Goal: Task Accomplishment & Management: Use online tool/utility

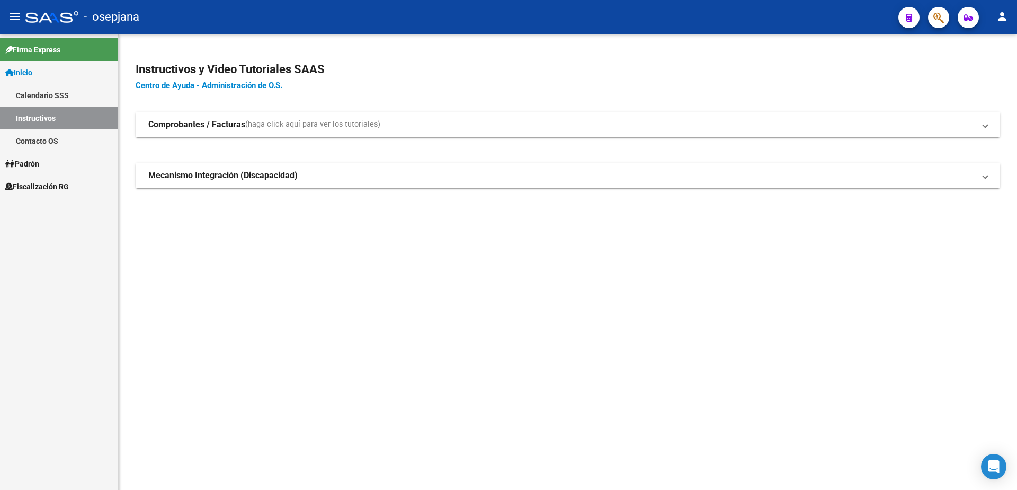
click at [41, 181] on span "Fiscalización RG" at bounding box center [37, 187] width 64 height 12
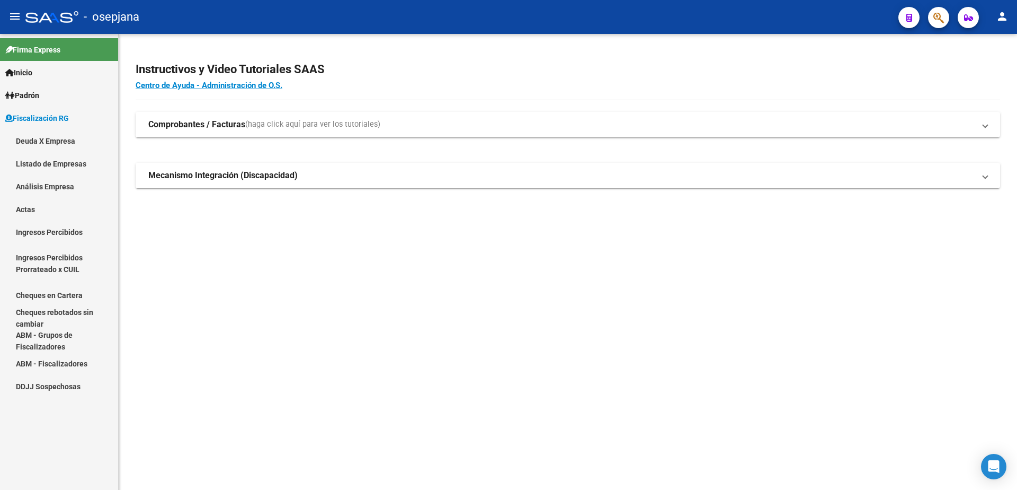
click at [38, 181] on link "Análisis Empresa" at bounding box center [59, 186] width 118 height 23
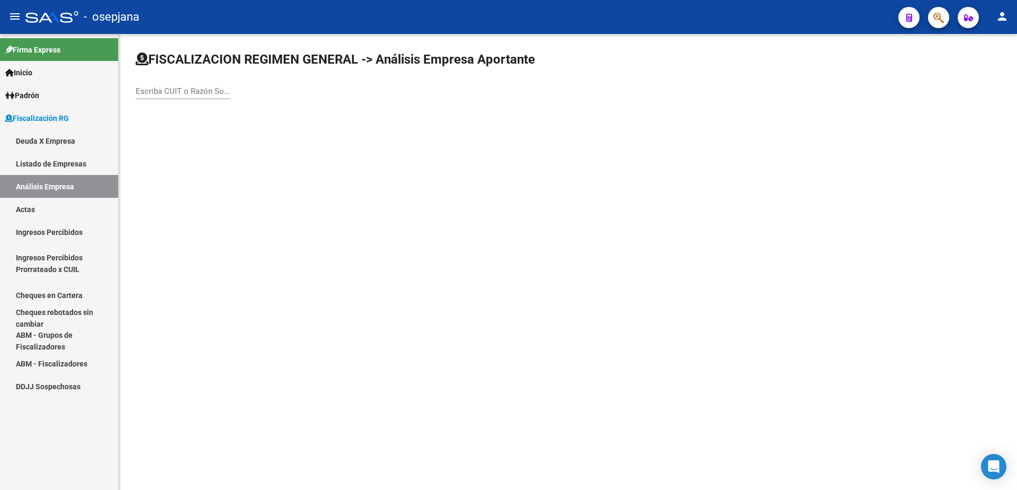
click at [188, 91] on input "Escriba CUIT o Razón Social para buscar" at bounding box center [183, 91] width 95 height 10
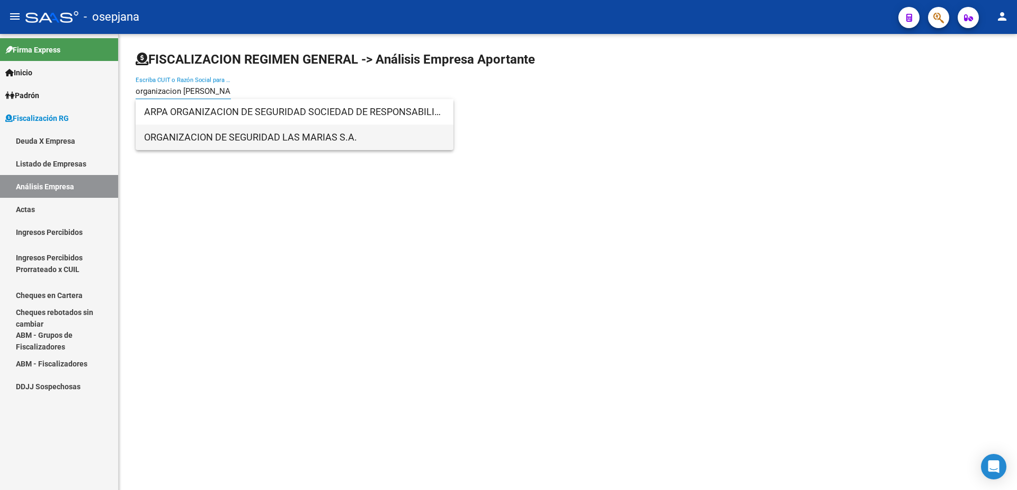
type input "organizacion de segur"
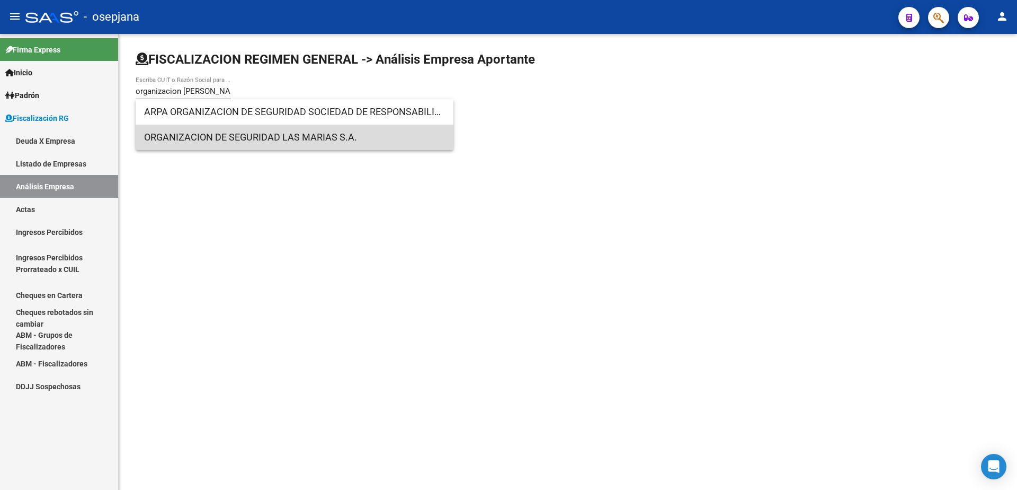
click at [262, 133] on span "ORGANIZACION DE SEGURIDAD LAS MARIAS S.A." at bounding box center [294, 137] width 301 height 25
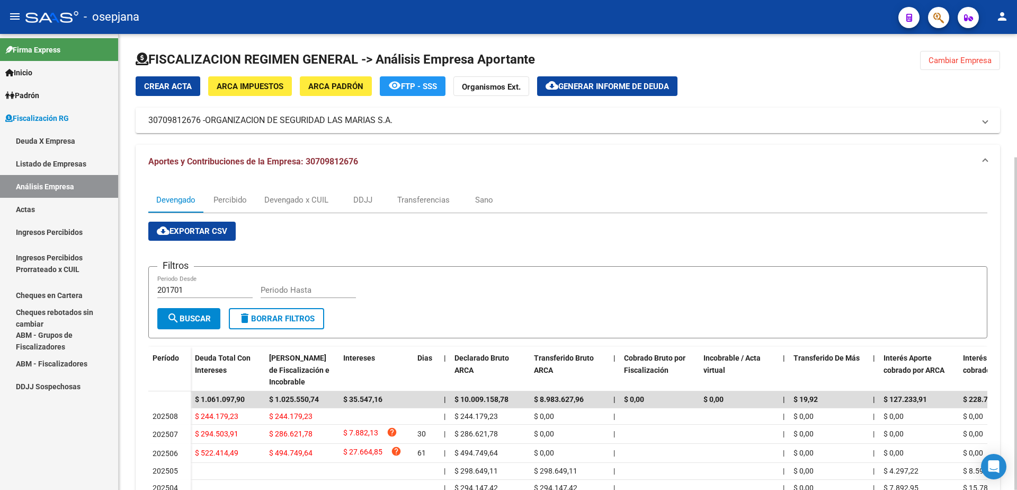
click at [619, 91] on span "Generar informe de deuda" at bounding box center [614, 87] width 111 height 10
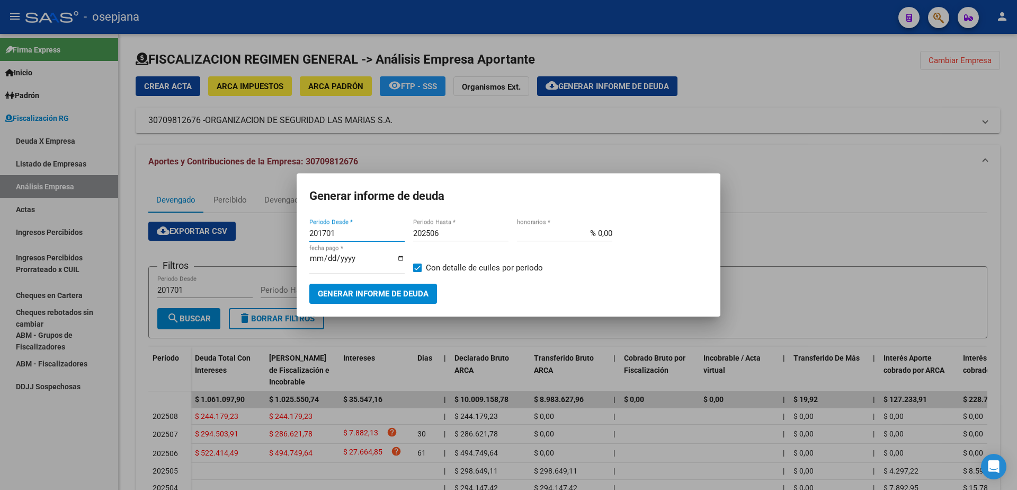
drag, startPoint x: 343, startPoint y: 237, endPoint x: 207, endPoint y: 241, distance: 136.8
click at [207, 241] on div "Generar informe de deuda 201701 Periodo Desde * 202506 Periodo Hasta * % 0,00 h…" at bounding box center [508, 245] width 1017 height 490
type input "202506"
click at [454, 235] on input "202506" at bounding box center [460, 233] width 95 height 10
type input "202508"
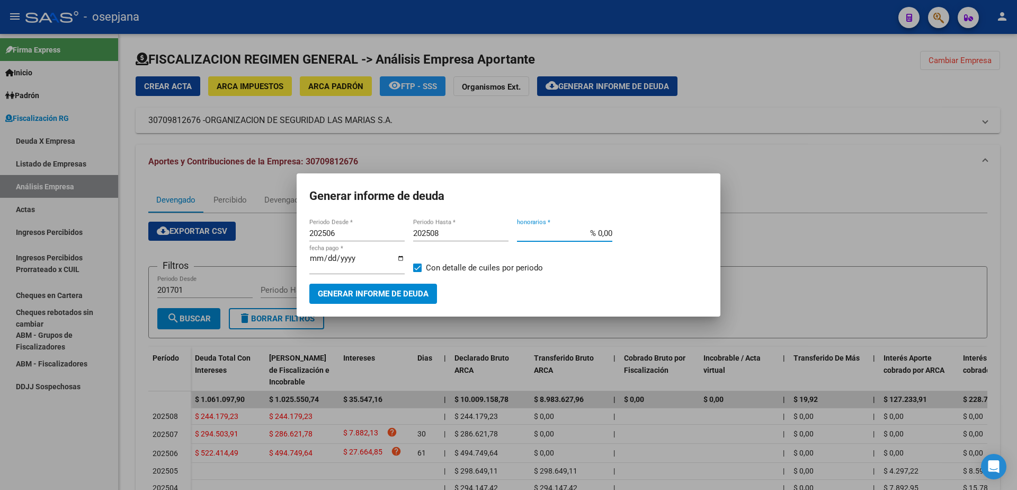
click at [597, 237] on input "% 0,00" at bounding box center [564, 233] width 95 height 10
type input "% 10,00"
click at [325, 259] on input "[DATE]" at bounding box center [356, 262] width 95 height 17
type input "[DATE]"
click at [440, 266] on span "Con detalle de cuiles por periodo" at bounding box center [484, 267] width 117 height 13
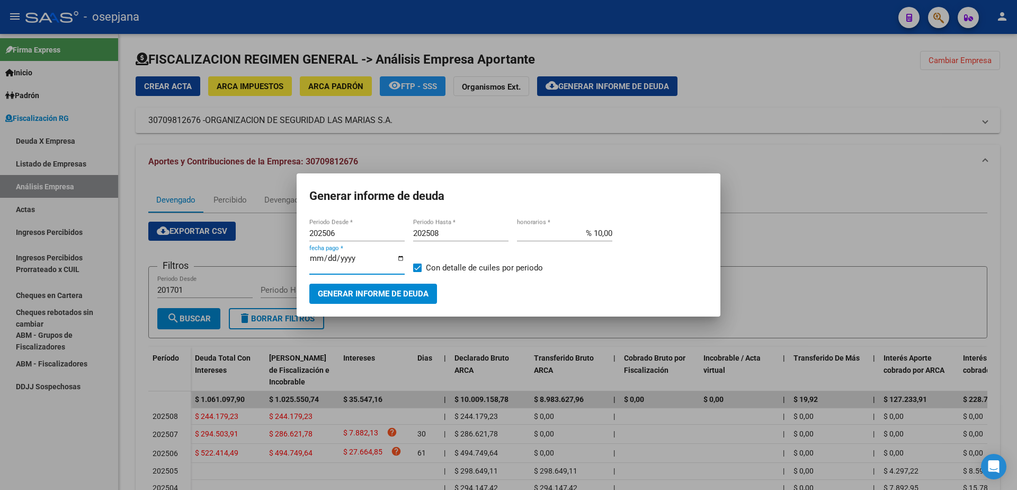
click at [418, 272] on input "Con detalle de cuiles por periodo" at bounding box center [417, 272] width 1 height 1
checkbox input "false"
click at [418, 279] on mat-checkbox "Con detalle de cuiles por periodo" at bounding box center [478, 267] width 130 height 32
click at [409, 289] on span "Generar informe de deuda" at bounding box center [373, 294] width 111 height 10
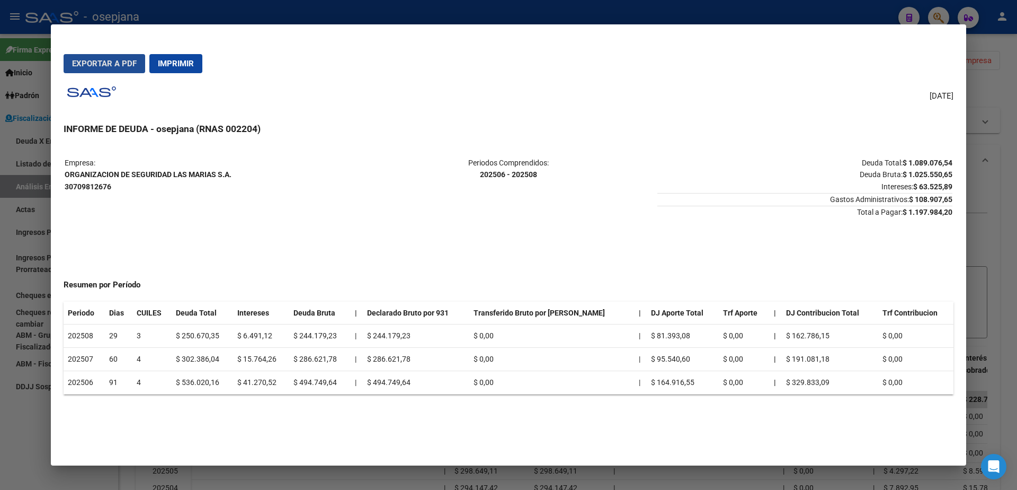
click at [103, 67] on span "Exportar a PDF" at bounding box center [104, 64] width 65 height 10
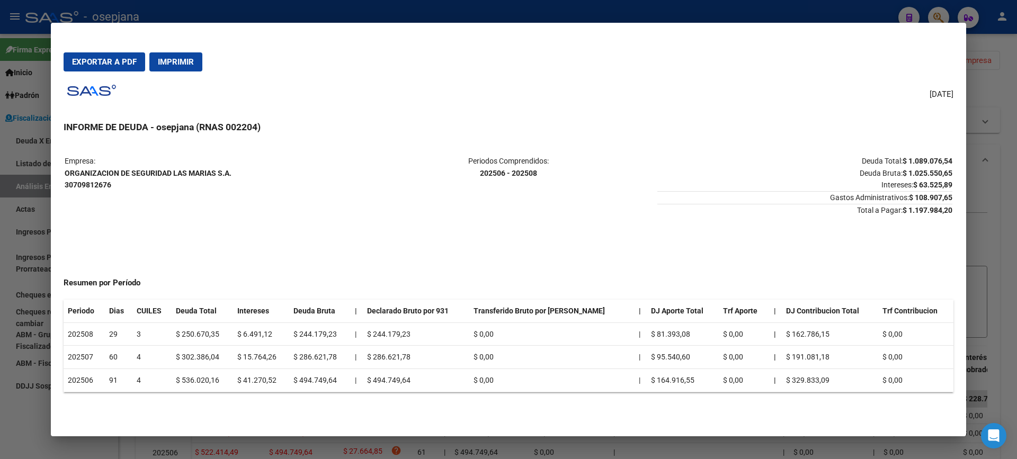
click at [5, 294] on div at bounding box center [508, 229] width 1017 height 459
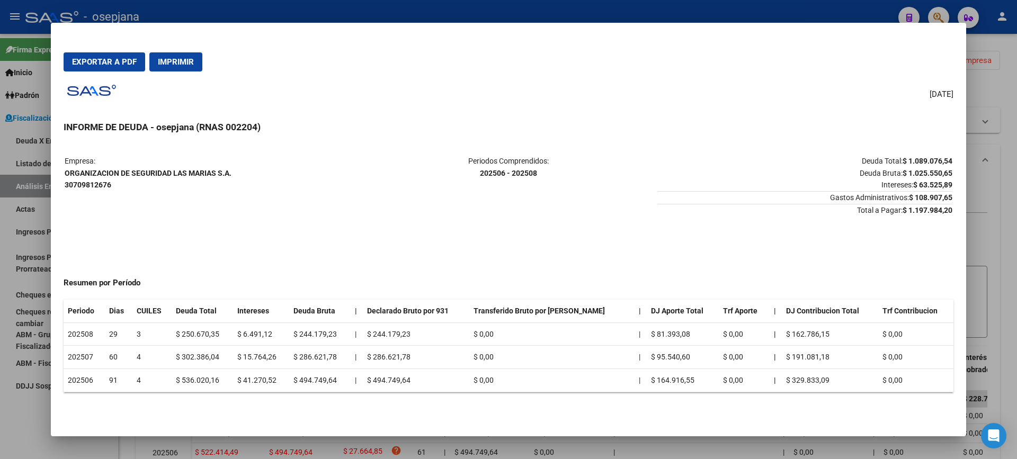
click at [35, 224] on div at bounding box center [508, 229] width 1017 height 459
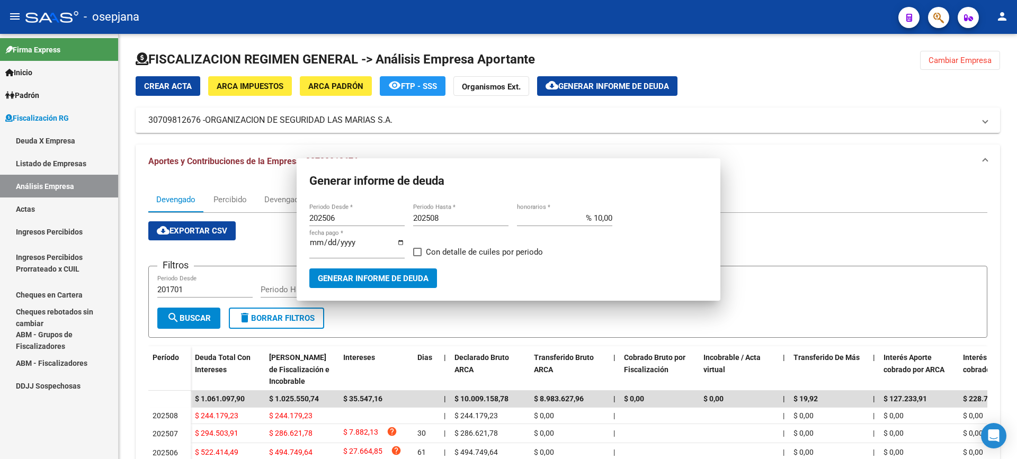
click at [36, 204] on link "Actas" at bounding box center [59, 209] width 118 height 23
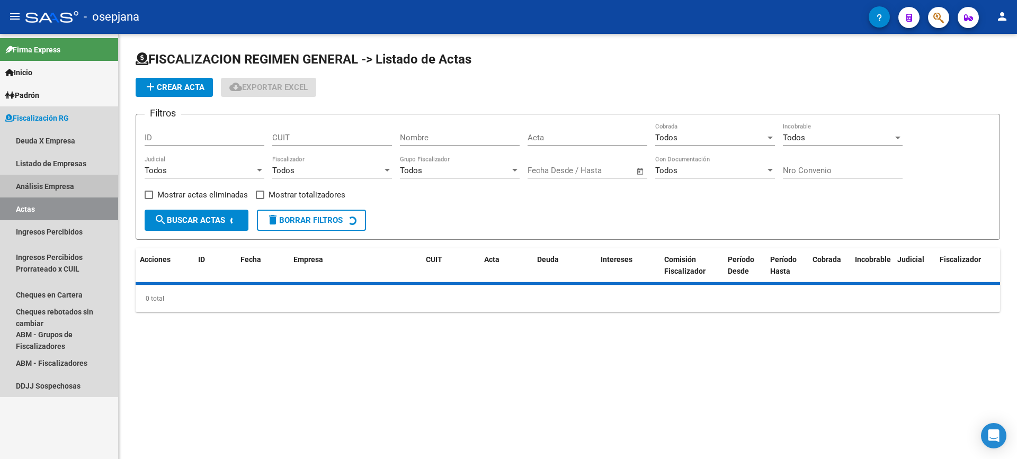
click at [45, 189] on link "Análisis Empresa" at bounding box center [59, 186] width 118 height 23
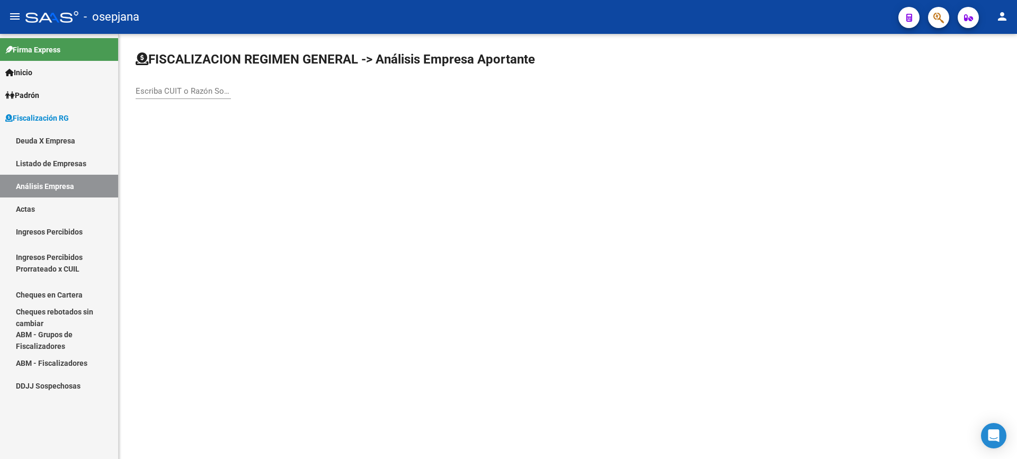
click at [164, 84] on div "Escriba CUIT o Razón Social para buscar" at bounding box center [183, 87] width 95 height 23
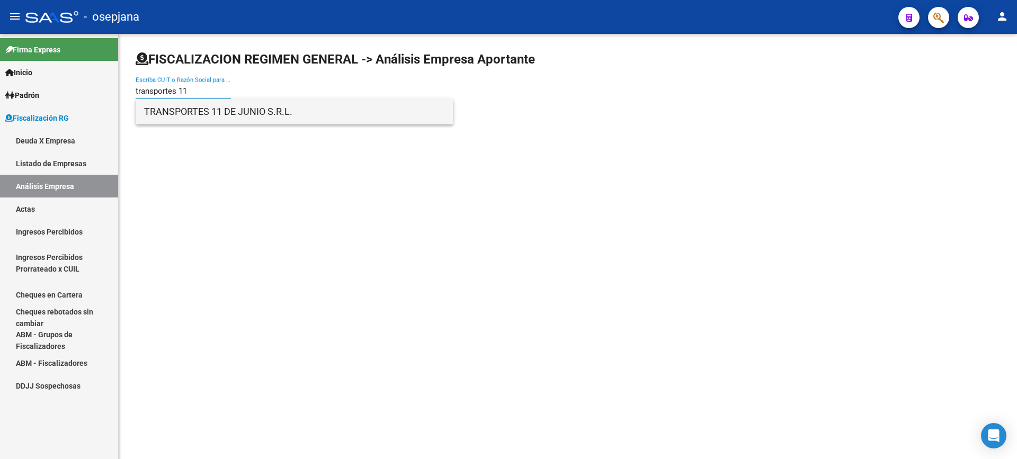
type input "transportes 11"
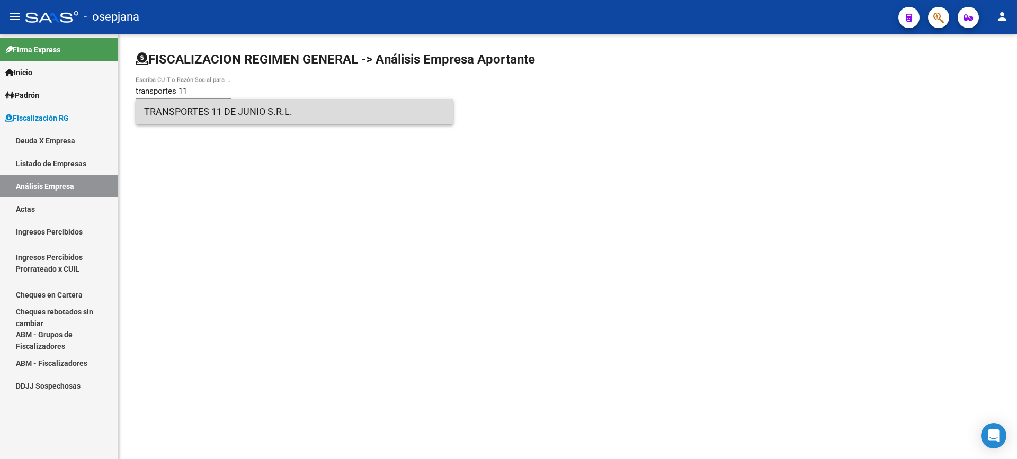
click at [236, 118] on span "TRANSPORTES 11 DE JUNIO S.R.L." at bounding box center [294, 111] width 301 height 25
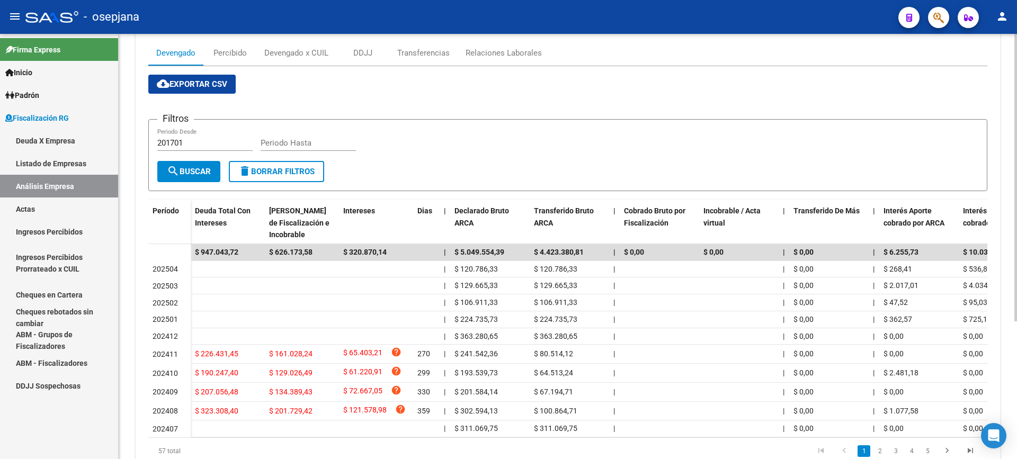
scroll to position [203, 0]
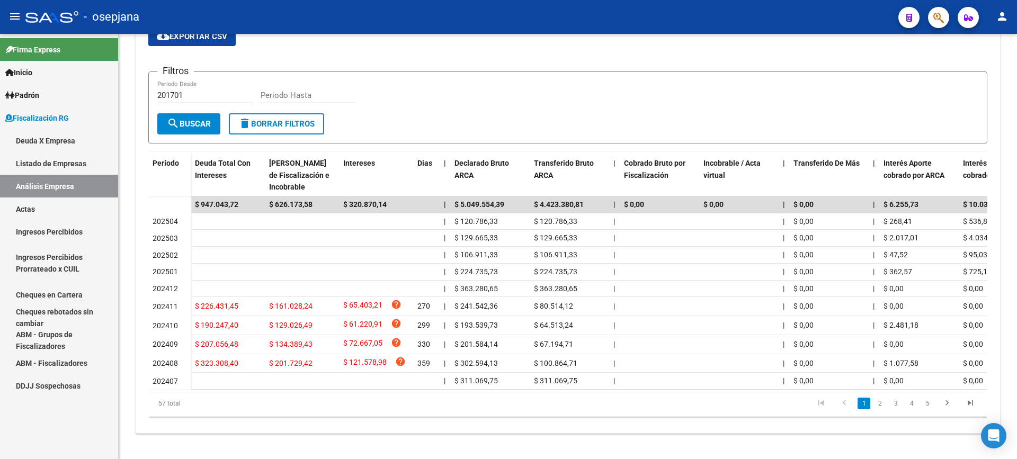
click at [34, 214] on link "Actas" at bounding box center [59, 209] width 118 height 23
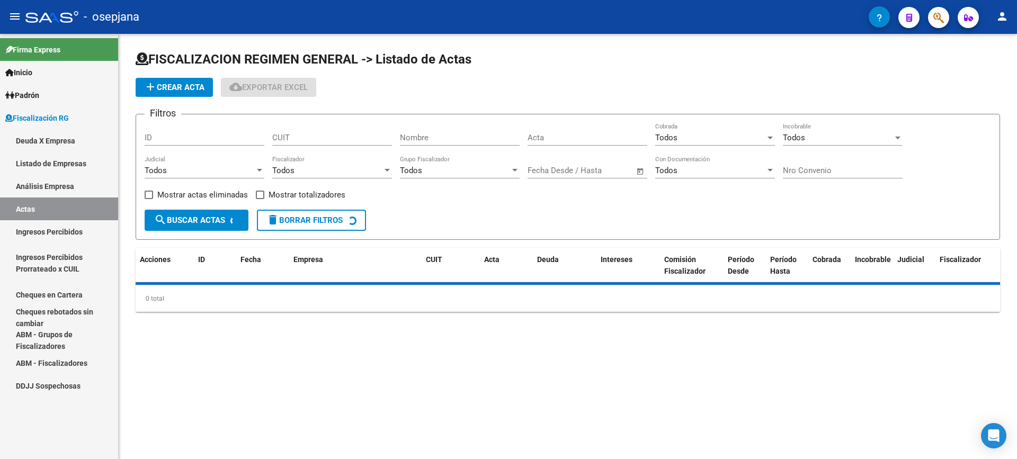
click at [66, 191] on link "Análisis Empresa" at bounding box center [59, 186] width 118 height 23
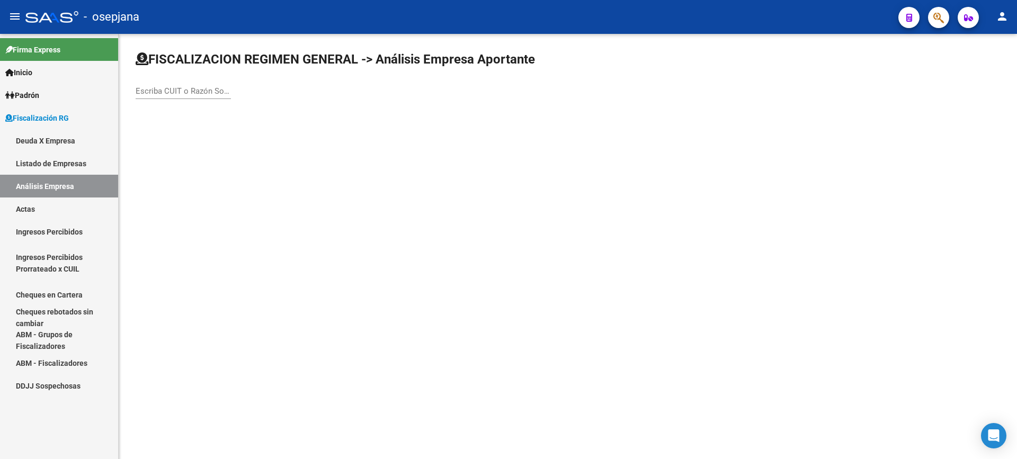
click at [163, 92] on input "Escriba CUIT o Razón Social para buscar" at bounding box center [183, 91] width 95 height 10
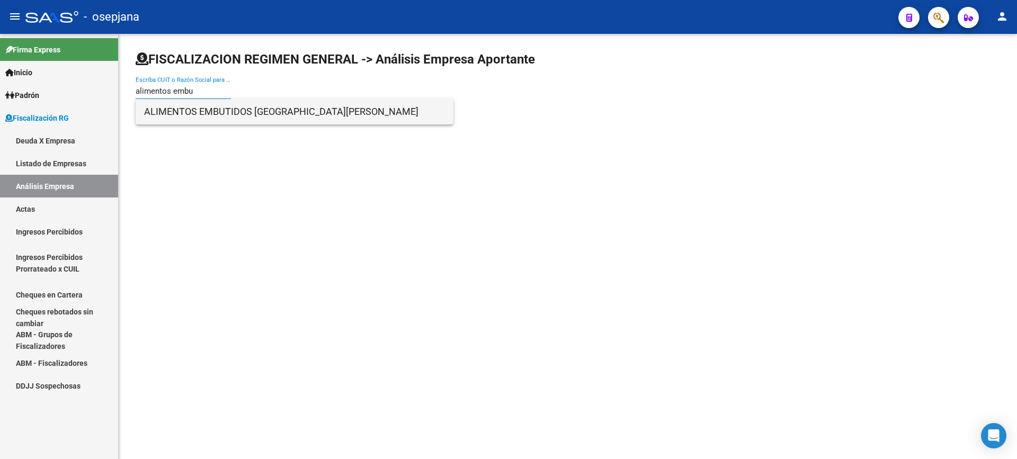
type input "alimentos embu"
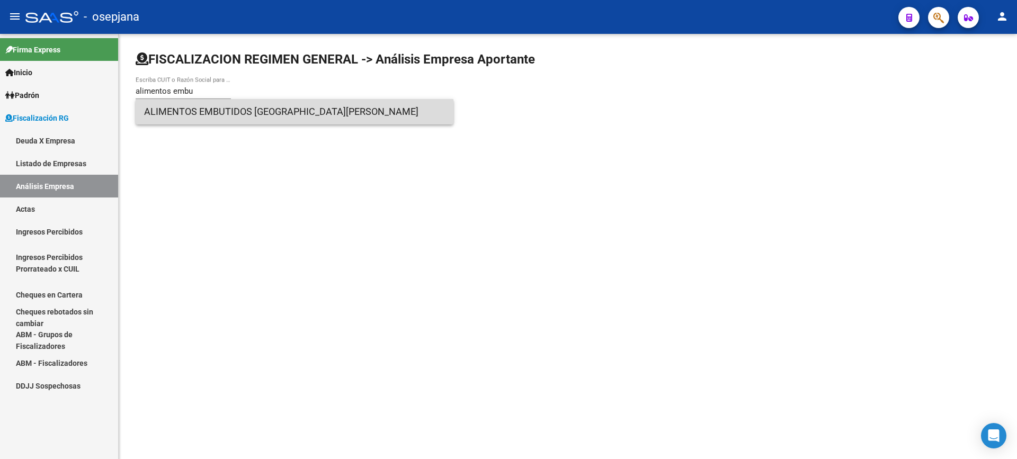
click at [228, 114] on span "ALIMENTOS EMBUTIDOS SAN MARTIN" at bounding box center [294, 111] width 301 height 25
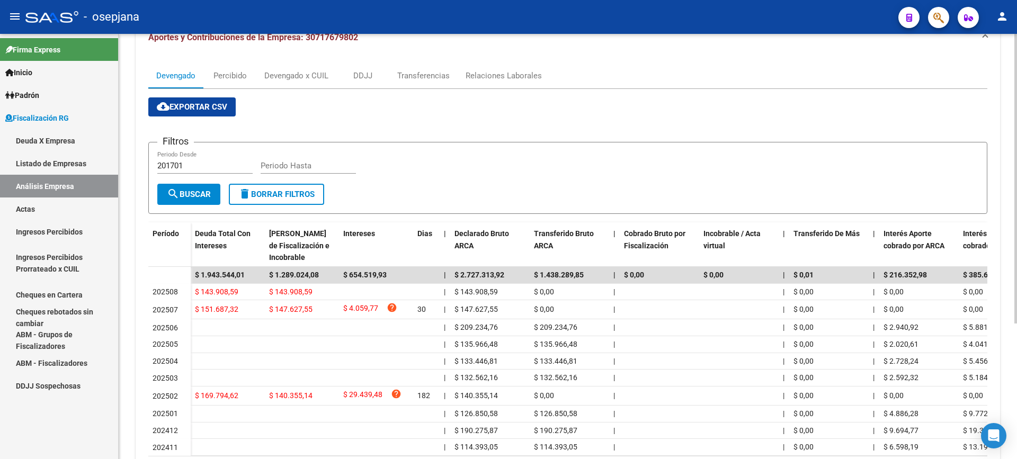
scroll to position [199, 0]
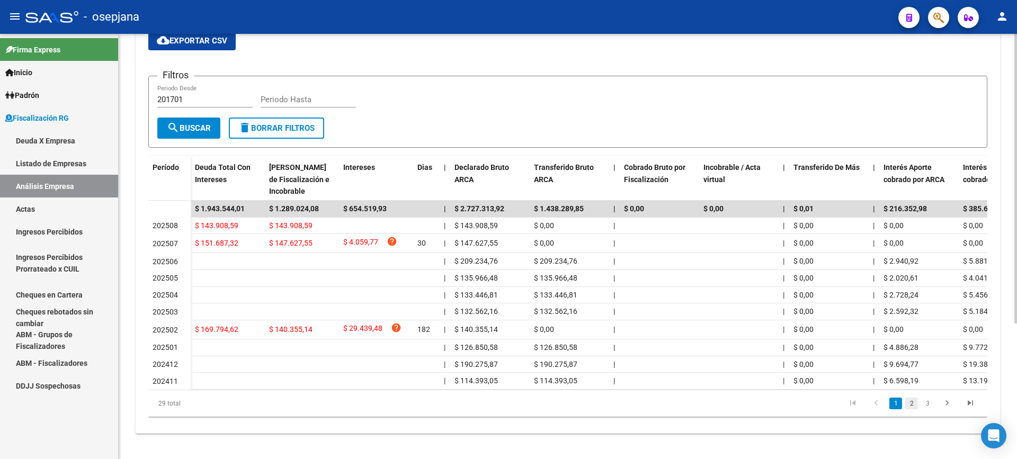
click at [910, 405] on link "2" at bounding box center [912, 404] width 13 height 12
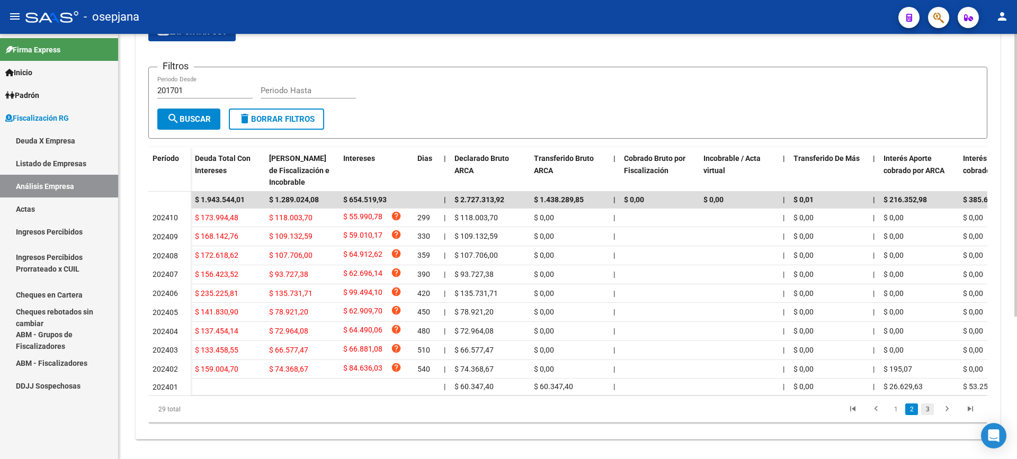
click at [931, 415] on link "3" at bounding box center [928, 410] width 13 height 12
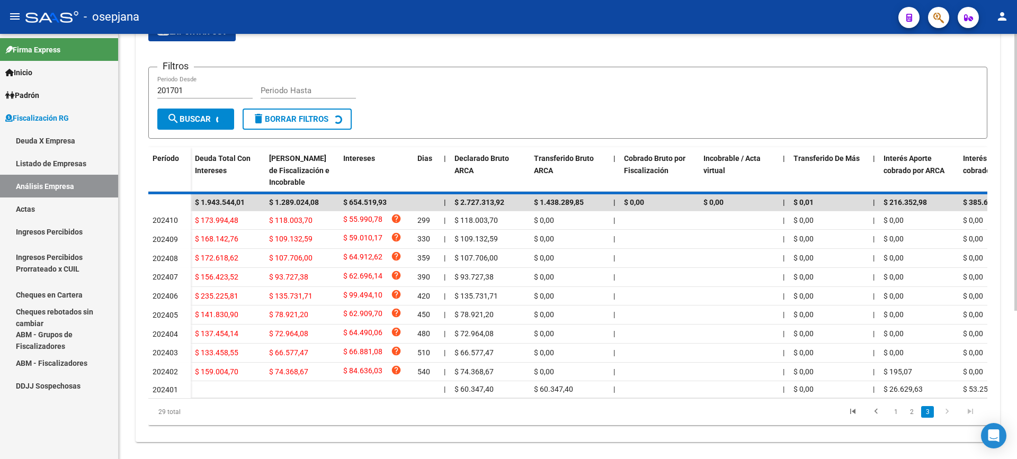
scroll to position [178, 0]
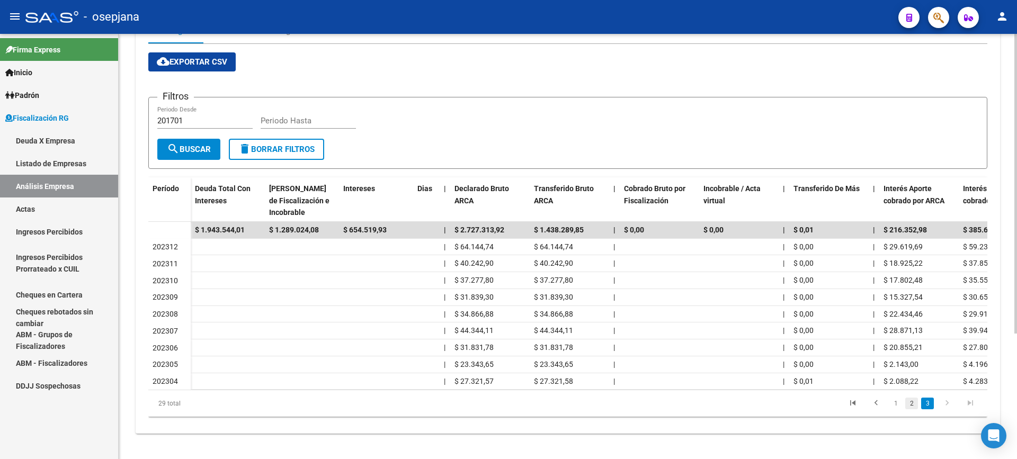
click at [913, 406] on link "2" at bounding box center [912, 404] width 13 height 12
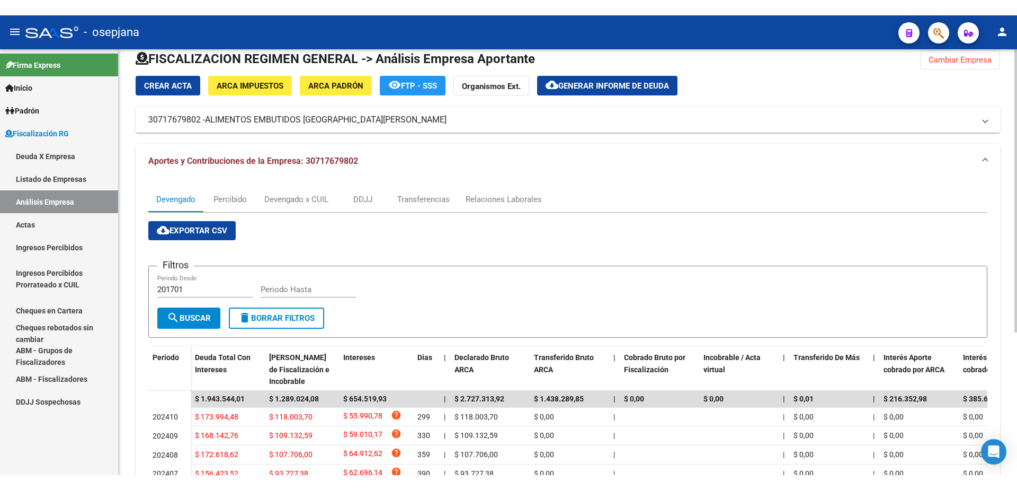
scroll to position [0, 0]
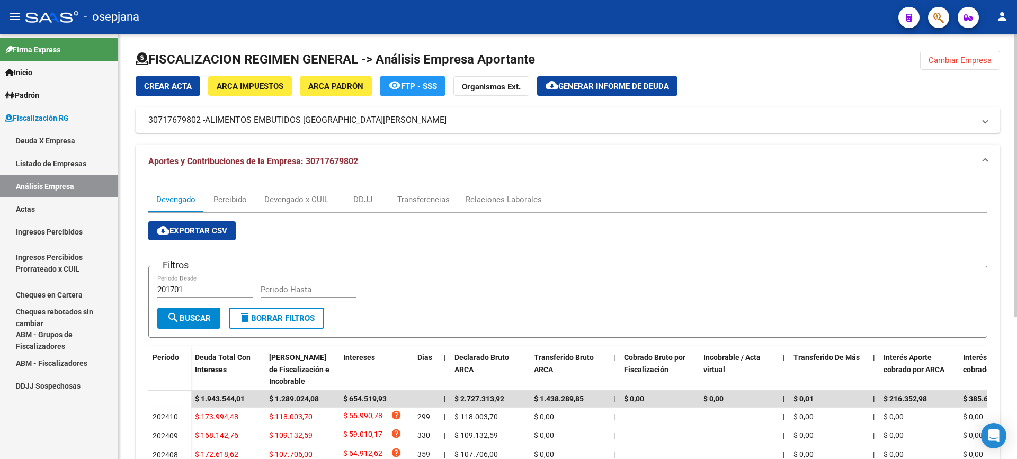
click at [611, 83] on span "Generar informe de deuda" at bounding box center [614, 87] width 111 height 10
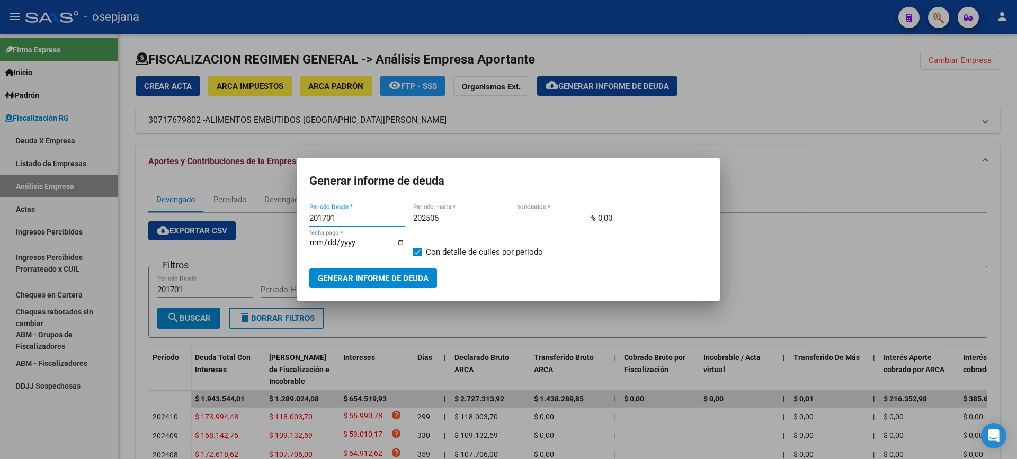
drag, startPoint x: 341, startPoint y: 220, endPoint x: 262, endPoint y: 219, distance: 78.4
click at [262, 219] on div "Generar informe de deuda 201701 Periodo Desde * 202506 Periodo Hasta * % 0,00 h…" at bounding box center [508, 229] width 1017 height 459
type input "202402"
click at [448, 219] on input "202506" at bounding box center [460, 219] width 95 height 10
type input "202508"
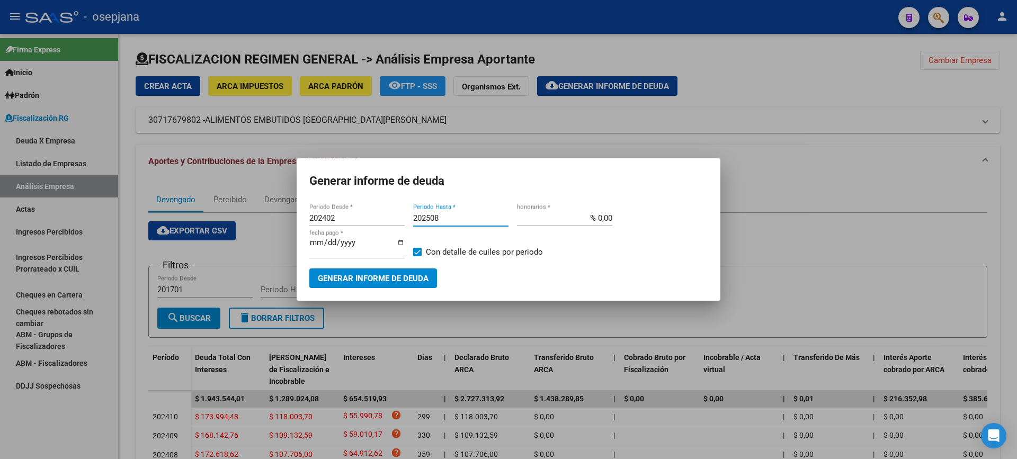
click at [601, 223] on input "% 0,00" at bounding box center [564, 219] width 95 height 10
click at [599, 223] on input "% 0,00" at bounding box center [564, 219] width 95 height 10
type input "% 10,00"
click at [317, 249] on input "[DATE]" at bounding box center [356, 246] width 95 height 17
click at [326, 245] on input "[DATE]" at bounding box center [356, 246] width 95 height 17
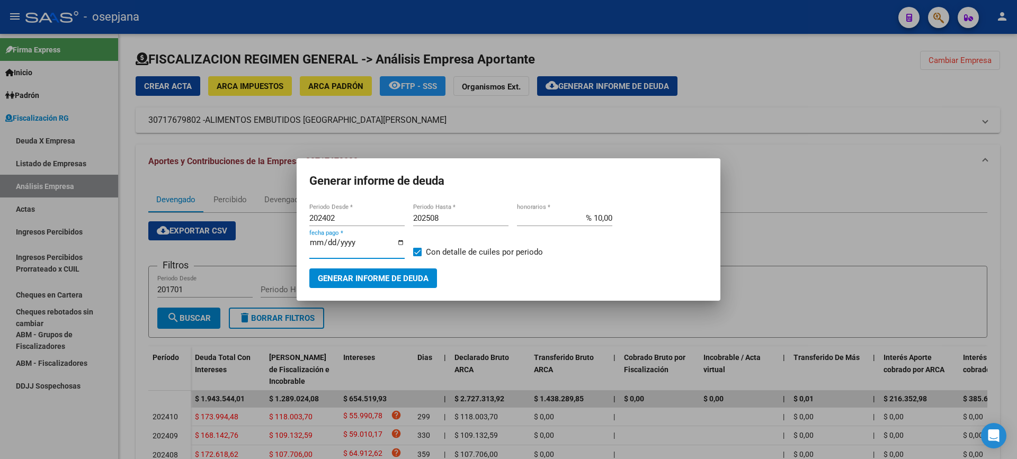
type input "[DATE]"
click at [420, 249] on span at bounding box center [417, 252] width 8 height 8
click at [418, 256] on input "Con detalle de cuiles por periodo" at bounding box center [417, 256] width 1 height 1
checkbox input "false"
click at [412, 273] on span "Generar informe de deuda" at bounding box center [373, 278] width 111 height 10
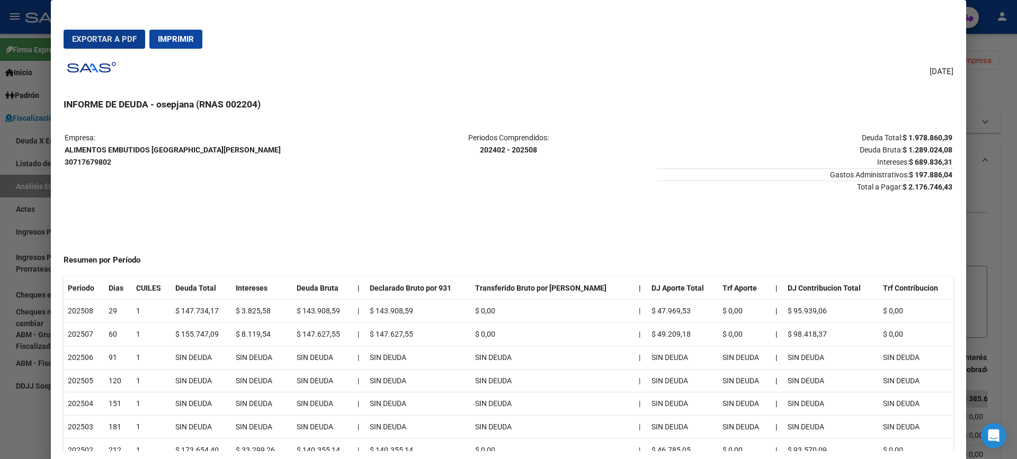
click at [89, 41] on span "Exportar a PDF" at bounding box center [104, 39] width 65 height 10
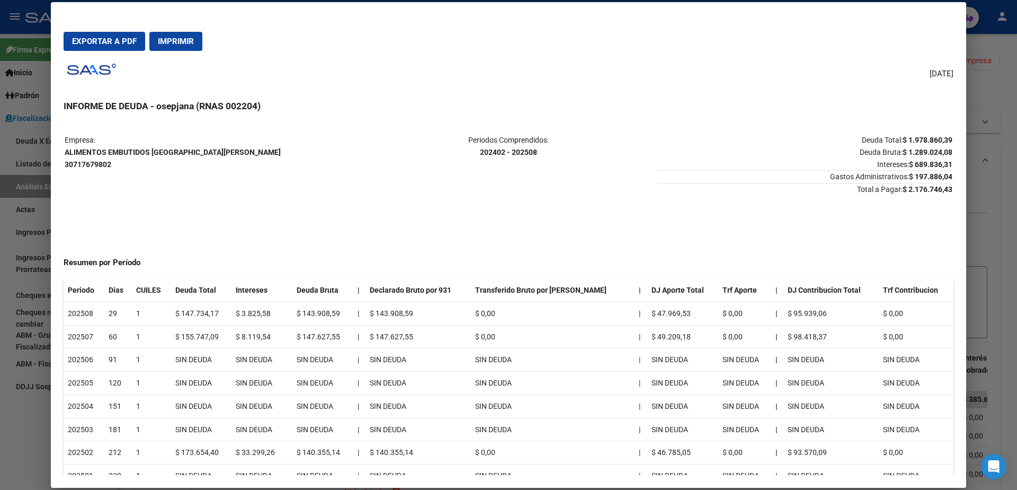
click at [0, 197] on div at bounding box center [508, 245] width 1017 height 490
click at [6, 155] on div at bounding box center [508, 245] width 1017 height 490
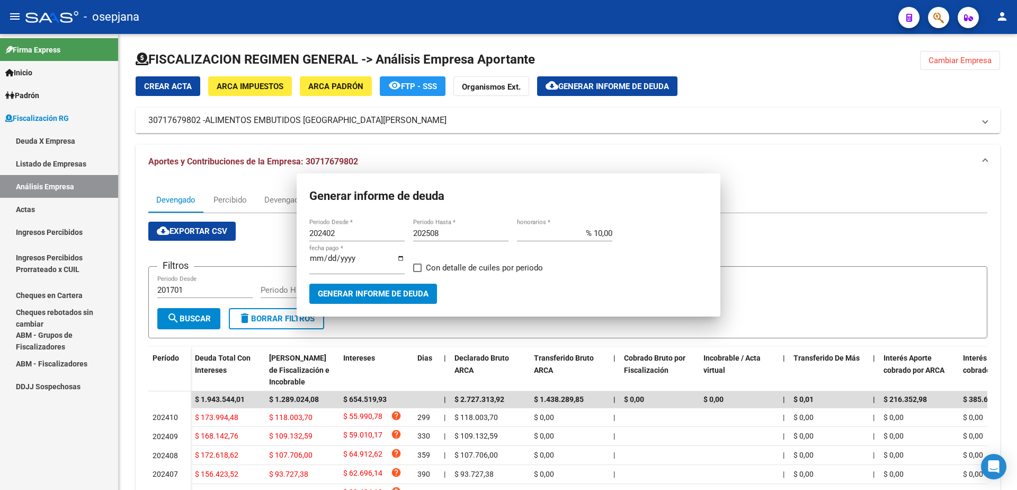
click at [21, 201] on link "Actas" at bounding box center [59, 209] width 118 height 23
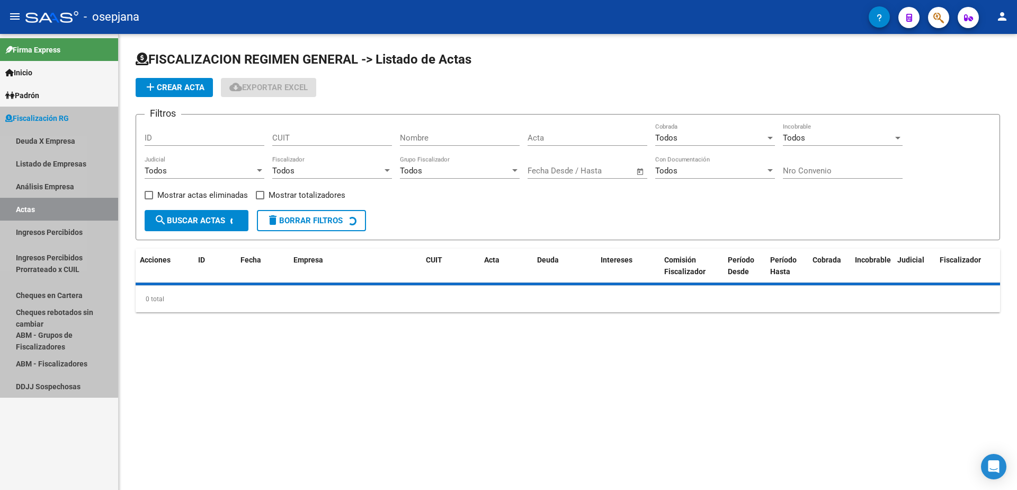
click at [26, 210] on link "Actas" at bounding box center [59, 209] width 118 height 23
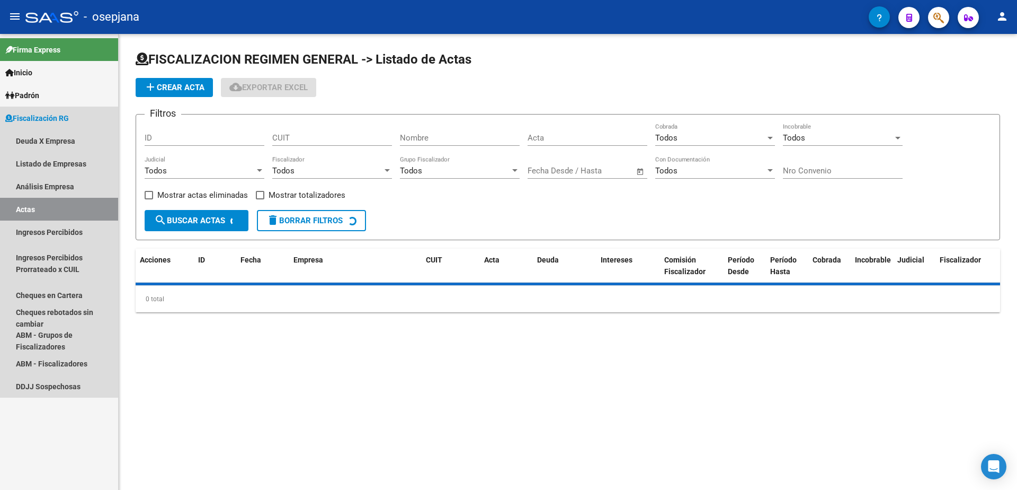
click at [47, 188] on link "Análisis Empresa" at bounding box center [59, 186] width 118 height 23
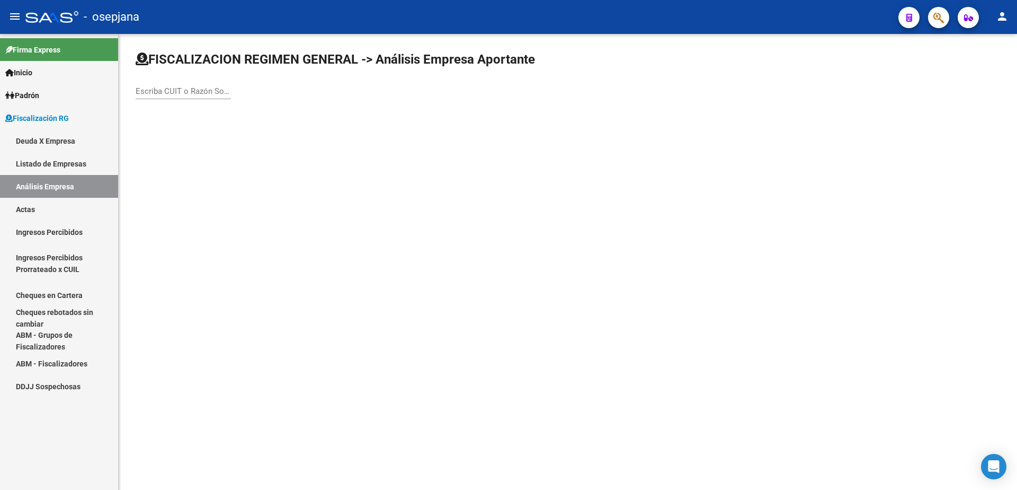
click at [178, 93] on input "Escriba CUIT o Razón Social para buscar" at bounding box center [183, 91] width 95 height 10
type input "MICRO OMNIBUS"
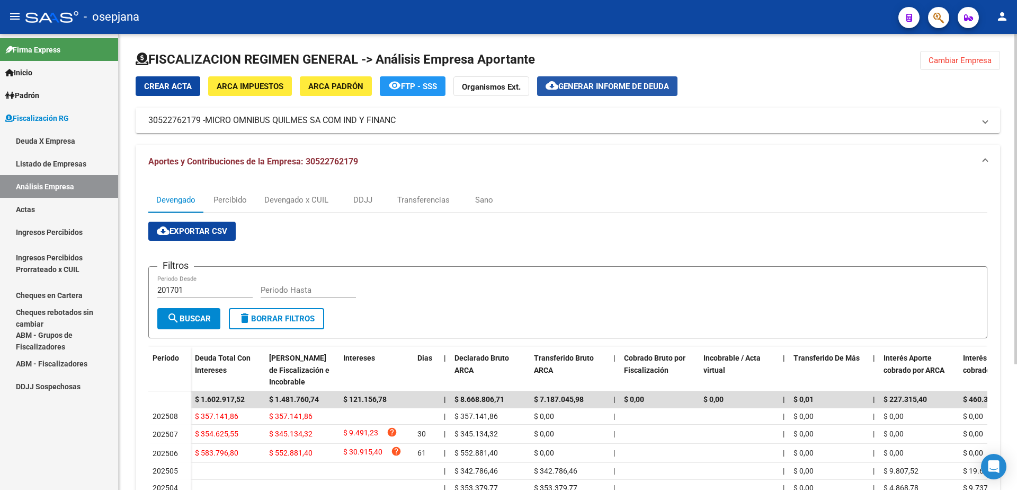
click at [597, 91] on span "Generar informe de deuda" at bounding box center [614, 87] width 111 height 10
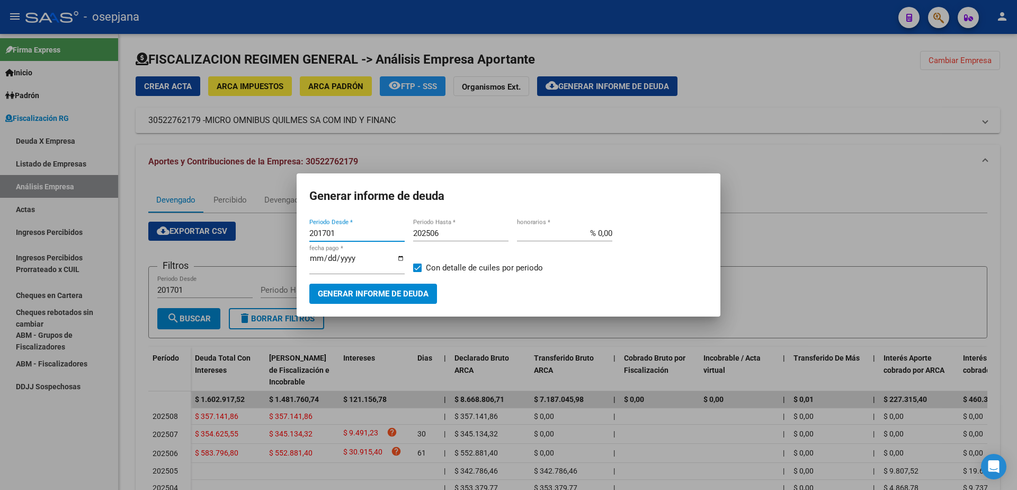
drag, startPoint x: 352, startPoint y: 234, endPoint x: 261, endPoint y: 237, distance: 91.2
click at [261, 237] on div "Generar informe de deuda 201701 Periodo Desde * 202506 Periodo Hasta * % 0,00 h…" at bounding box center [508, 245] width 1017 height 490
type input "202505"
click at [461, 237] on input "202506" at bounding box center [460, 233] width 95 height 10
type input "202505"
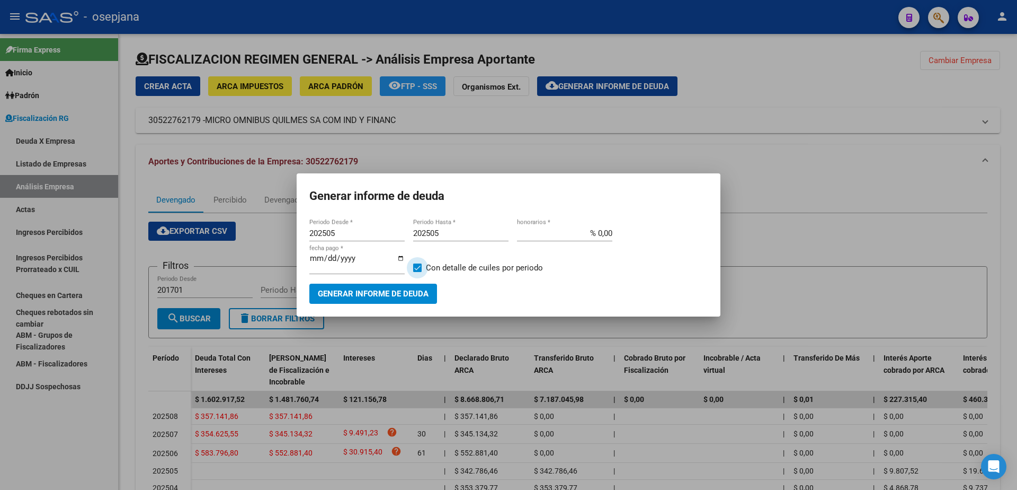
click at [421, 267] on span at bounding box center [417, 267] width 8 height 8
click at [418, 272] on input "Con detalle de cuiles por periodo" at bounding box center [417, 272] width 1 height 1
checkbox input "false"
click at [410, 289] on span "Generar informe de deuda" at bounding box center [373, 294] width 111 height 10
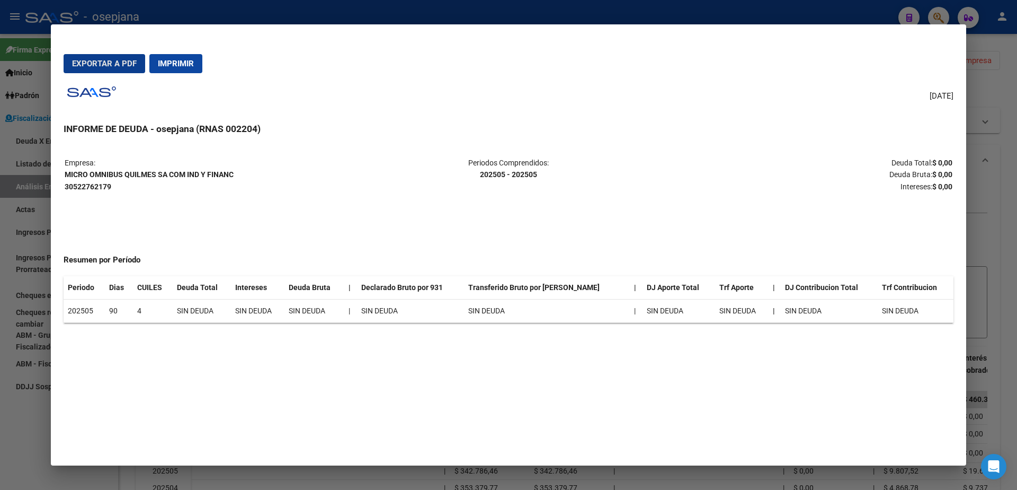
click at [173, 71] on button "Imprimir" at bounding box center [175, 63] width 53 height 19
click at [14, 440] on div at bounding box center [508, 245] width 1017 height 490
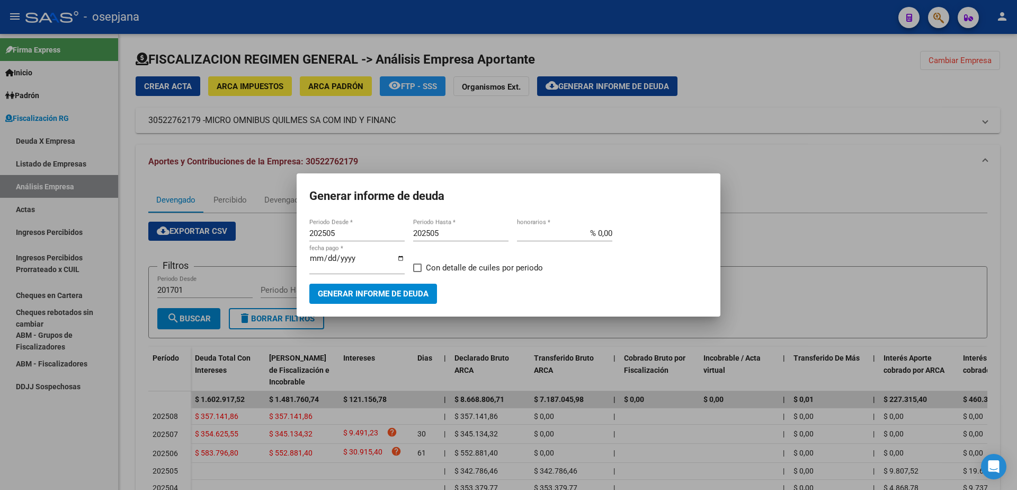
click at [641, 158] on div at bounding box center [508, 245] width 1017 height 490
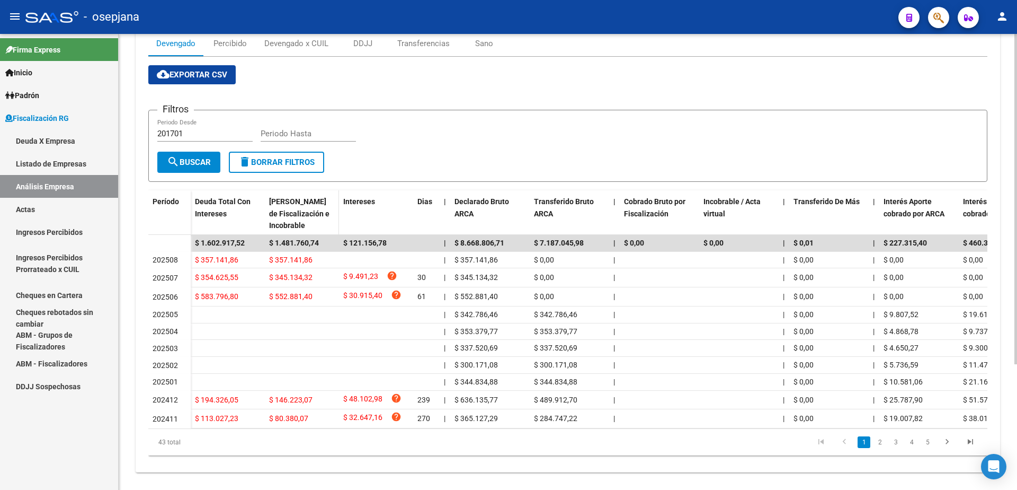
scroll to position [159, 0]
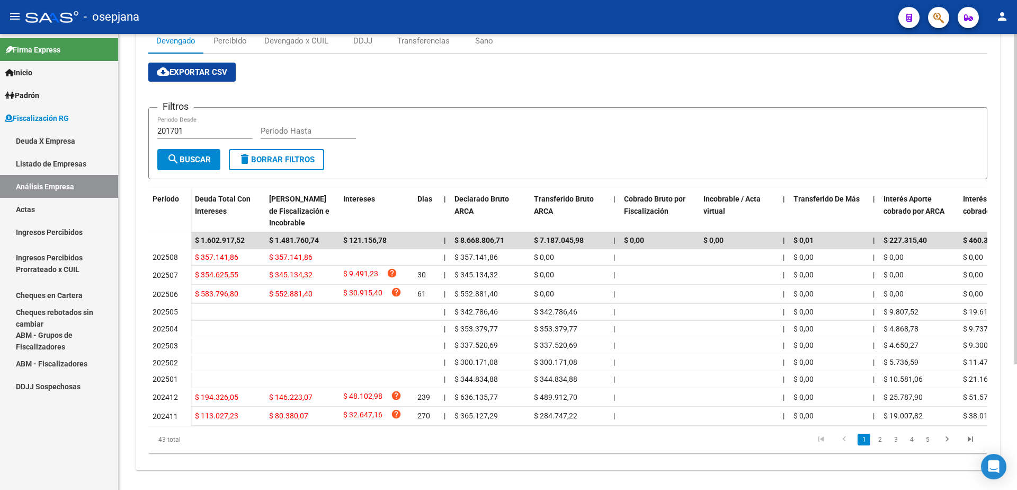
click at [873, 448] on li "2" at bounding box center [880, 439] width 16 height 18
click at [879, 445] on link "2" at bounding box center [880, 439] width 13 height 12
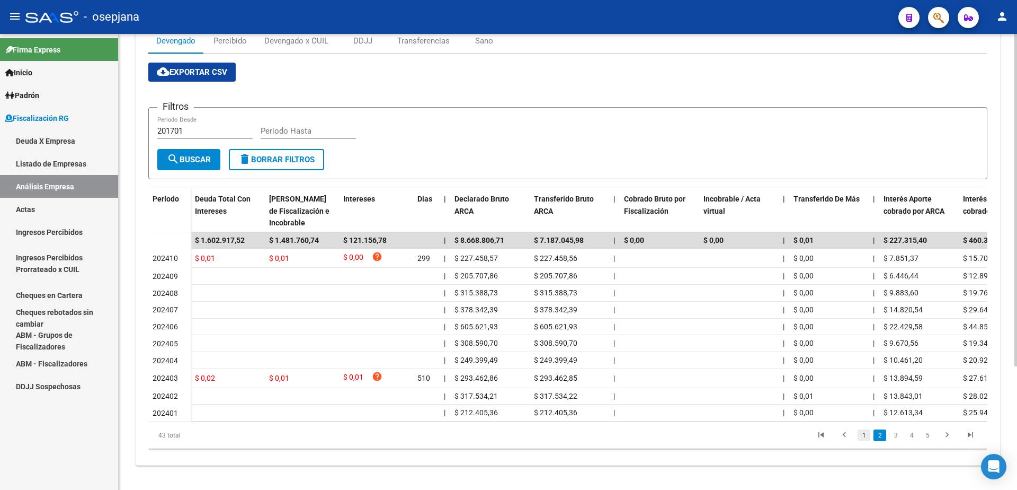
click at [864, 441] on link "1" at bounding box center [864, 435] width 13 height 12
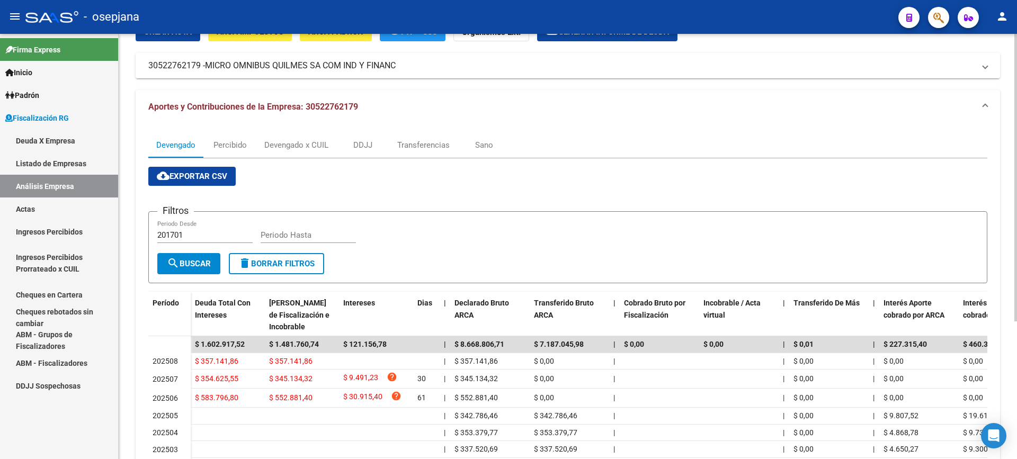
scroll to position [0, 0]
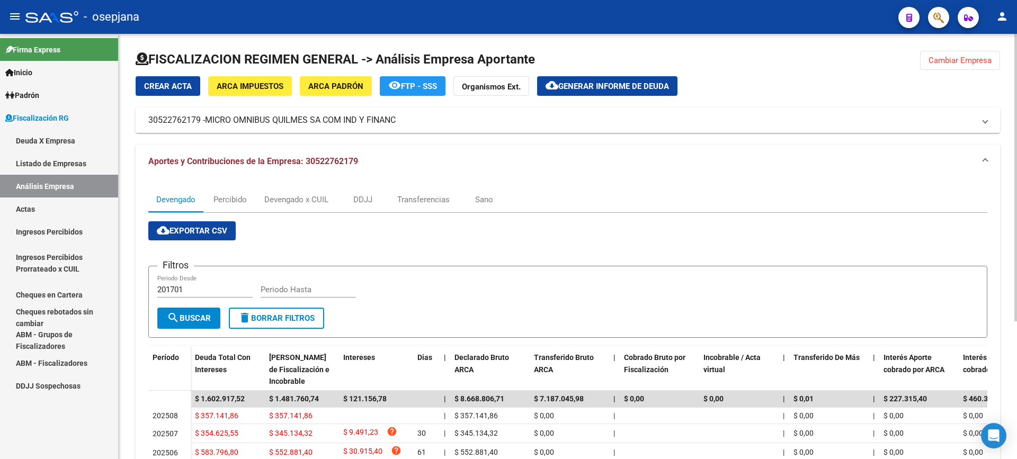
click at [561, 85] on span "Generar informe de deuda" at bounding box center [614, 87] width 111 height 10
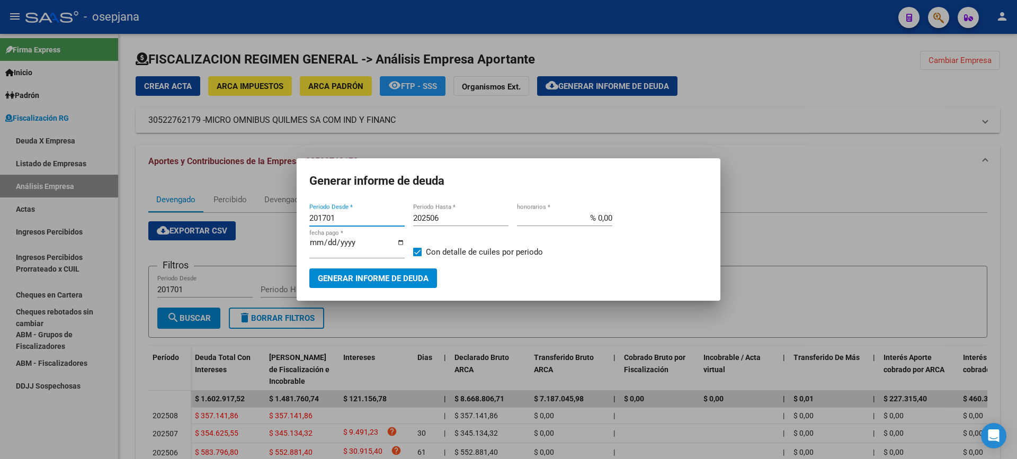
drag, startPoint x: 345, startPoint y: 217, endPoint x: 303, endPoint y: 222, distance: 42.1
click at [303, 222] on mat-dialog-content "201701 Periodo Desde * 202506 Periodo Hasta * % 0,00 honorarios * 2025-09-18 fe…" at bounding box center [509, 245] width 424 height 86
type input "202411"
click at [914, 298] on div at bounding box center [508, 229] width 1017 height 459
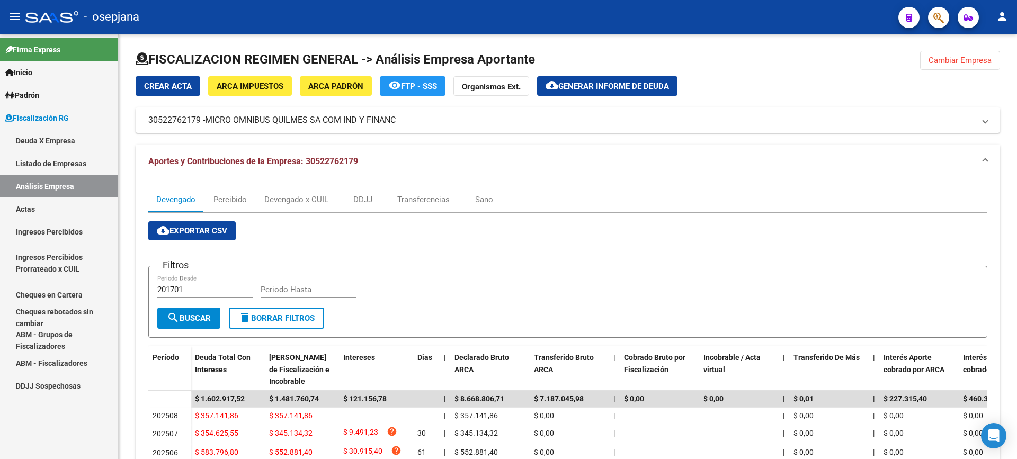
click at [587, 88] on span "Generar informe de deuda" at bounding box center [614, 87] width 111 height 10
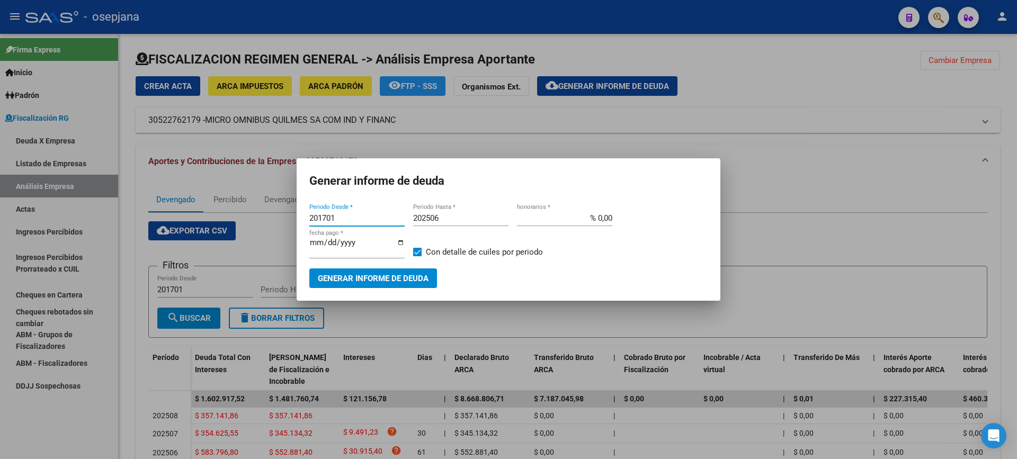
drag, startPoint x: 338, startPoint y: 219, endPoint x: 293, endPoint y: 219, distance: 45.0
click at [293, 219] on div "Generar informe de deuda 201701 Periodo Desde * 202506 Periodo Hasta * % 0,00 h…" at bounding box center [508, 229] width 1017 height 459
type input "202411"
click at [447, 223] on input "202506" at bounding box center [460, 219] width 95 height 10
type input "202508"
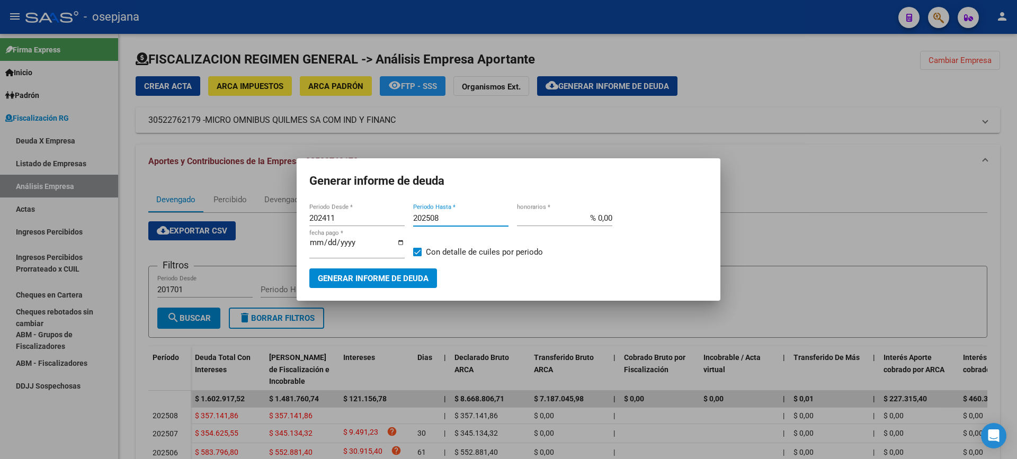
click at [600, 222] on input "% 0,00" at bounding box center [564, 219] width 95 height 10
type input "% 10,00"
click at [332, 245] on input "[DATE]" at bounding box center [356, 246] width 95 height 17
click at [330, 245] on input "[DATE]" at bounding box center [356, 246] width 95 height 17
type input "[DATE]"
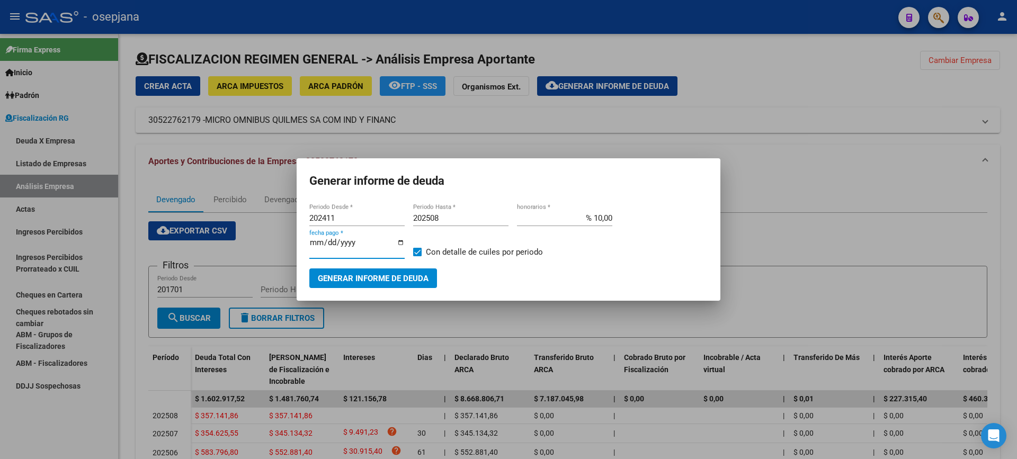
click at [479, 245] on mat-checkbox "Con detalle de cuiles por periodo" at bounding box center [478, 252] width 130 height 32
click at [440, 256] on span "Con detalle de cuiles por periodo" at bounding box center [484, 252] width 117 height 13
click at [418, 256] on input "Con detalle de cuiles por periodo" at bounding box center [417, 256] width 1 height 1
checkbox input "false"
click at [397, 274] on span "Generar informe de deuda" at bounding box center [373, 279] width 111 height 10
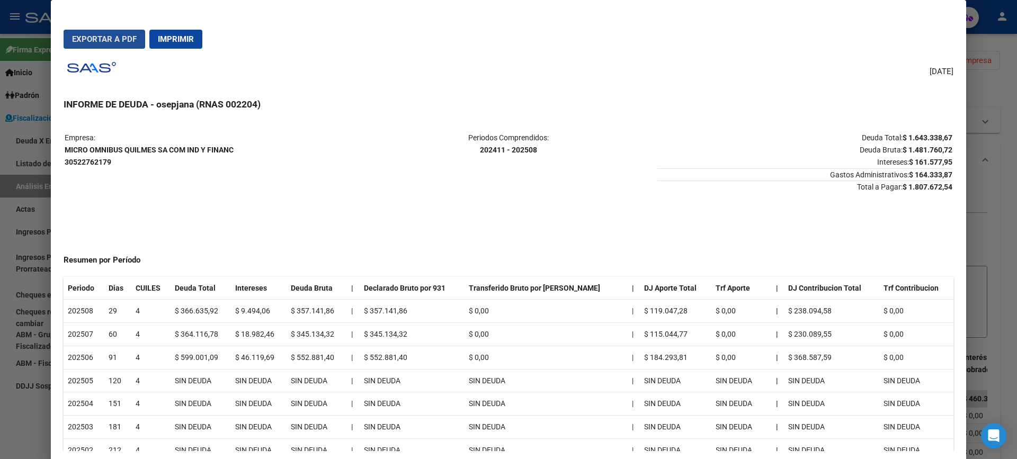
click at [98, 34] on button "Exportar a PDF" at bounding box center [105, 39] width 82 height 19
click at [0, 244] on div at bounding box center [508, 229] width 1017 height 459
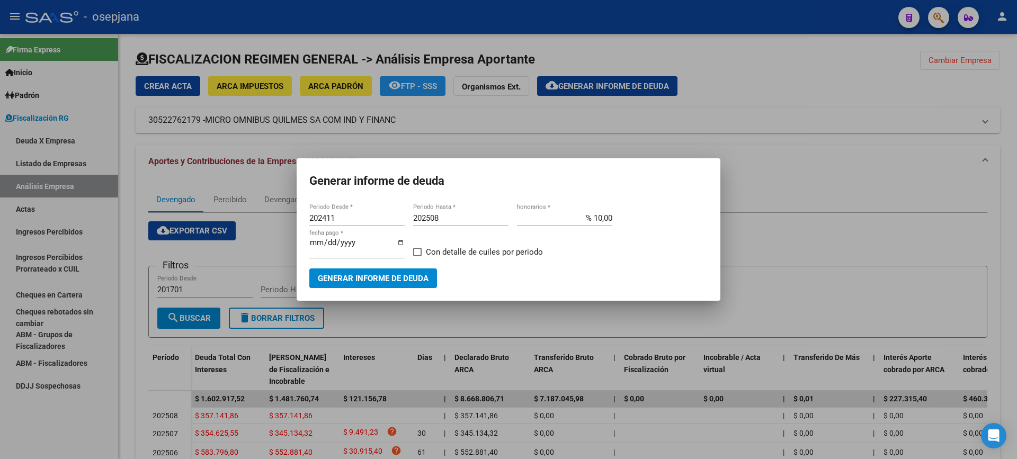
click at [22, 208] on div at bounding box center [508, 229] width 1017 height 459
click at [22, 208] on link "Actas" at bounding box center [59, 209] width 118 height 23
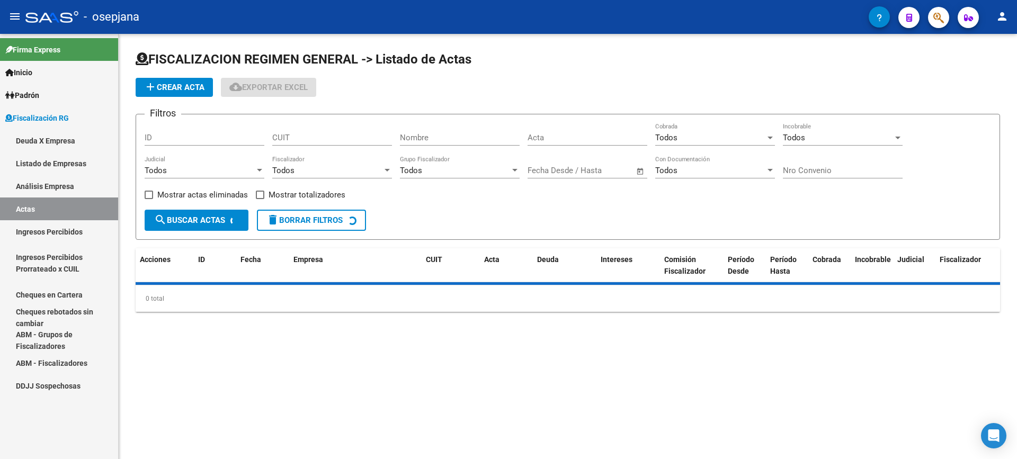
click at [41, 181] on link "Análisis Empresa" at bounding box center [59, 186] width 118 height 23
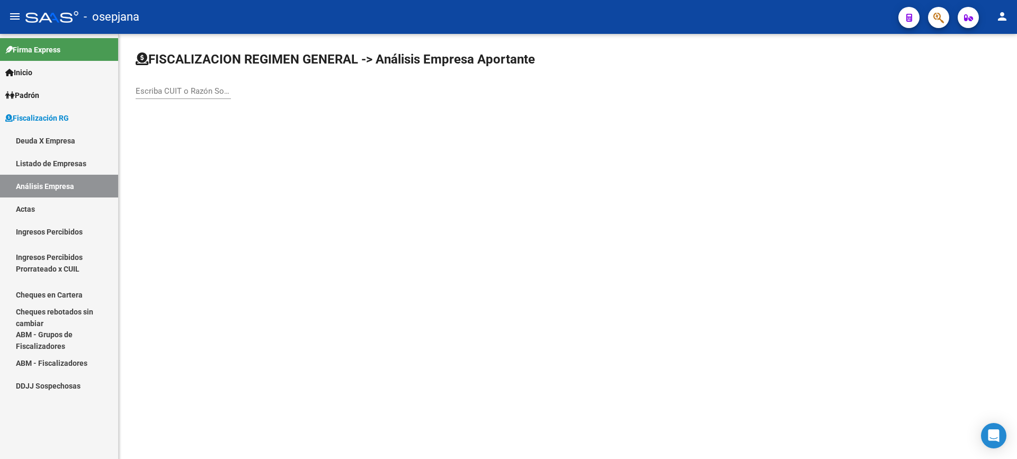
click at [177, 96] on div "Escriba CUIT o Razón Social para buscar" at bounding box center [183, 87] width 95 height 23
click at [180, 93] on input "Escriba CUIT o Razón Social para buscar" at bounding box center [183, 91] width 95 height 10
type input "MICRO OMNIBUS"
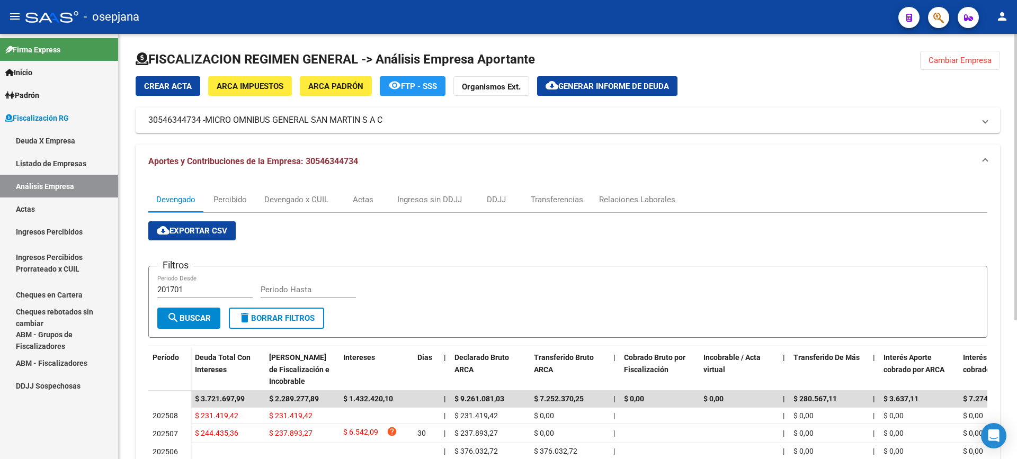
click at [624, 89] on span "Generar informe de deuda" at bounding box center [614, 87] width 111 height 10
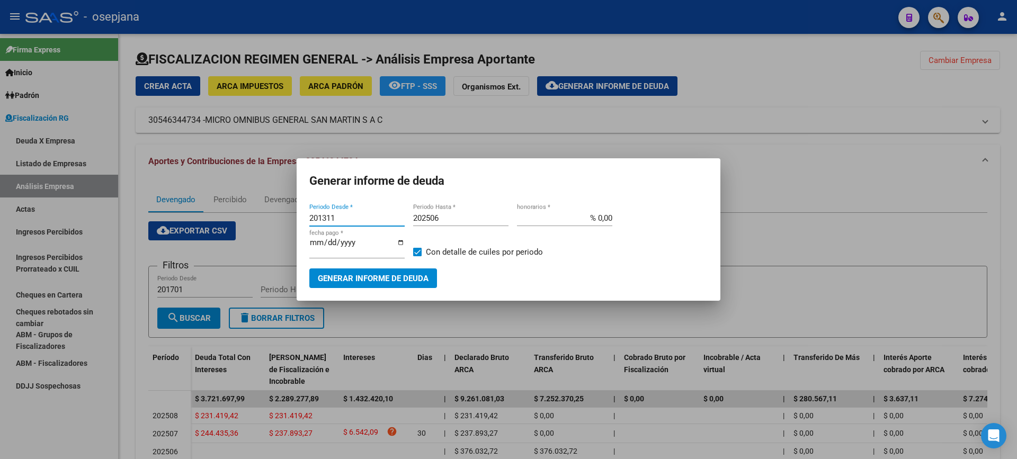
drag, startPoint x: 335, startPoint y: 223, endPoint x: 275, endPoint y: 219, distance: 61.0
click at [275, 220] on div "Generar informe de deuda 201311 Periodo Desde * 202506 Periodo Hasta * % 0,00 h…" at bounding box center [508, 229] width 1017 height 459
type input "202505"
click at [415, 252] on span at bounding box center [417, 252] width 8 height 8
click at [417, 256] on input "Con detalle de cuiles por periodo" at bounding box center [417, 256] width 1 height 1
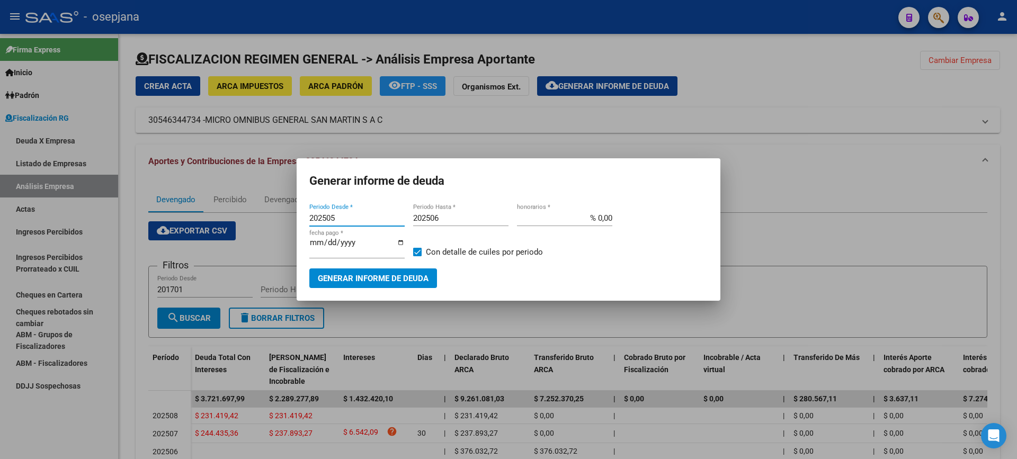
checkbox input "false"
click at [408, 269] on button "Generar informe de deuda" at bounding box center [373, 279] width 128 height 20
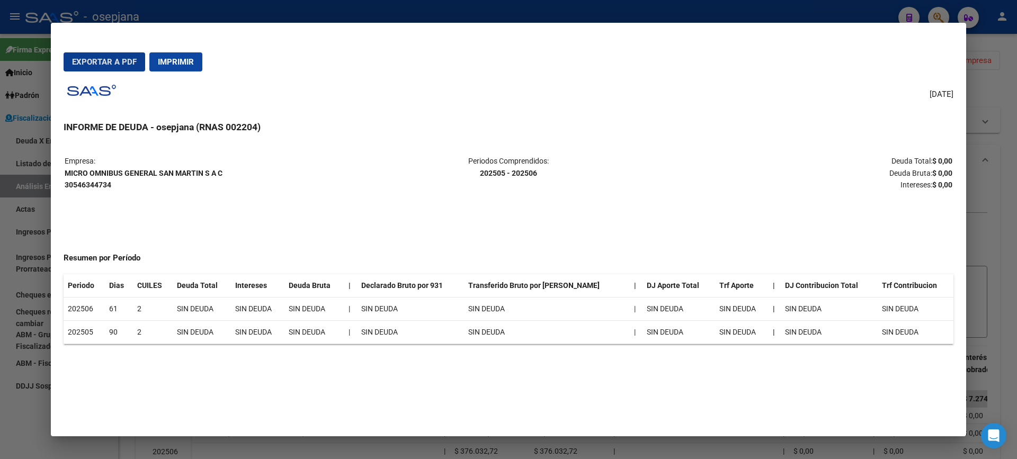
click at [171, 61] on span "Imprimir" at bounding box center [176, 62] width 36 height 10
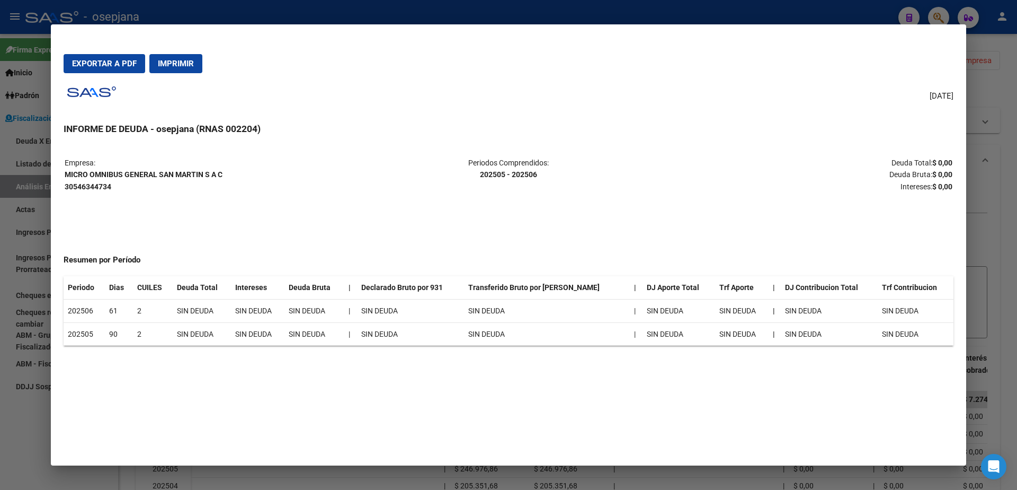
click at [0, 231] on div at bounding box center [508, 245] width 1017 height 490
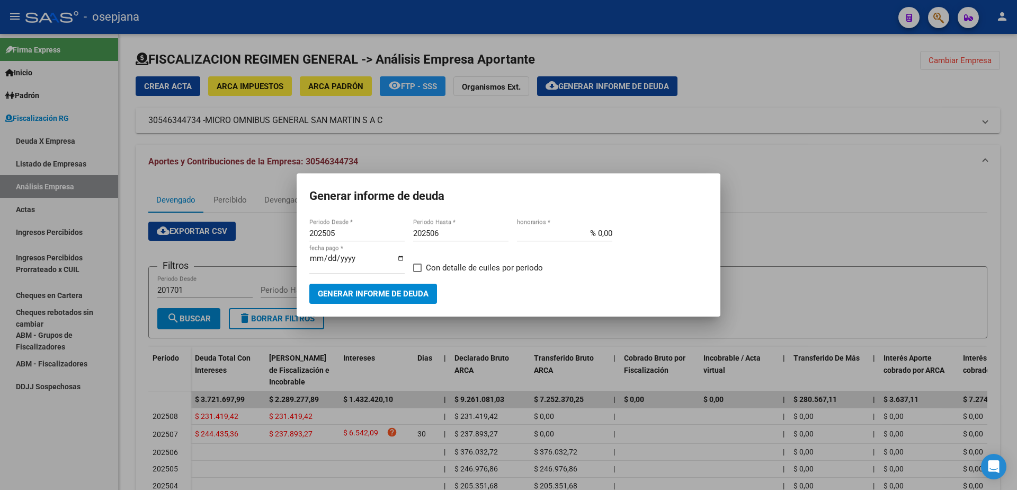
click at [519, 134] on div at bounding box center [508, 245] width 1017 height 490
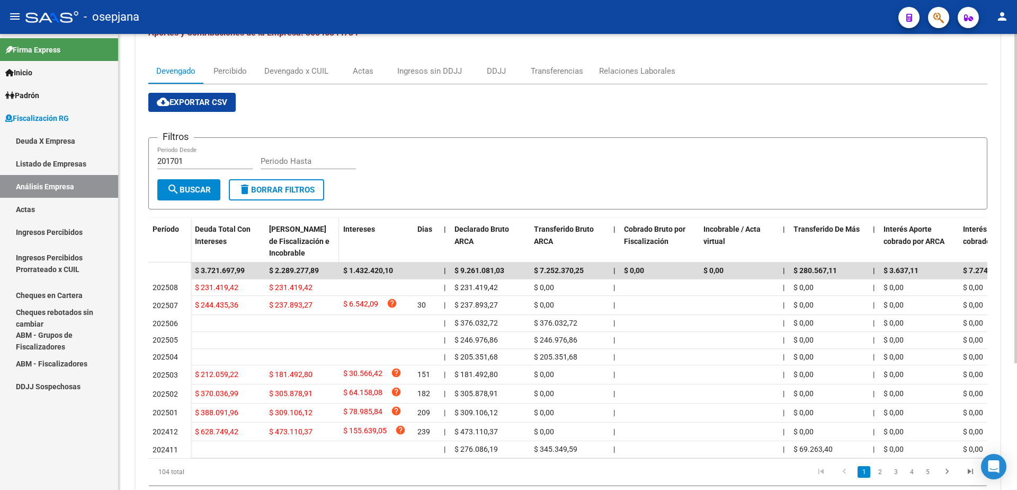
scroll to position [159, 0]
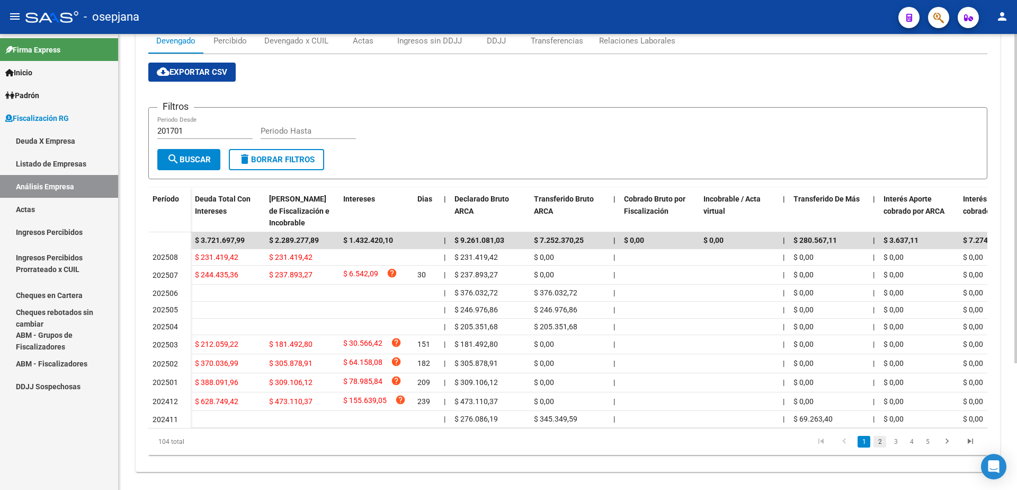
click at [880, 447] on link "2" at bounding box center [880, 442] width 13 height 12
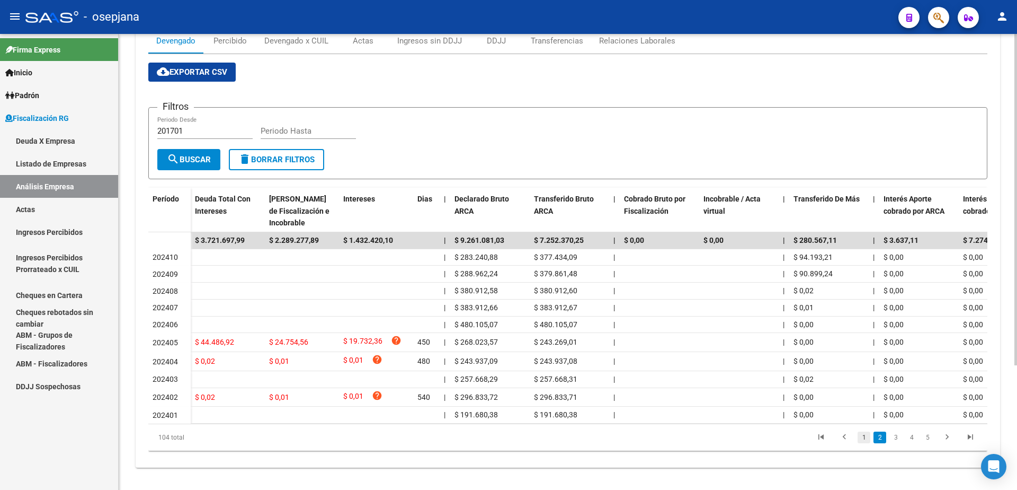
click at [861, 443] on link "1" at bounding box center [864, 437] width 13 height 12
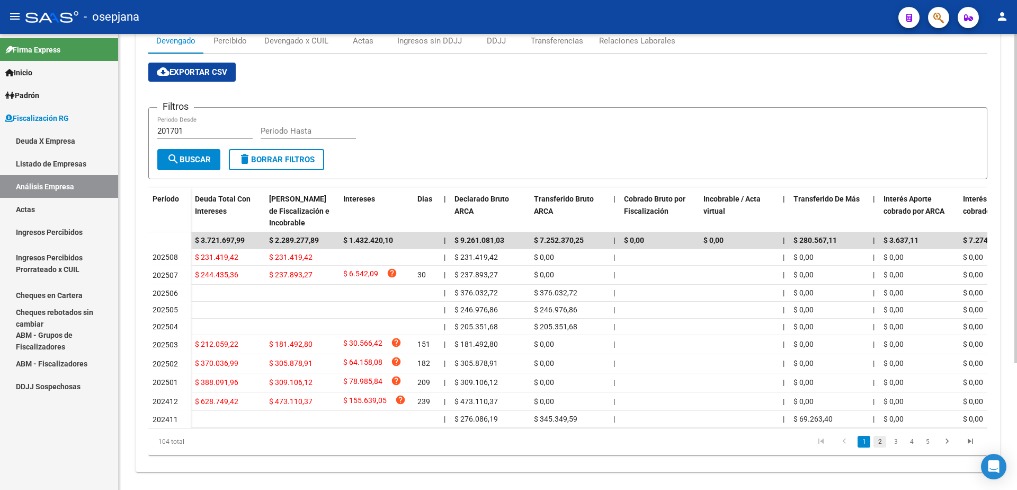
click at [879, 447] on link "2" at bounding box center [880, 442] width 13 height 12
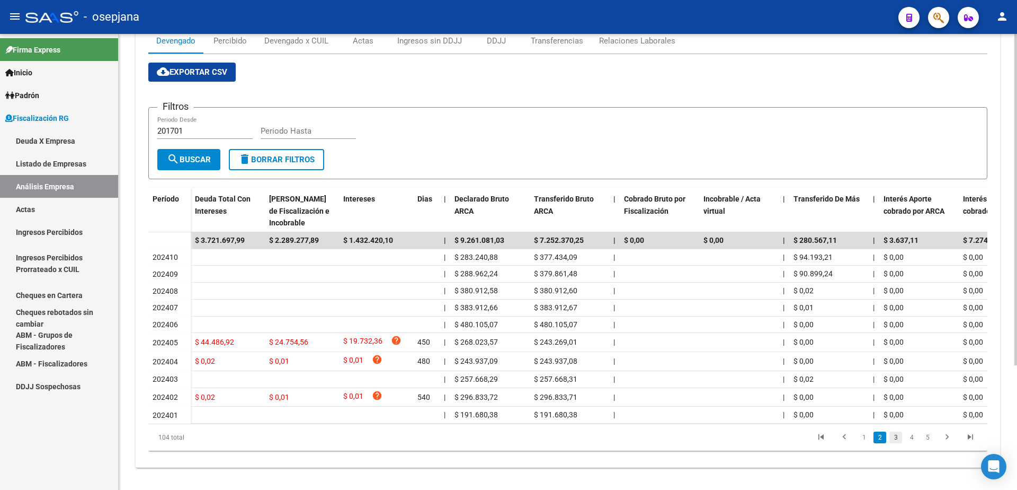
click at [895, 443] on link "3" at bounding box center [896, 437] width 13 height 12
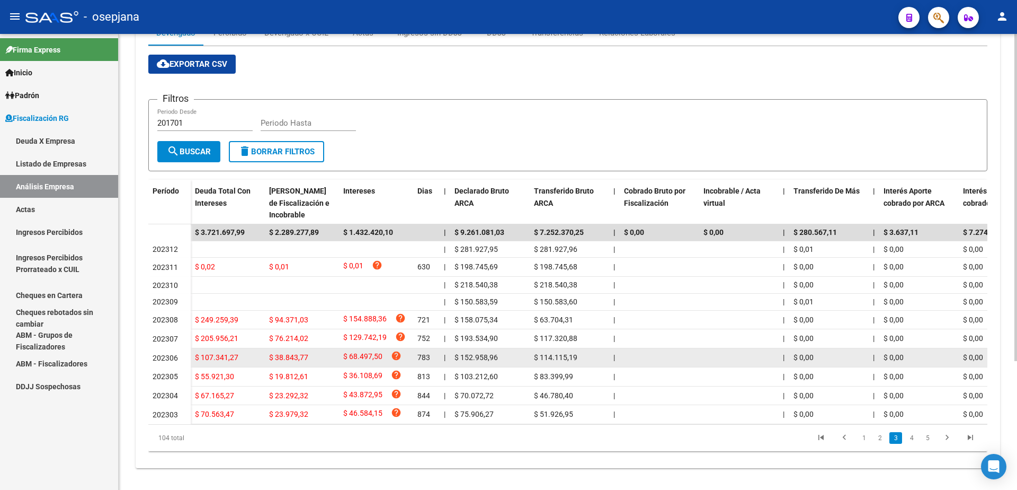
scroll to position [180, 0]
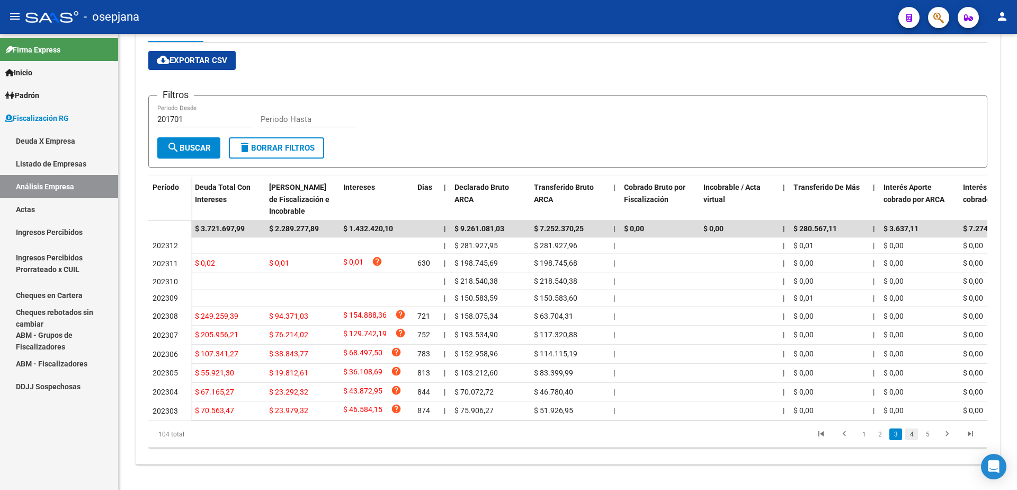
click at [907, 435] on link "4" at bounding box center [912, 434] width 13 height 12
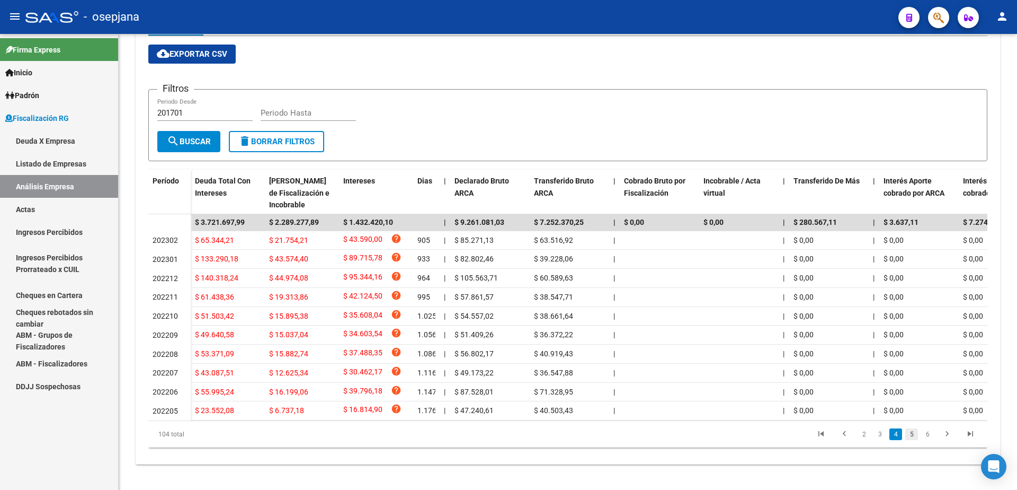
click at [911, 440] on link "5" at bounding box center [912, 434] width 13 height 12
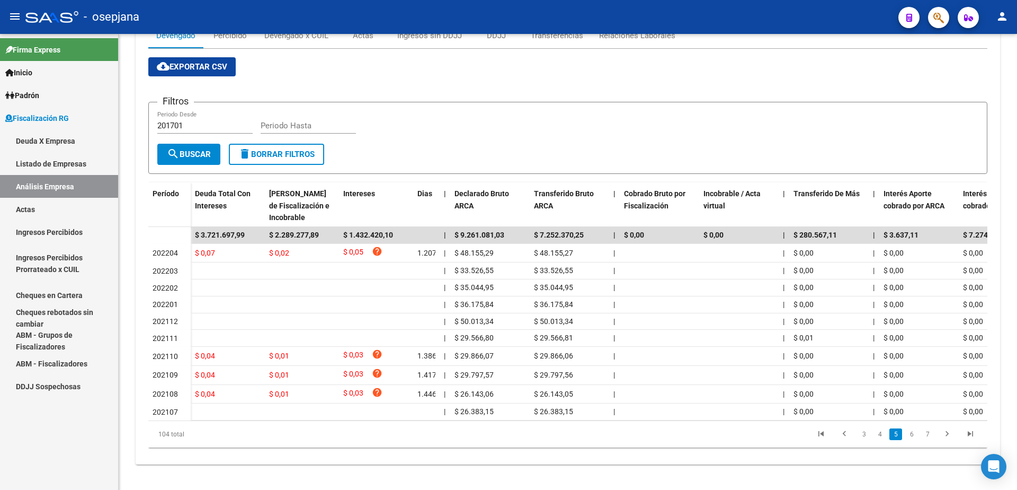
scroll to position [173, 0]
click at [875, 435] on link "4" at bounding box center [880, 434] width 13 height 12
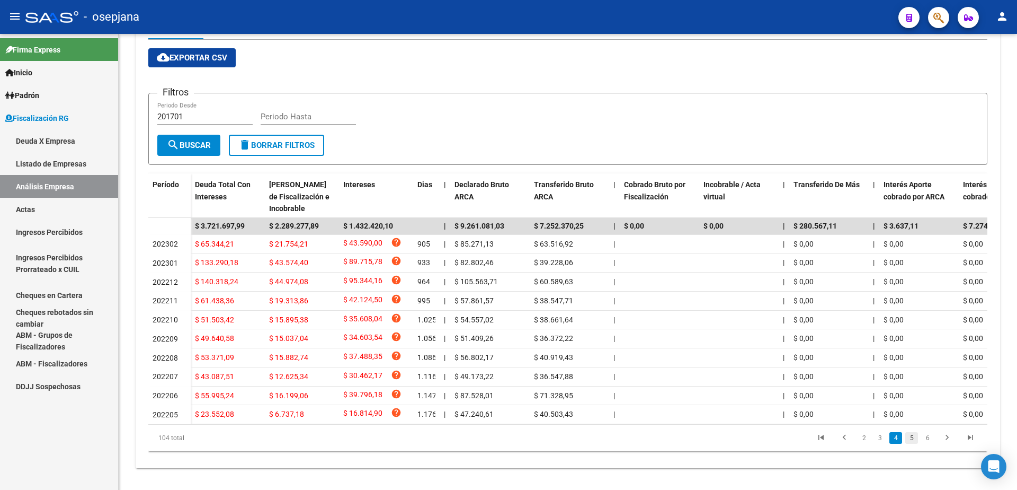
click at [913, 444] on link "5" at bounding box center [912, 438] width 13 height 12
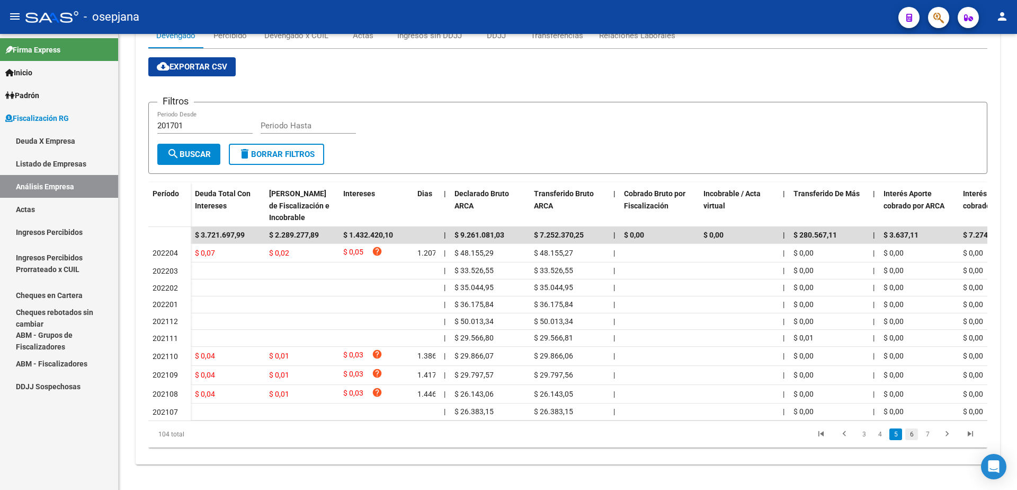
click at [908, 435] on link "6" at bounding box center [912, 434] width 13 height 12
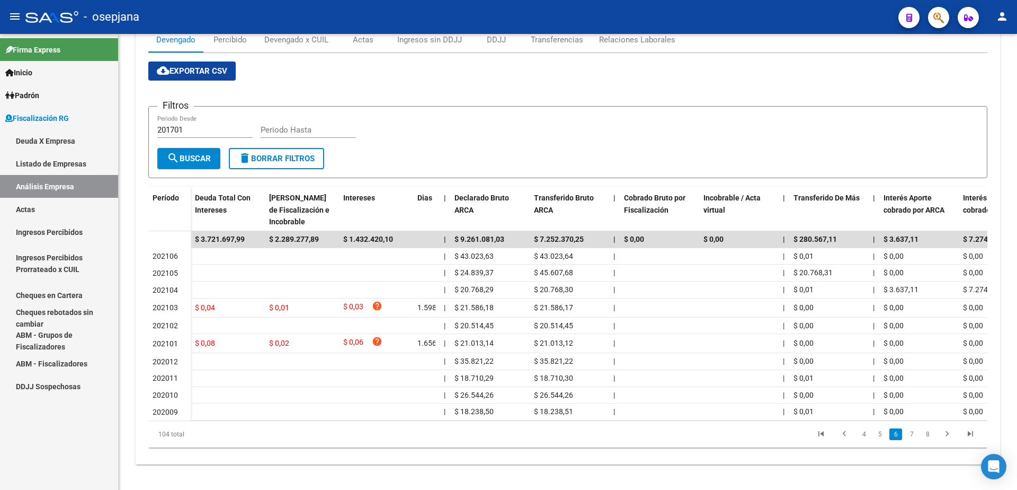
scroll to position [169, 0]
click at [911, 438] on link "7" at bounding box center [912, 434] width 13 height 12
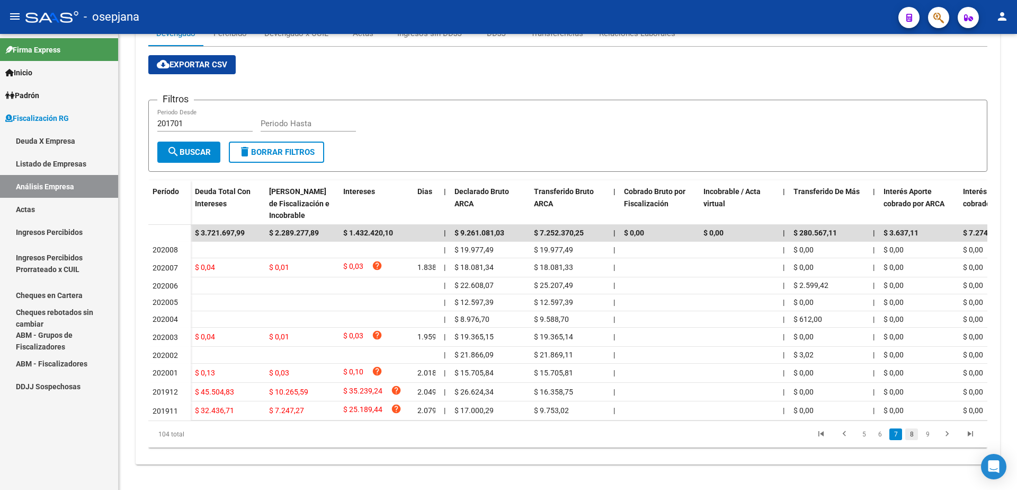
click at [916, 440] on link "8" at bounding box center [912, 434] width 13 height 12
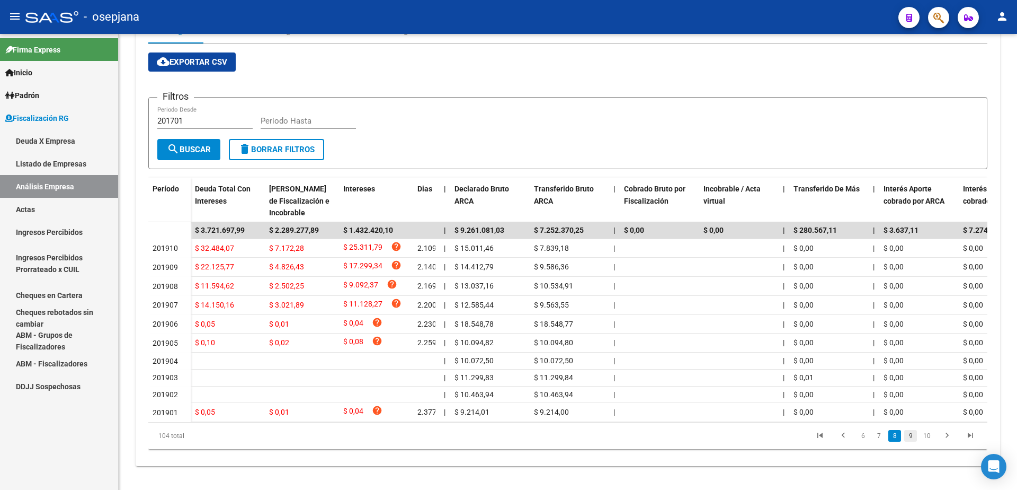
click at [913, 441] on link "9" at bounding box center [911, 436] width 13 height 12
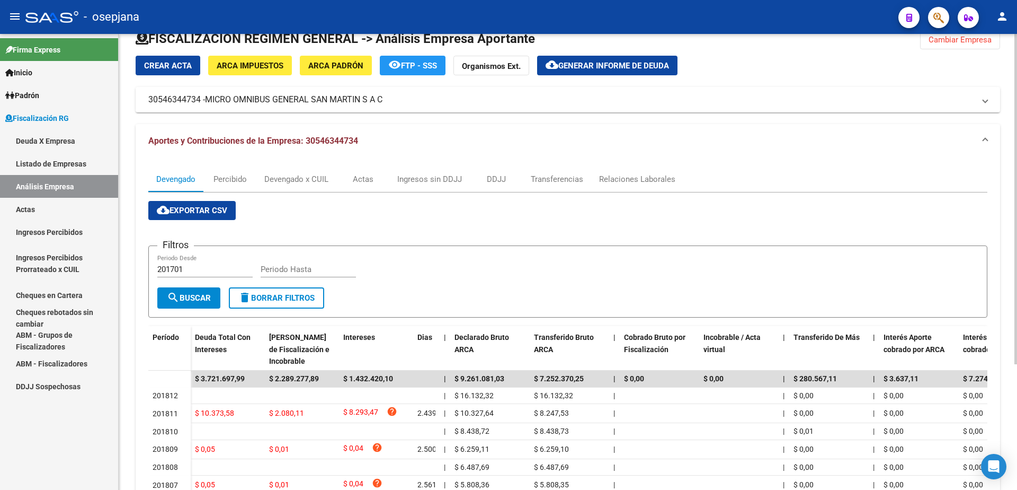
scroll to position [0, 0]
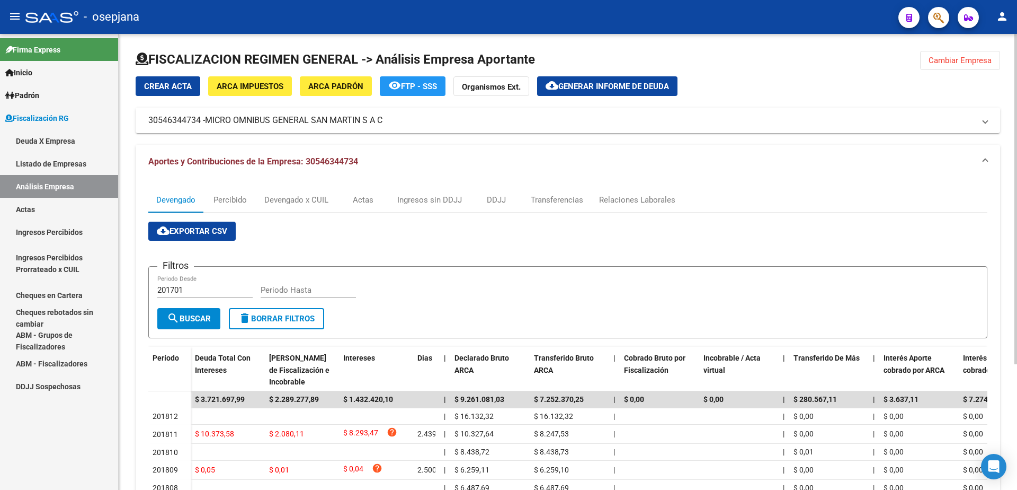
click at [608, 88] on span "Generar informe de deuda" at bounding box center [614, 87] width 111 height 10
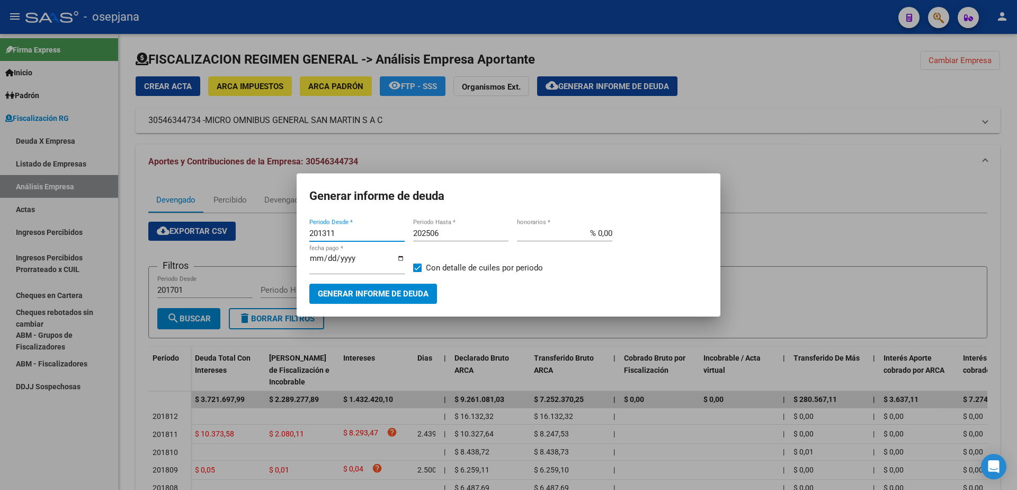
drag, startPoint x: 337, startPoint y: 237, endPoint x: 321, endPoint y: 237, distance: 15.9
click at [321, 237] on input "201311" at bounding box center [356, 233] width 95 height 10
type input "201811"
click at [463, 236] on input "202506" at bounding box center [460, 233] width 95 height 10
type input "202508"
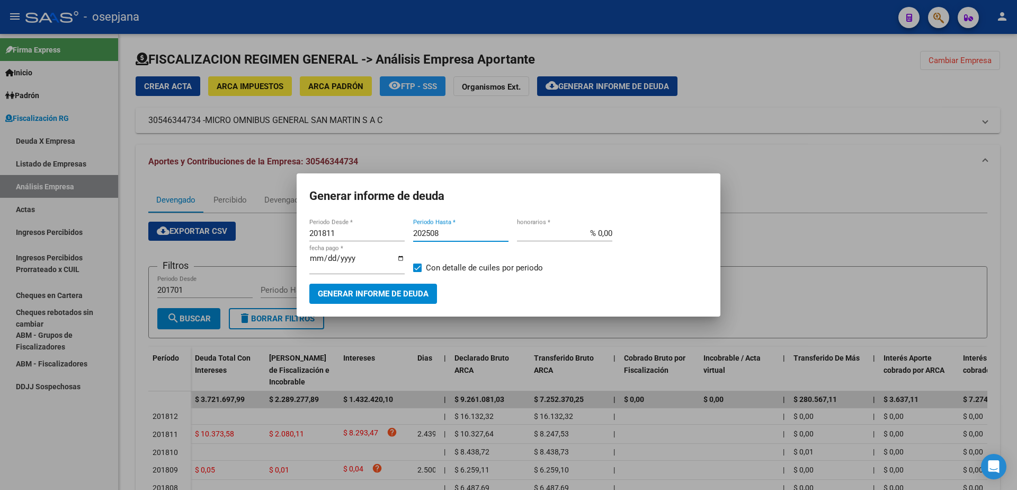
click at [599, 231] on div "% 0,00 honorarios *" at bounding box center [564, 233] width 95 height 16
click at [599, 233] on input "% 0,00" at bounding box center [564, 233] width 95 height 10
type input "% 10,00"
click at [329, 263] on input "[DATE]" at bounding box center [356, 262] width 95 height 17
type input "[DATE]"
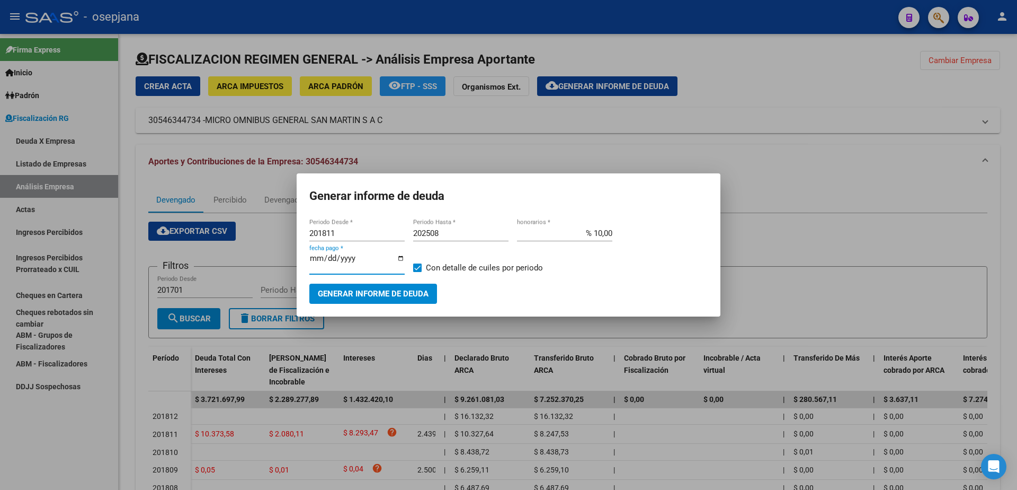
drag, startPoint x: 429, startPoint y: 267, endPoint x: 407, endPoint y: 278, distance: 24.9
click at [429, 267] on span "Con detalle de cuiles por periodo" at bounding box center [484, 267] width 117 height 13
click at [418, 272] on input "Con detalle de cuiles por periodo" at bounding box center [417, 272] width 1 height 1
checkbox input "false"
click at [367, 284] on button "Generar informe de deuda" at bounding box center [373, 294] width 128 height 20
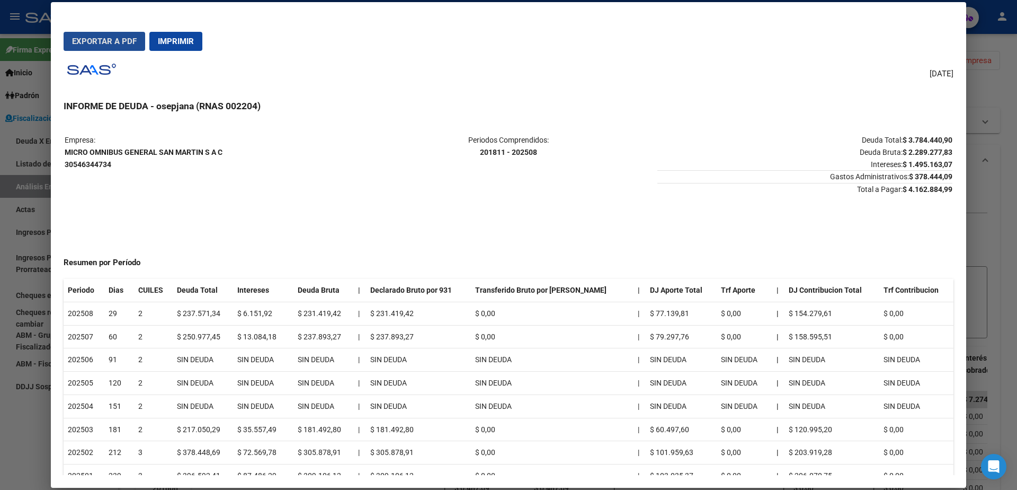
click at [106, 45] on span "Exportar a PDF" at bounding box center [104, 42] width 65 height 10
click at [0, 232] on div at bounding box center [508, 245] width 1017 height 490
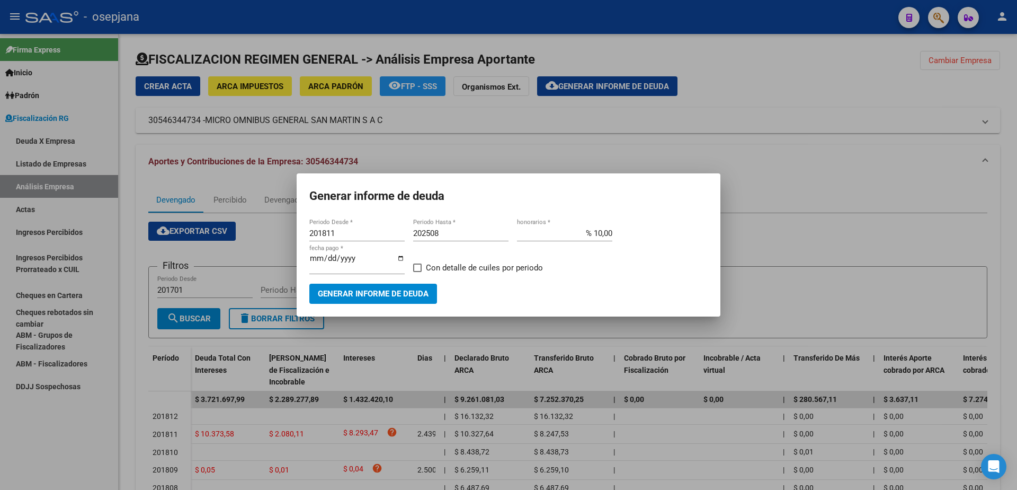
click at [51, 202] on div at bounding box center [508, 245] width 1017 height 490
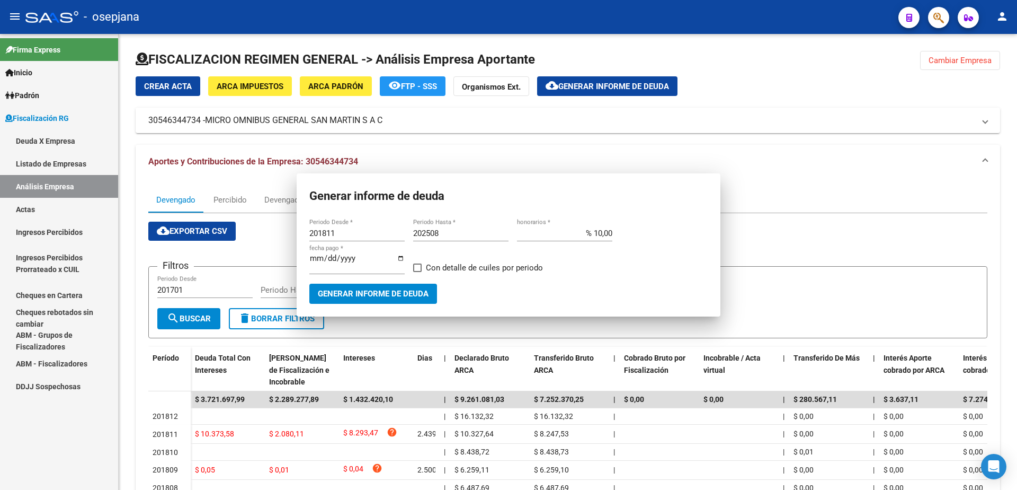
click at [46, 211] on link "Actas" at bounding box center [59, 209] width 118 height 23
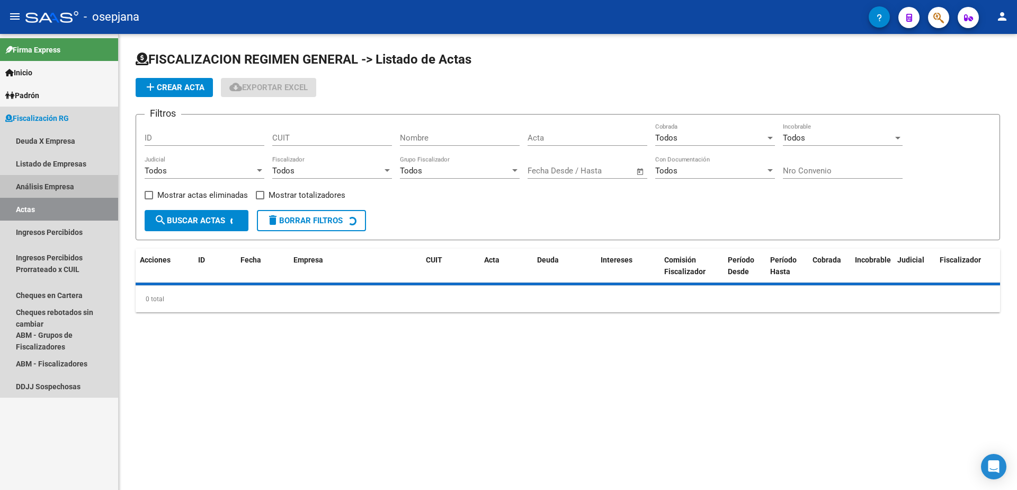
click at [58, 184] on link "Análisis Empresa" at bounding box center [59, 186] width 118 height 23
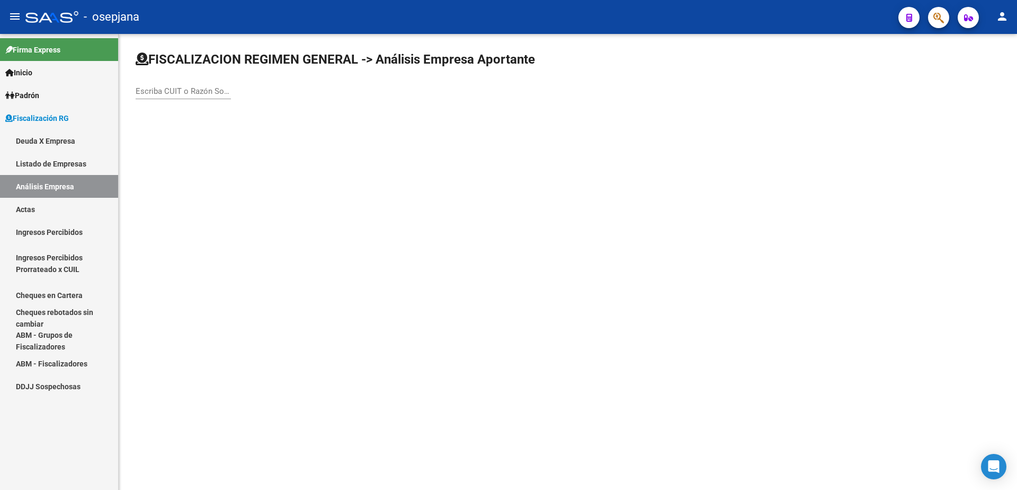
click at [209, 92] on input "Escriba CUIT o Razón Social para buscar" at bounding box center [183, 91] width 95 height 10
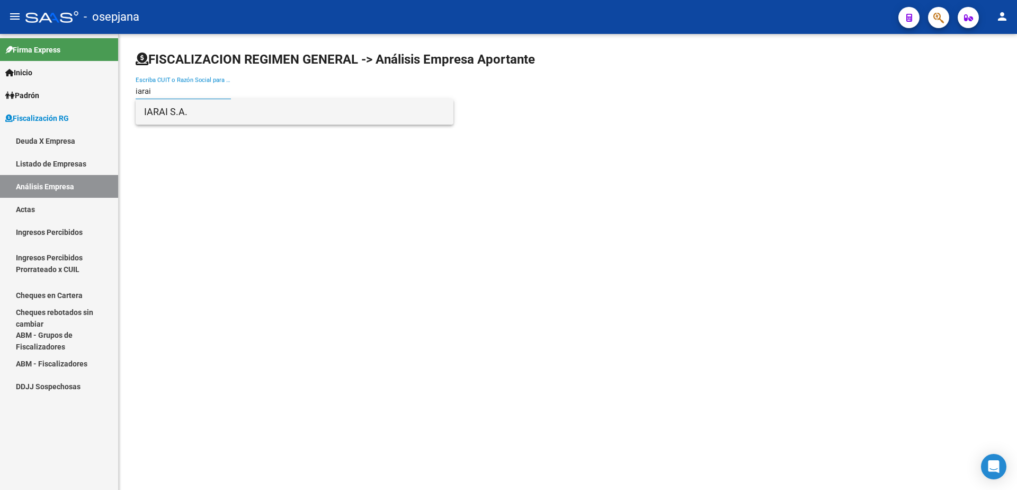
type input "iarai"
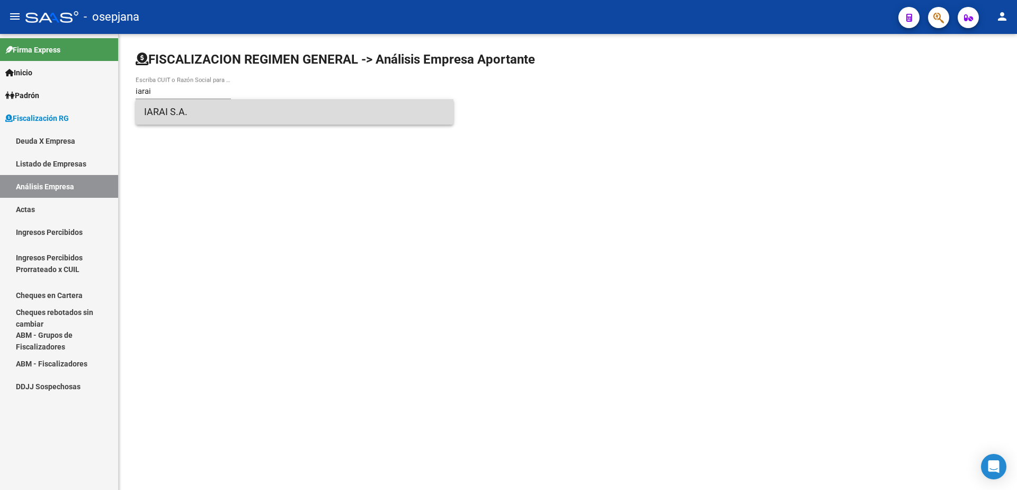
click at [194, 120] on span "IARAI S.A." at bounding box center [294, 111] width 301 height 25
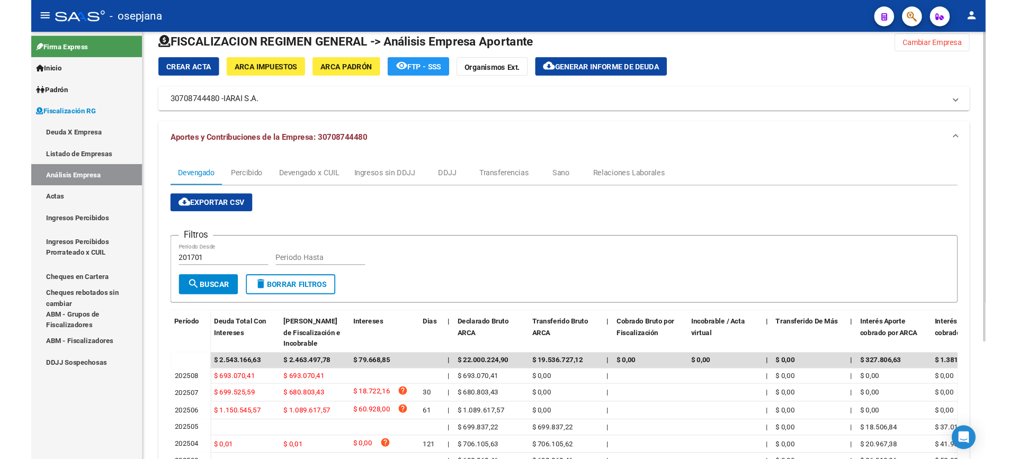
scroll to position [14, 0]
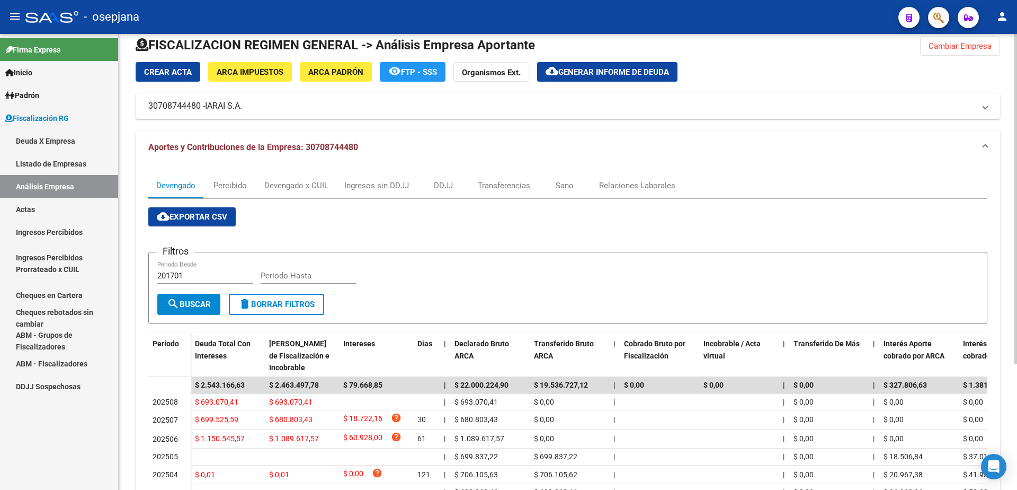
click at [570, 60] on div at bounding box center [568, 49] width 865 height 25
click at [570, 65] on button "cloud_download Generar informe de deuda" at bounding box center [607, 72] width 140 height 20
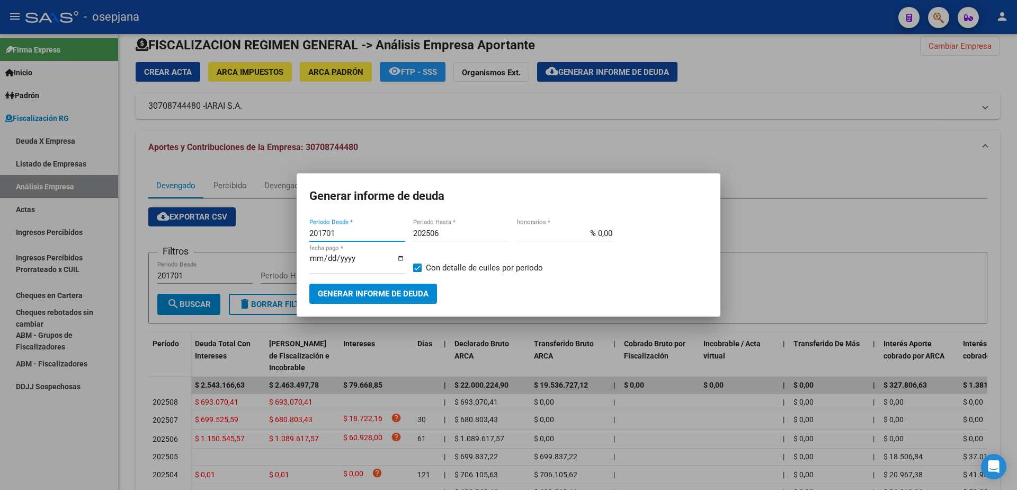
drag, startPoint x: 339, startPoint y: 236, endPoint x: 200, endPoint y: 248, distance: 139.3
click at [200, 248] on div "Generar informe de deuda 201701 Periodo Desde * 202506 Periodo Hasta * % 0,00 h…" at bounding box center [508, 245] width 1017 height 490
type input "202506"
click at [466, 238] on input "202506" at bounding box center [460, 233] width 95 height 10
type input "202508"
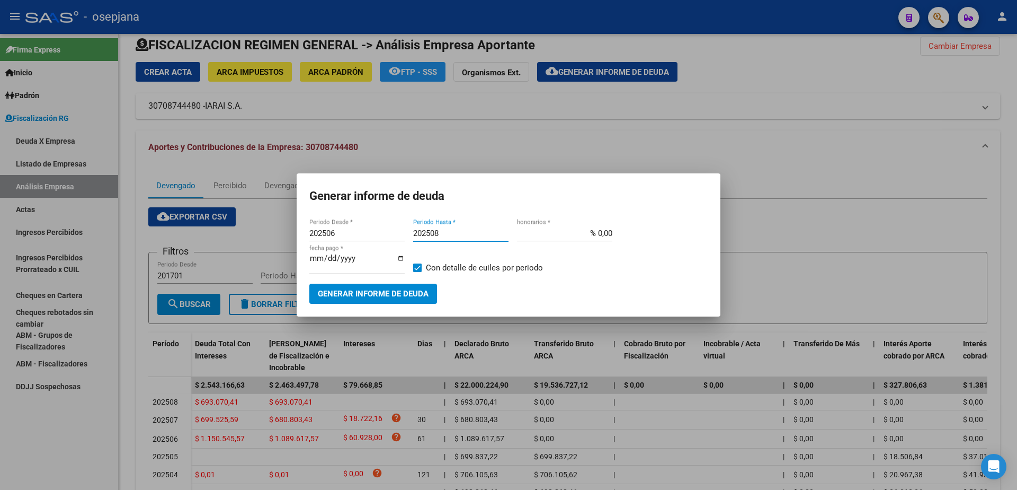
click at [599, 237] on input "% 0,00" at bounding box center [564, 233] width 95 height 10
type input "% 10,00"
click at [326, 263] on input "[DATE]" at bounding box center [356, 262] width 95 height 17
type input "[DATE]"
click at [417, 268] on span at bounding box center [417, 267] width 8 height 8
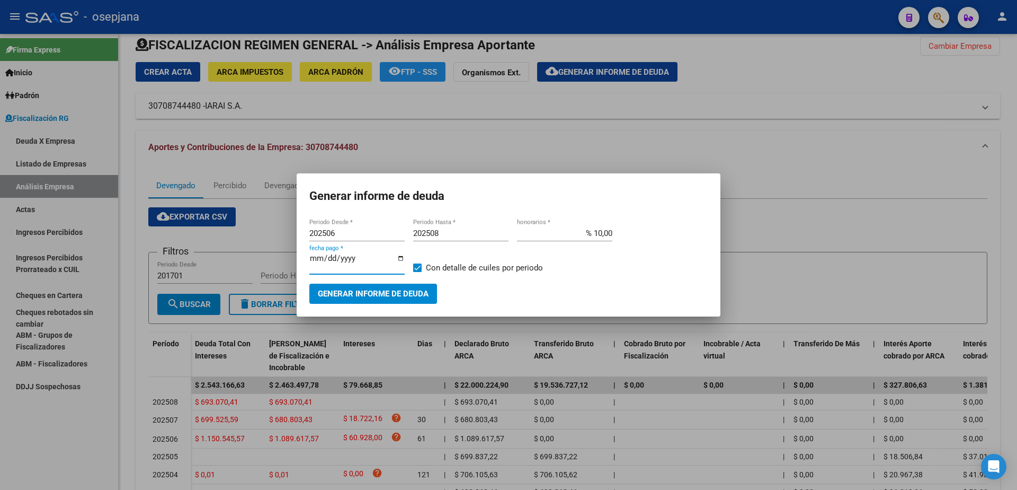
click at [417, 272] on input "Con detalle de cuiles por periodo" at bounding box center [417, 272] width 1 height 1
checkbox input "false"
click at [399, 291] on span "Generar informe de deuda" at bounding box center [373, 294] width 111 height 10
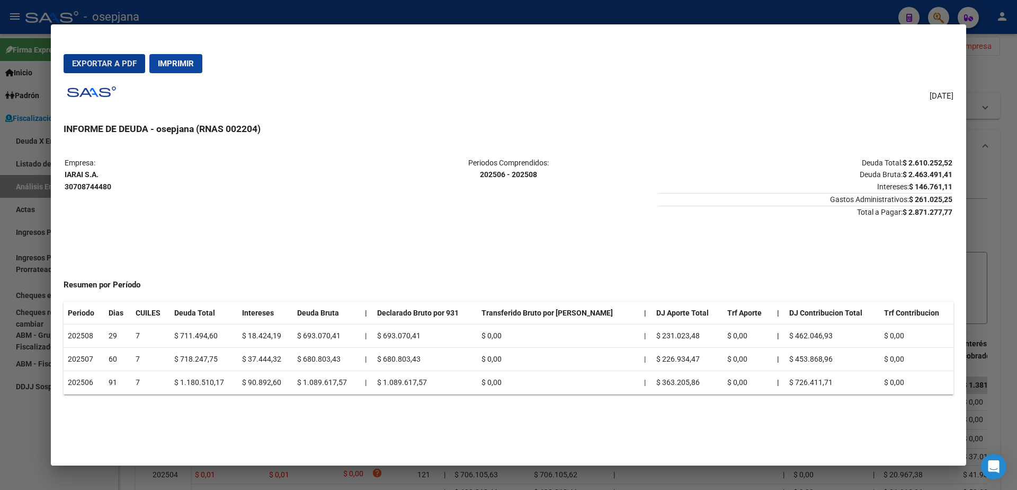
click at [94, 66] on span "Exportar a PDF" at bounding box center [104, 64] width 65 height 10
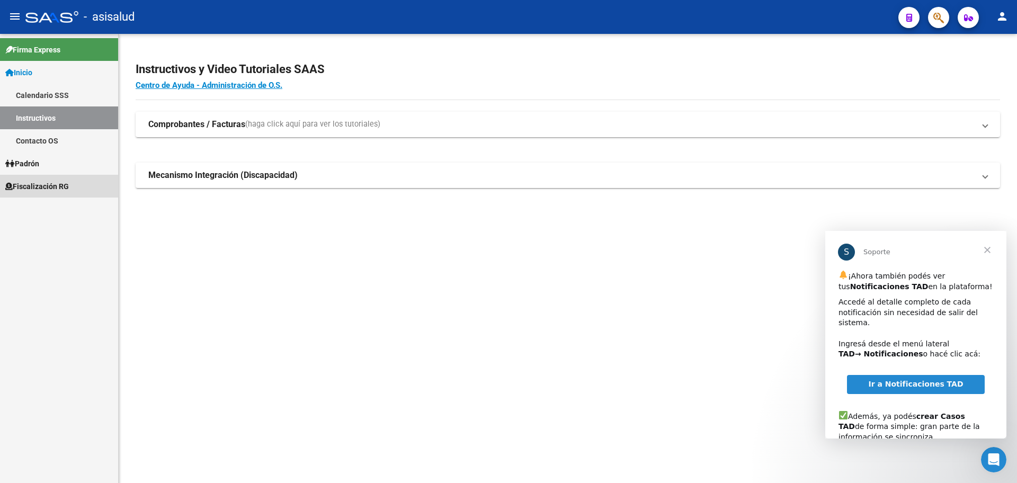
click at [62, 189] on span "Fiscalización RG" at bounding box center [37, 187] width 64 height 12
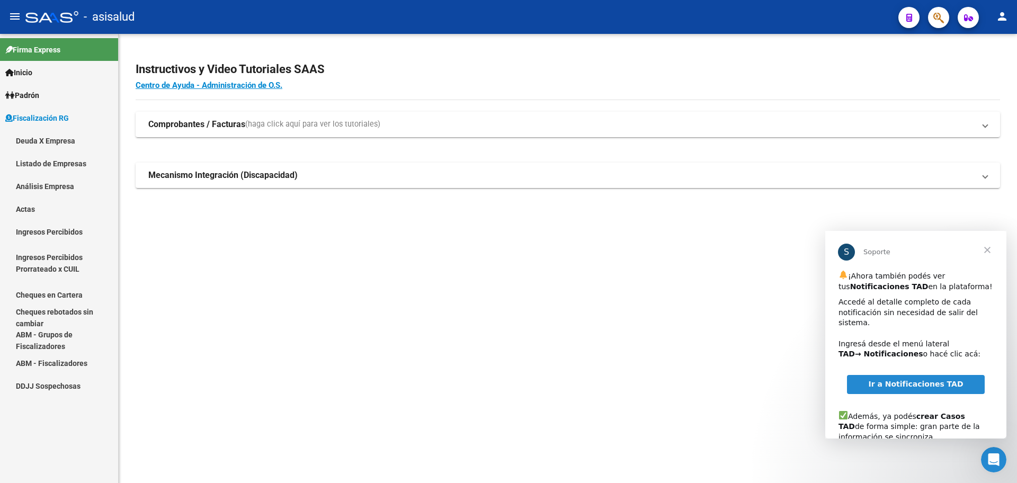
click at [62, 189] on link "Análisis Empresa" at bounding box center [59, 186] width 118 height 23
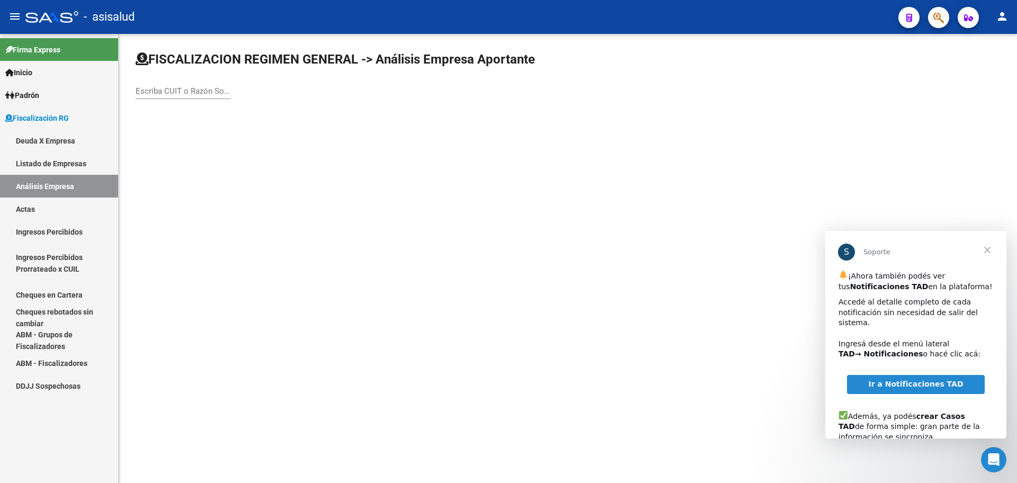
click at [986, 252] on span "Cerrar" at bounding box center [988, 250] width 38 height 38
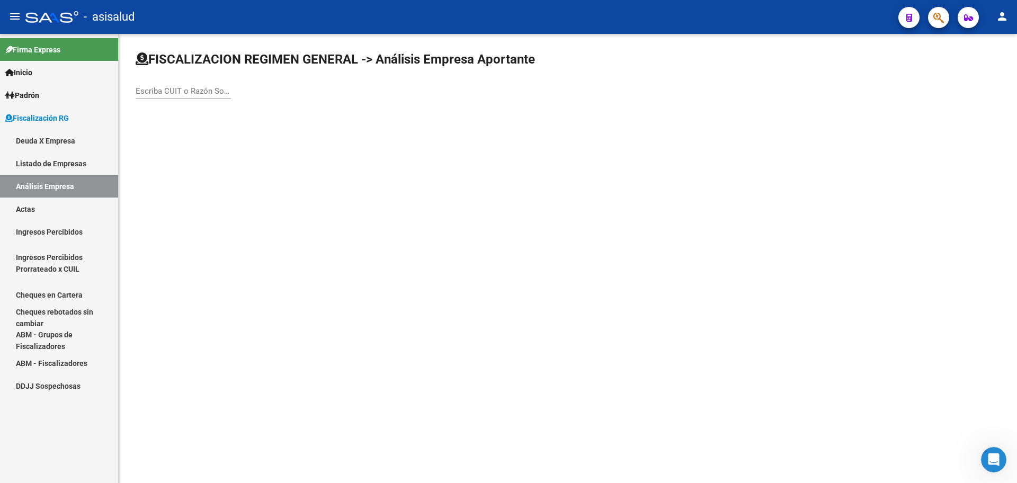
click at [195, 80] on div "Escriba CUIT o Razón Social para buscar" at bounding box center [568, 80] width 865 height 58
click at [195, 88] on input "Escriba CUIT o Razón Social para buscar" at bounding box center [183, 91] width 95 height 10
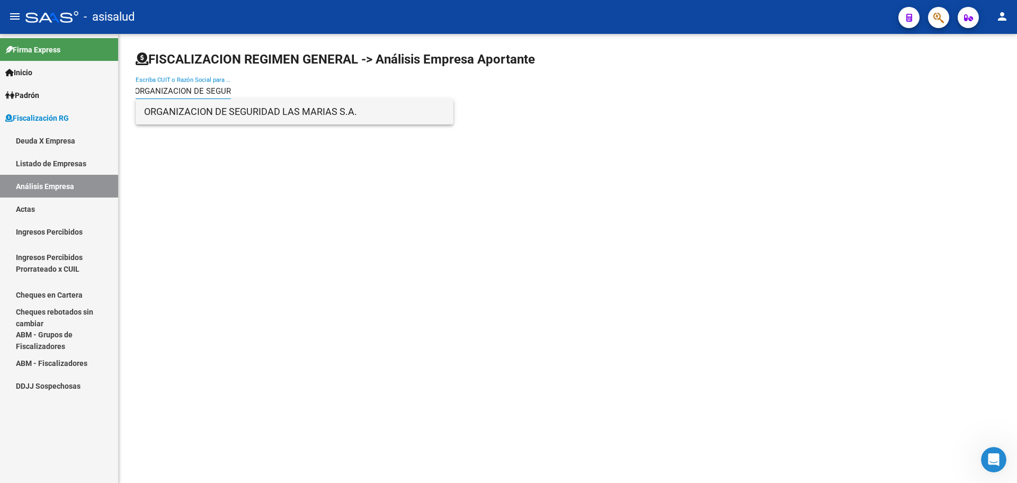
type input "ORGANIZACION DE SEGUR"
click at [303, 117] on span "ORGANIZACION DE SEGURIDAD LAS MARIAS S.A." at bounding box center [294, 111] width 301 height 25
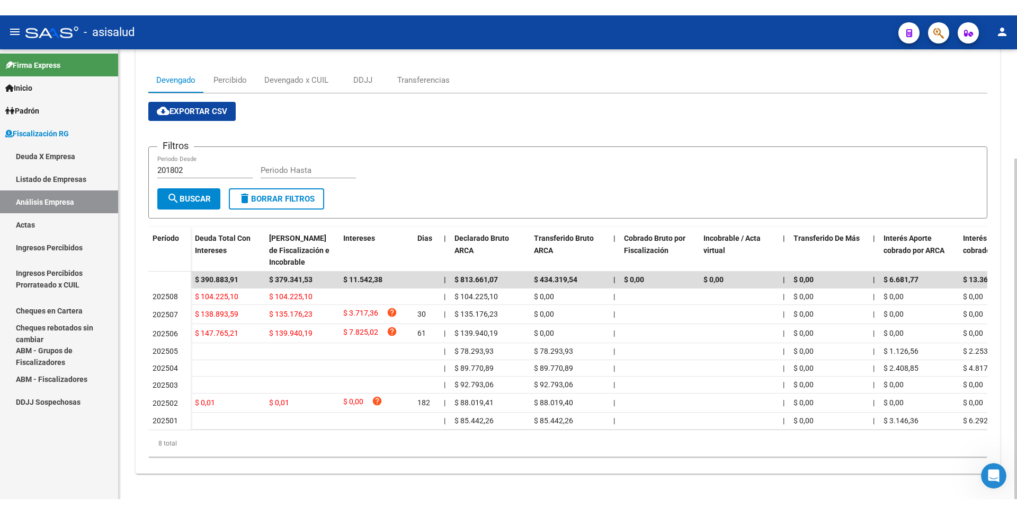
scroll to position [0, 0]
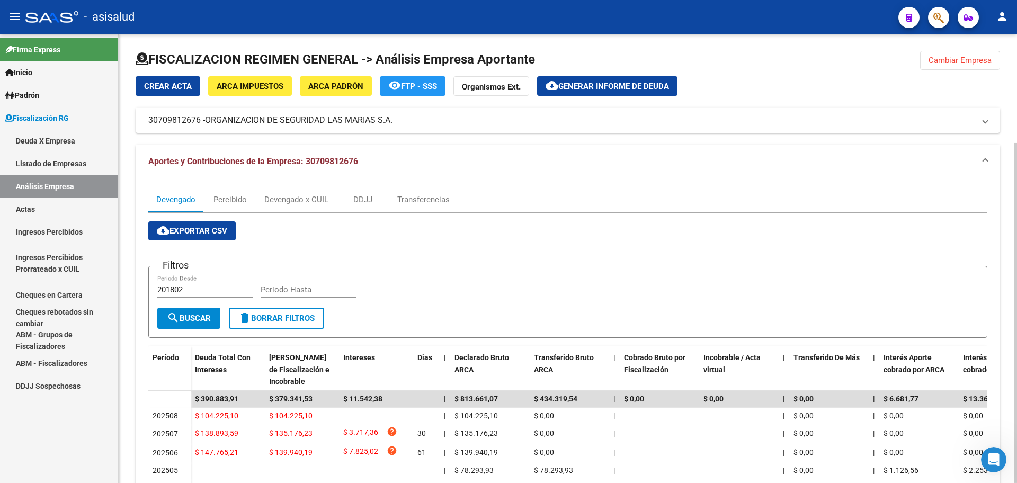
click at [584, 83] on span "Generar informe de deuda" at bounding box center [614, 87] width 111 height 10
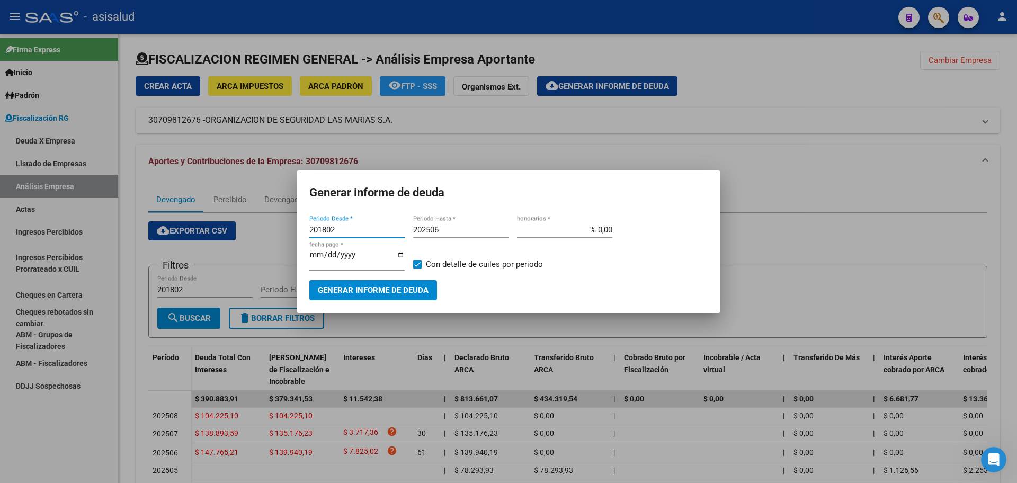
drag, startPoint x: 341, startPoint y: 233, endPoint x: 318, endPoint y: 236, distance: 23.6
click at [318, 235] on input "201802" at bounding box center [356, 230] width 95 height 10
type input "202506"
click at [439, 233] on input "202506" at bounding box center [460, 230] width 95 height 10
type input "202508"
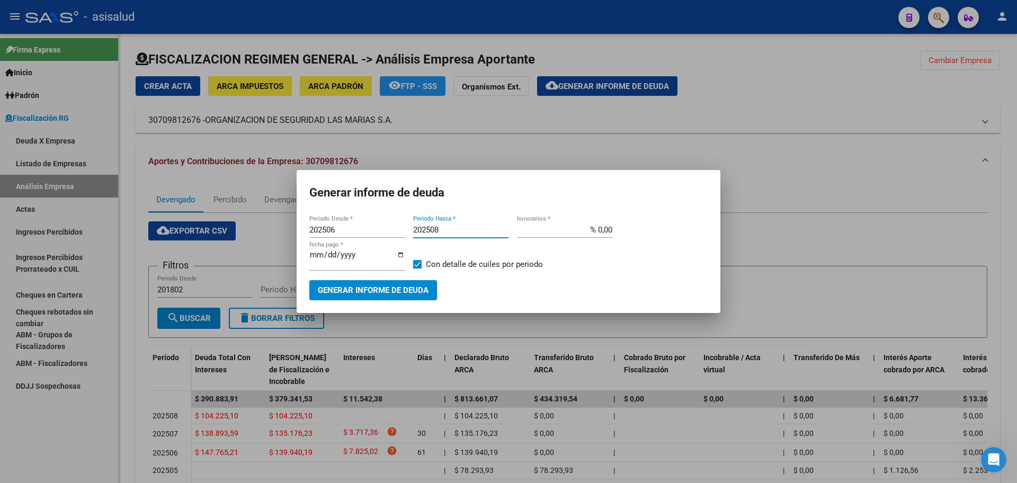
click at [596, 232] on input "% 0,00" at bounding box center [564, 230] width 95 height 10
type input "% 10,00"
click at [325, 261] on input "[DATE]" at bounding box center [356, 259] width 95 height 17
type input "[DATE]"
click at [436, 262] on span "Con detalle de cuiles por periodo" at bounding box center [484, 264] width 117 height 13
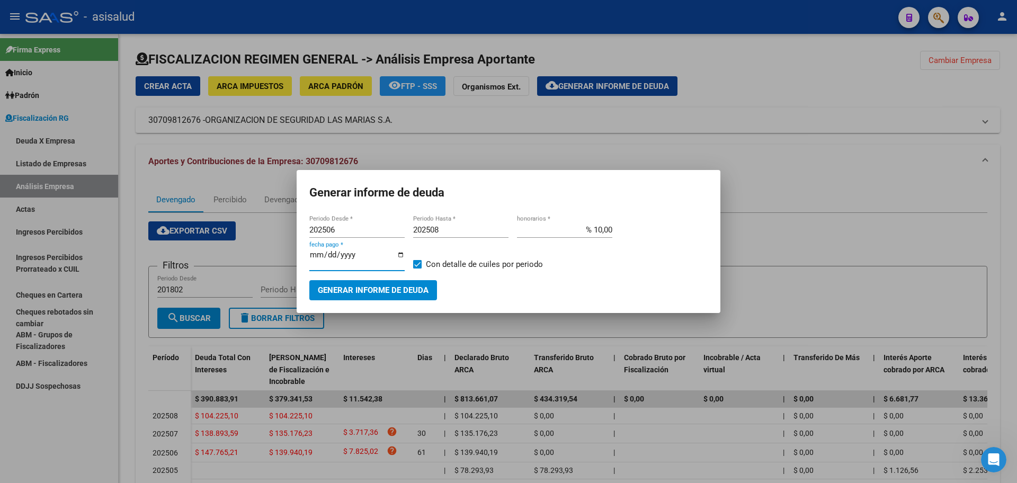
click at [418, 269] on input "Con detalle de cuiles por periodo" at bounding box center [417, 269] width 1 height 1
checkbox input "false"
click at [420, 281] on button "Generar informe de deuda" at bounding box center [373, 290] width 128 height 20
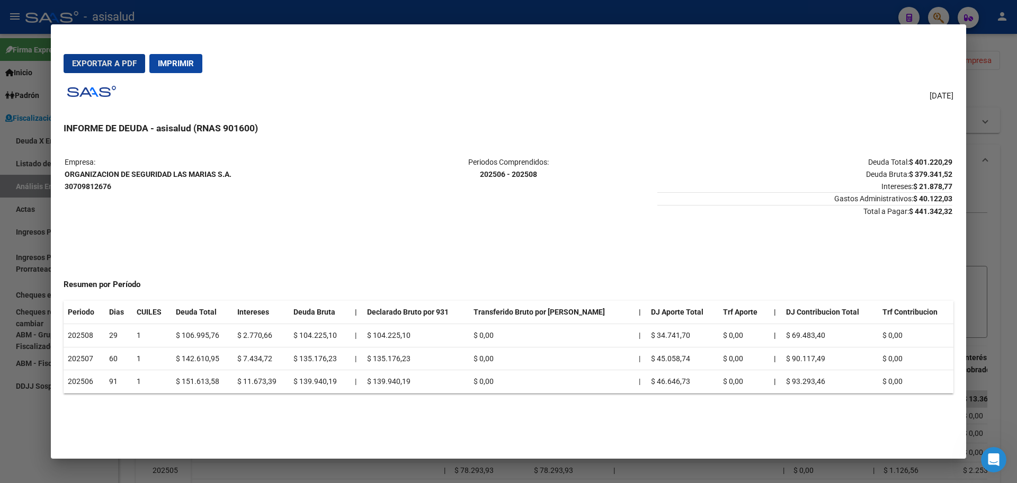
click at [135, 65] on span "Exportar a PDF" at bounding box center [104, 64] width 65 height 10
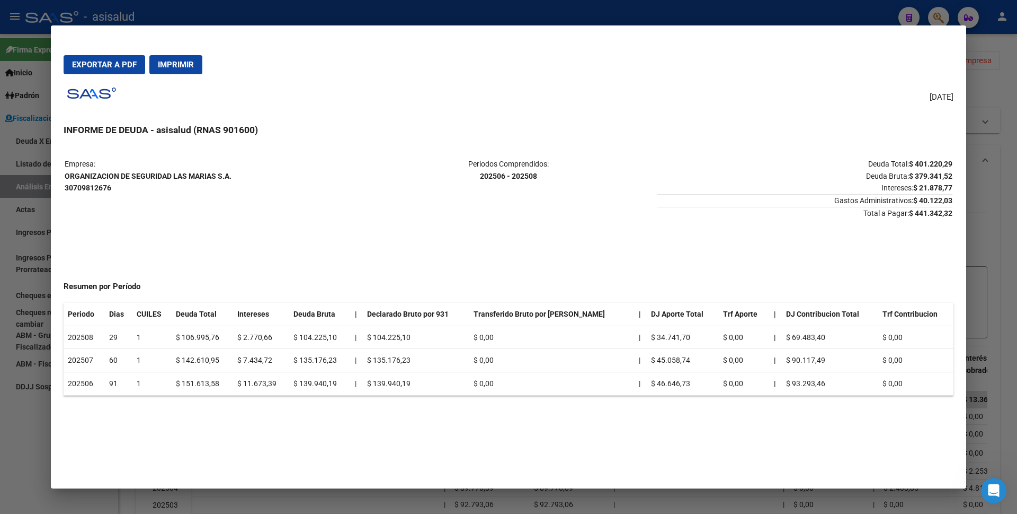
click at [0, 263] on div at bounding box center [508, 257] width 1017 height 514
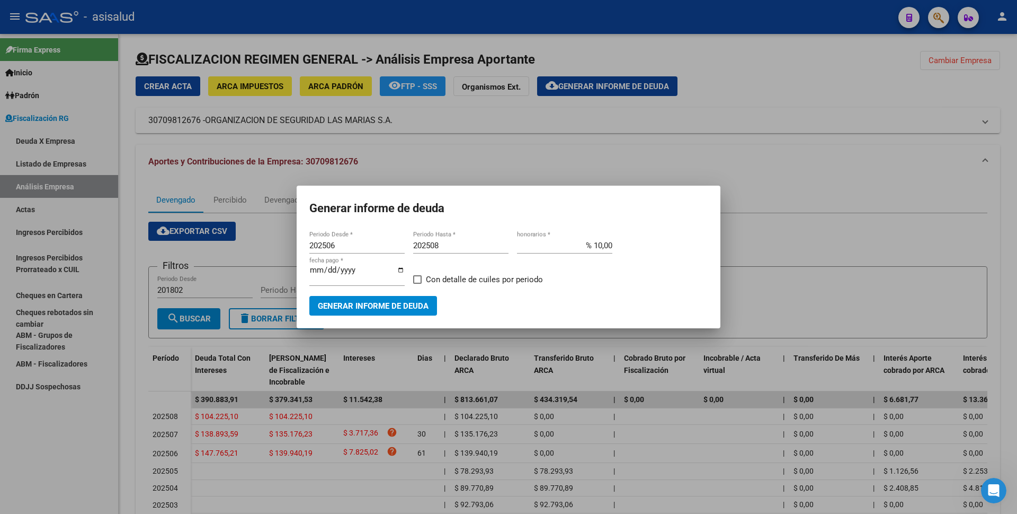
click at [503, 146] on div at bounding box center [508, 257] width 1017 height 514
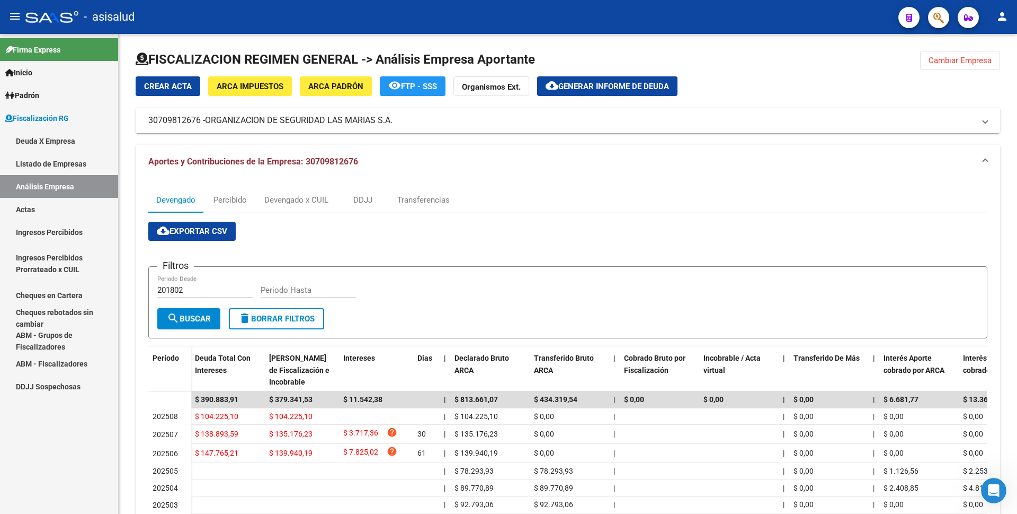
click at [83, 206] on link "Actas" at bounding box center [59, 209] width 118 height 23
click at [88, 192] on link "Análisis Empresa" at bounding box center [59, 186] width 118 height 23
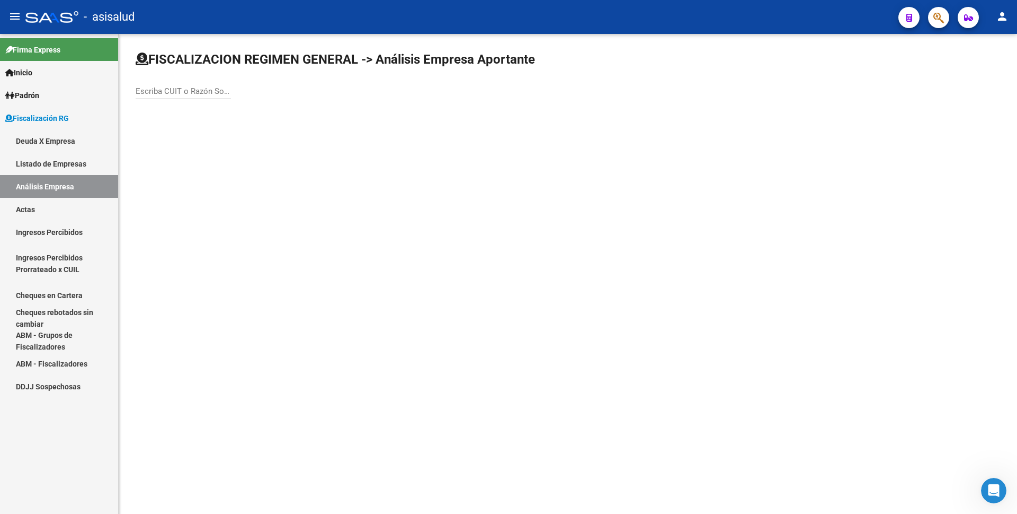
click at [182, 98] on div "Escriba CUIT o Razón Social para buscar" at bounding box center [183, 87] width 95 height 23
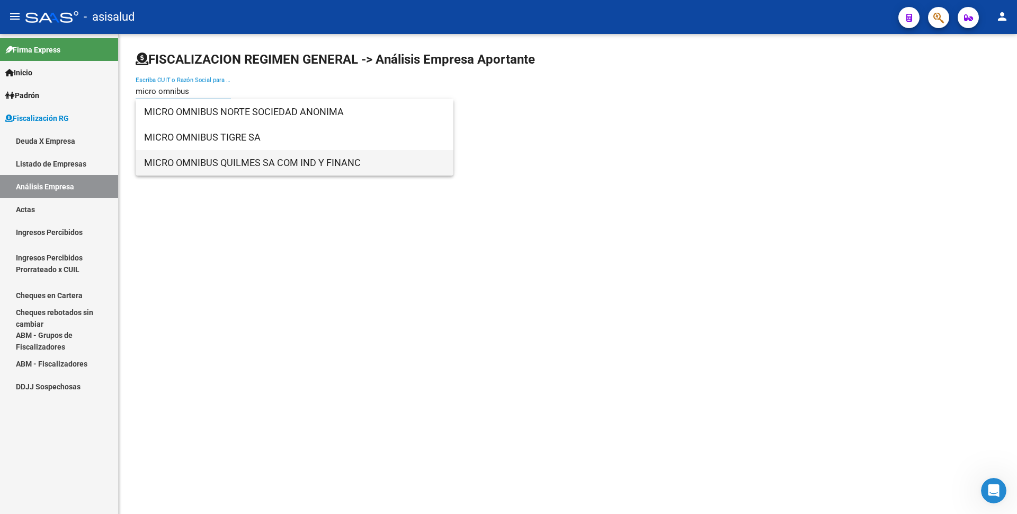
type input "micro omnibus"
click at [252, 162] on span "MICRO OMNIBUS QUILMES SA COM IND Y FINANC" at bounding box center [294, 162] width 301 height 25
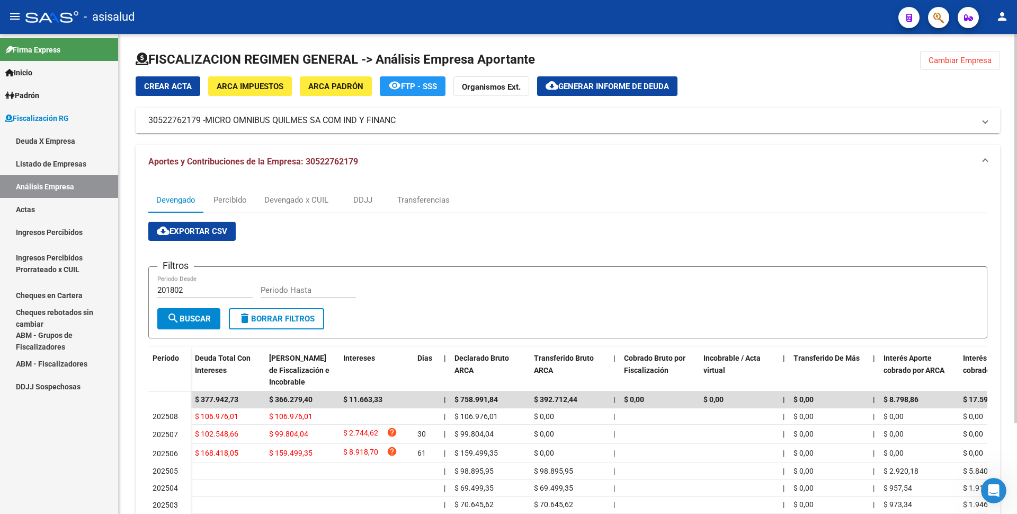
click at [588, 80] on button "cloud_download Generar informe de deuda" at bounding box center [607, 86] width 140 height 20
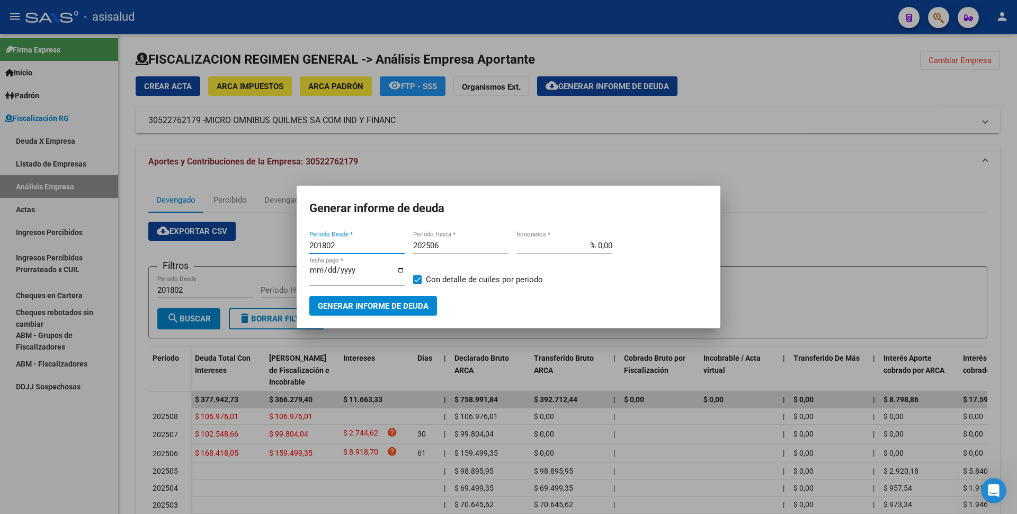
drag, startPoint x: 341, startPoint y: 248, endPoint x: 278, endPoint y: 254, distance: 63.3
click at [278, 254] on div "Generar informe de deuda 201802 Periodo Desde * 202506 Periodo Hasta * % 0,00 h…" at bounding box center [508, 257] width 1017 height 514
type input "202505"
click at [461, 249] on input "202506" at bounding box center [460, 246] width 95 height 10
type input "202505"
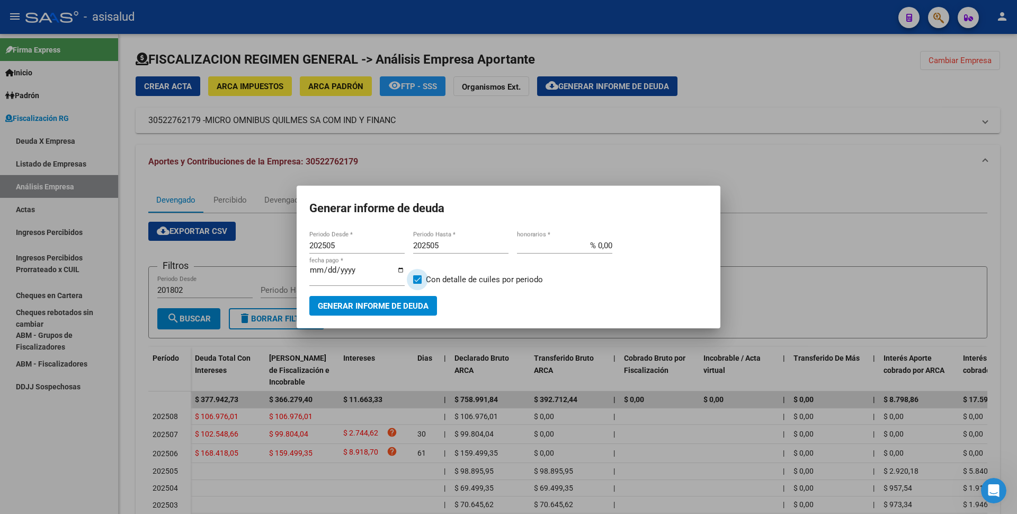
click at [419, 281] on span at bounding box center [417, 279] width 8 height 8
click at [418, 284] on input "Con detalle de cuiles por periodo" at bounding box center [417, 284] width 1 height 1
checkbox input "false"
click at [410, 301] on span "Generar informe de deuda" at bounding box center [373, 306] width 111 height 10
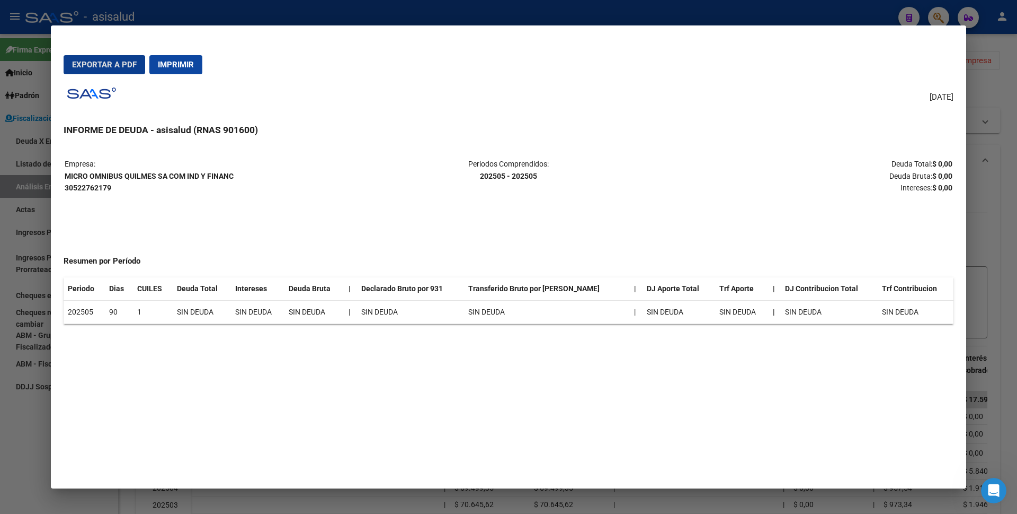
click at [176, 69] on span "Imprimir" at bounding box center [176, 65] width 36 height 10
click at [0, 327] on div at bounding box center [508, 257] width 1017 height 514
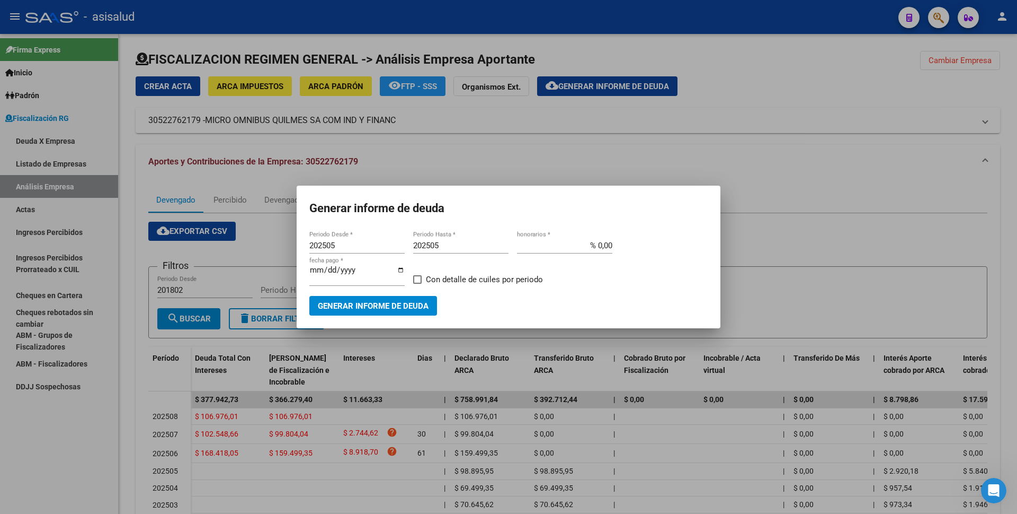
click at [518, 165] on div at bounding box center [508, 257] width 1017 height 514
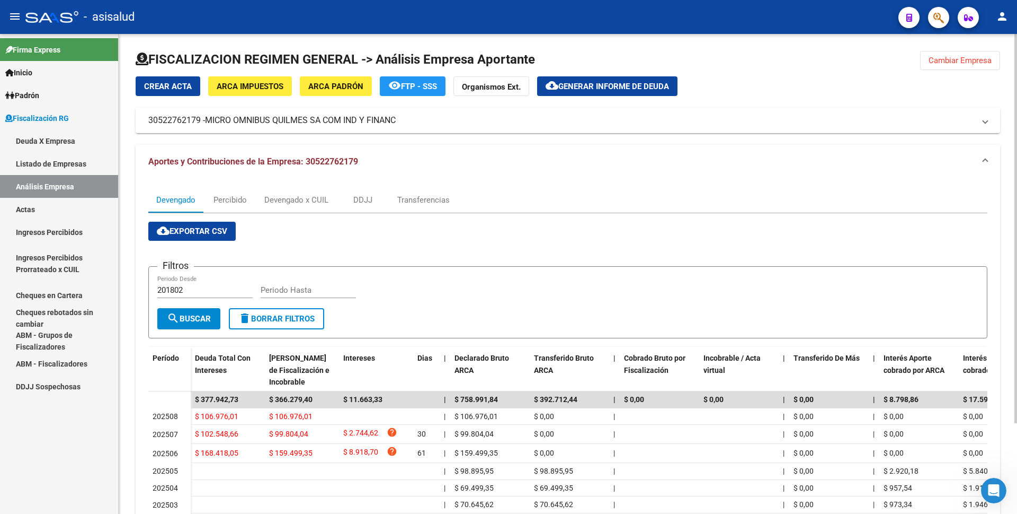
click at [610, 93] on button "cloud_download Generar informe de deuda" at bounding box center [607, 86] width 140 height 20
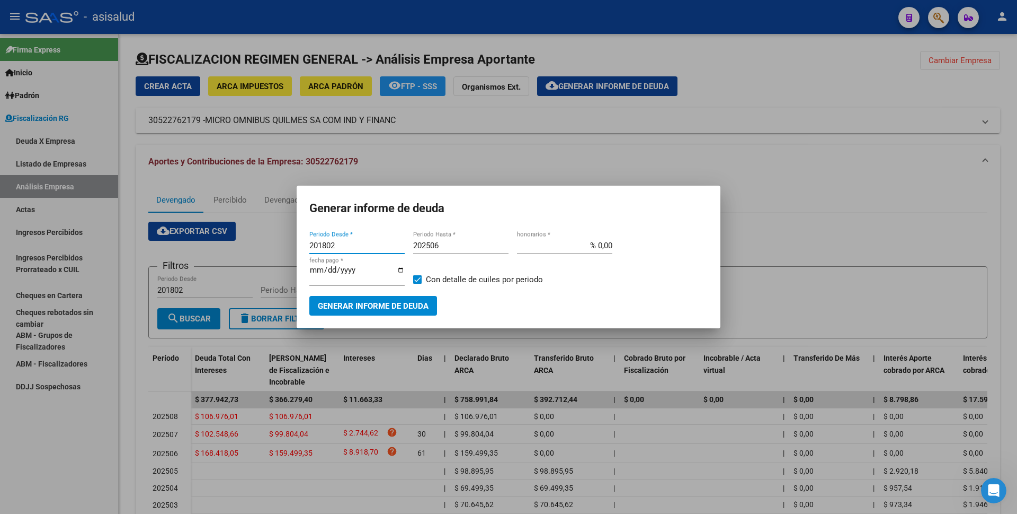
drag, startPoint x: 317, startPoint y: 250, endPoint x: 243, endPoint y: 262, distance: 75.3
click at [243, 262] on div "Generar informe de deuda 201802 Periodo Desde * 202506 Periodo Hasta * % 0,00 h…" at bounding box center [508, 257] width 1017 height 514
type input "202506"
click at [463, 250] on input "202506" at bounding box center [460, 246] width 95 height 10
type input "202508"
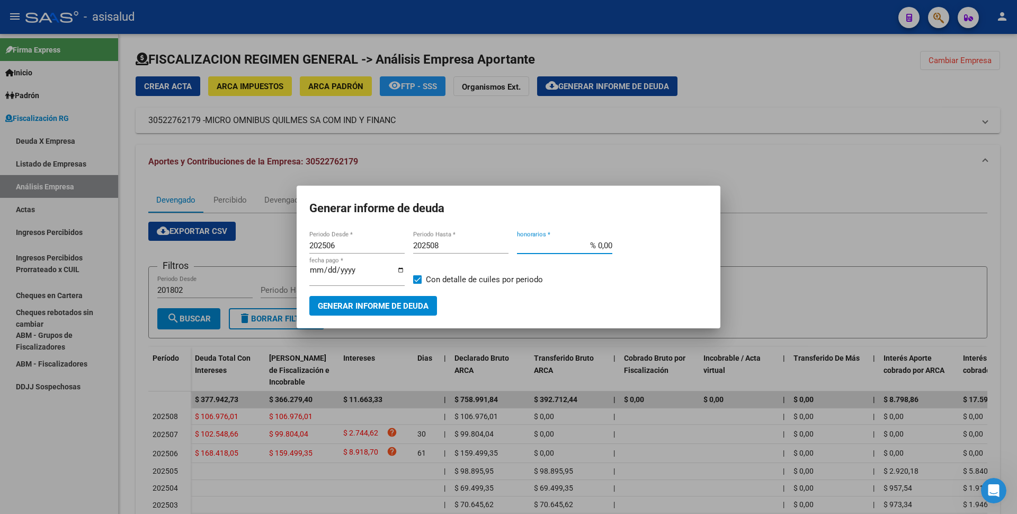
click at [599, 244] on input "% 0,00" at bounding box center [564, 246] width 95 height 10
type input "% 10,00"
click at [330, 275] on input "[DATE]" at bounding box center [356, 273] width 95 height 17
type input "[DATE]"
click at [422, 279] on label "Con detalle de cuiles por periodo" at bounding box center [478, 279] width 130 height 13
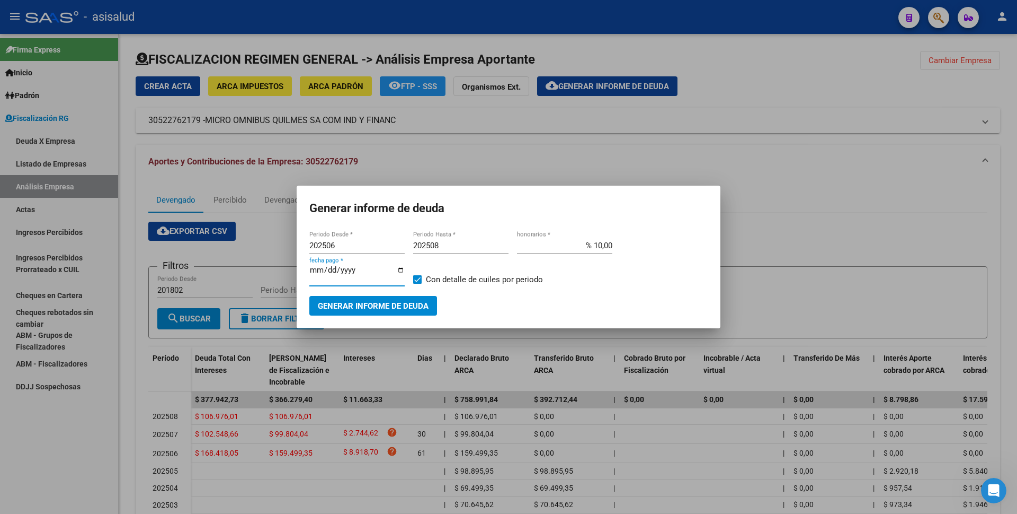
click at [418, 284] on input "Con detalle de cuiles por periodo" at bounding box center [417, 284] width 1 height 1
checkbox input "false"
click at [410, 296] on button "Generar informe de deuda" at bounding box center [373, 306] width 128 height 20
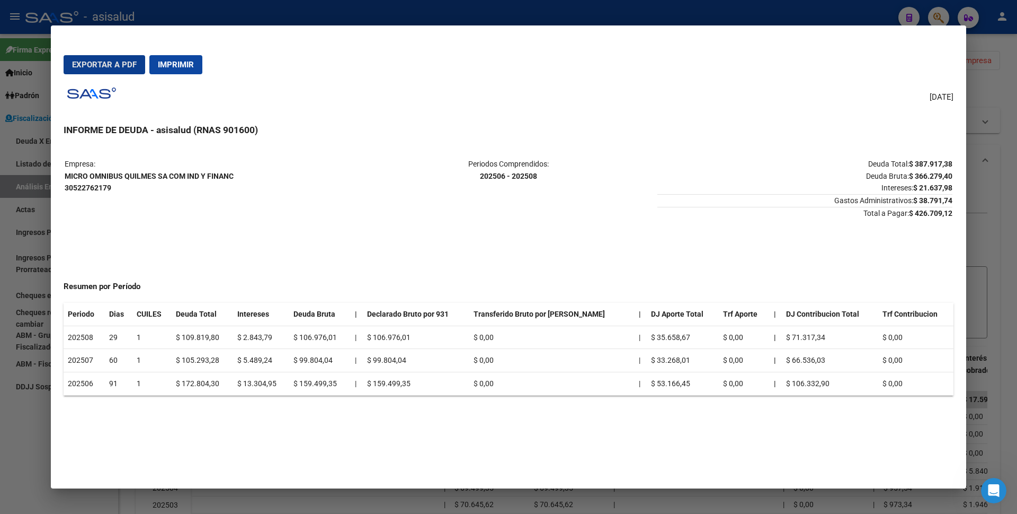
click at [125, 57] on button "Exportar a PDF" at bounding box center [105, 64] width 82 height 19
click at [38, 433] on div at bounding box center [508, 257] width 1017 height 514
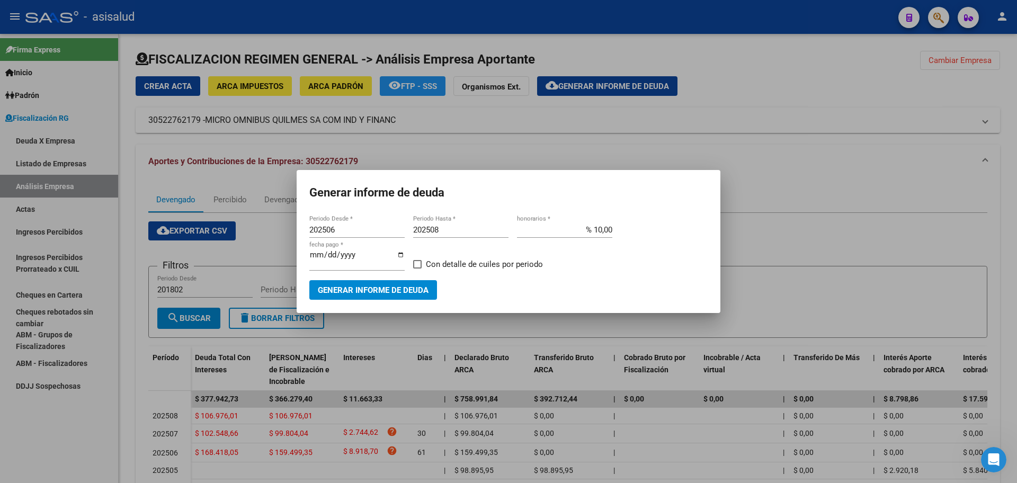
click at [78, 295] on div at bounding box center [508, 241] width 1017 height 483
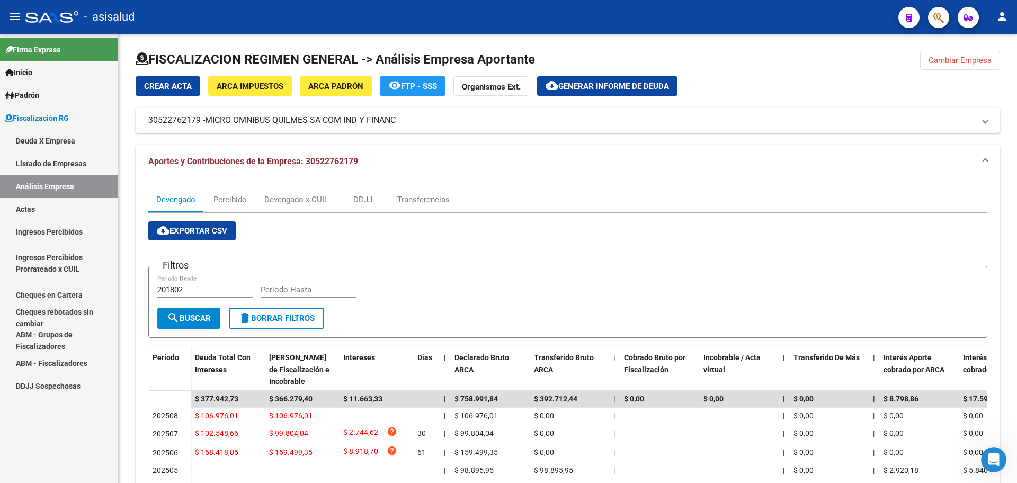
click at [79, 207] on link "Actas" at bounding box center [59, 209] width 118 height 23
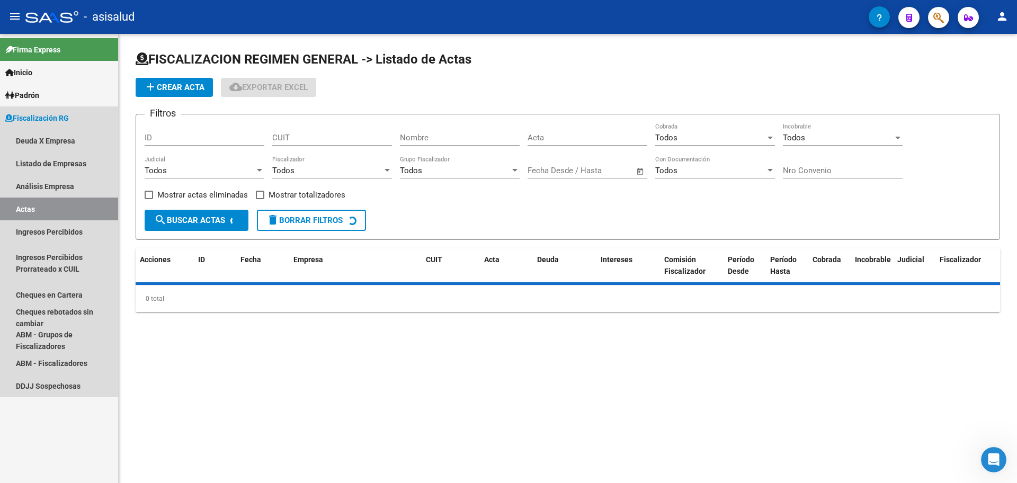
click at [79, 207] on link "Actas" at bounding box center [59, 209] width 118 height 23
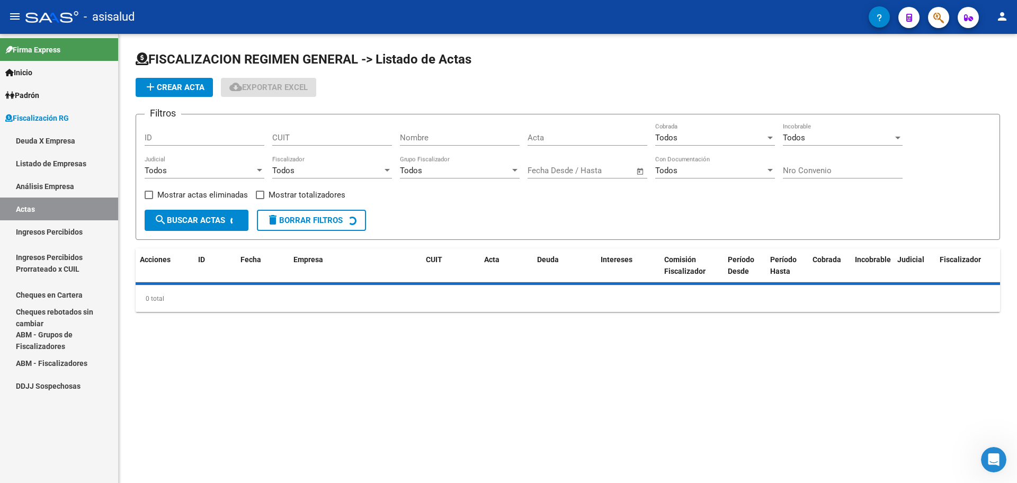
click at [81, 190] on link "Análisis Empresa" at bounding box center [59, 186] width 118 height 23
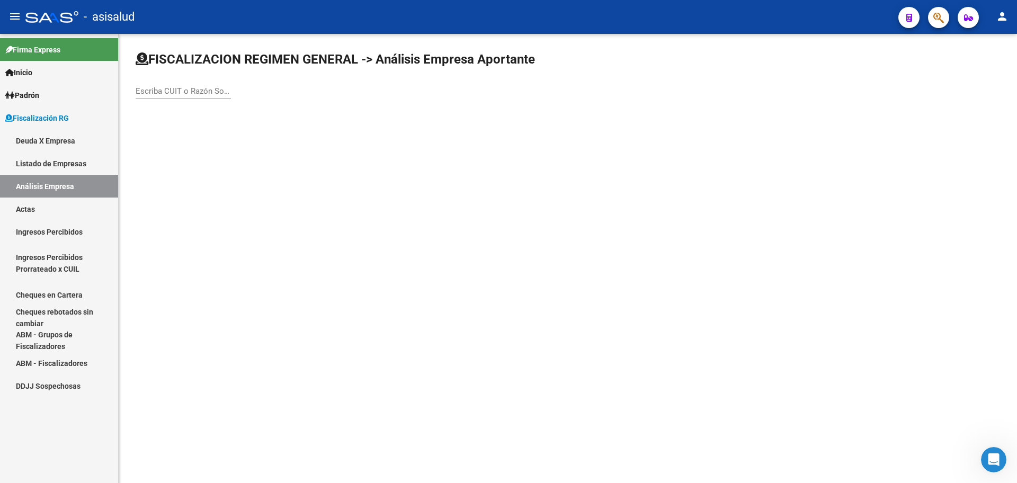
click at [165, 86] on div "Escriba CUIT o Razón Social para buscar" at bounding box center [183, 87] width 95 height 23
type input "IARAI S"
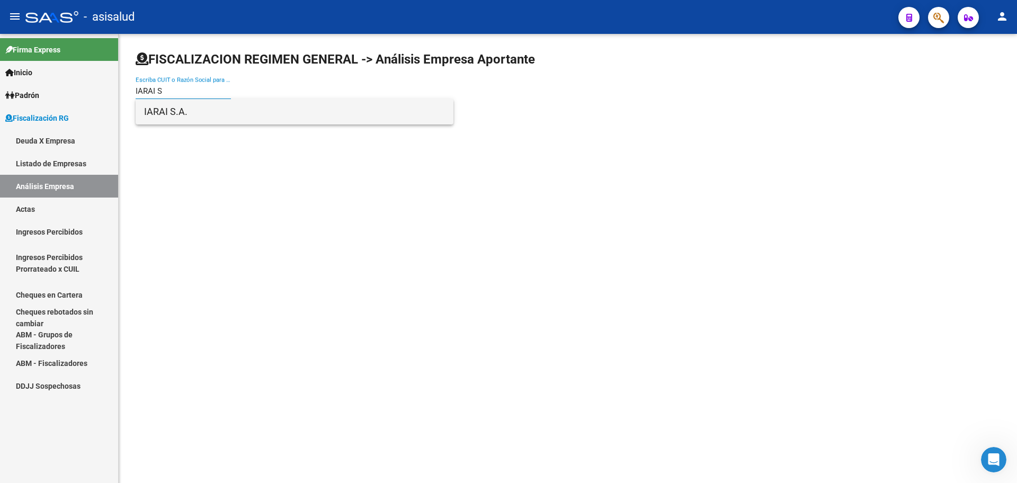
click at [180, 113] on span "IARAI S.A." at bounding box center [294, 111] width 301 height 25
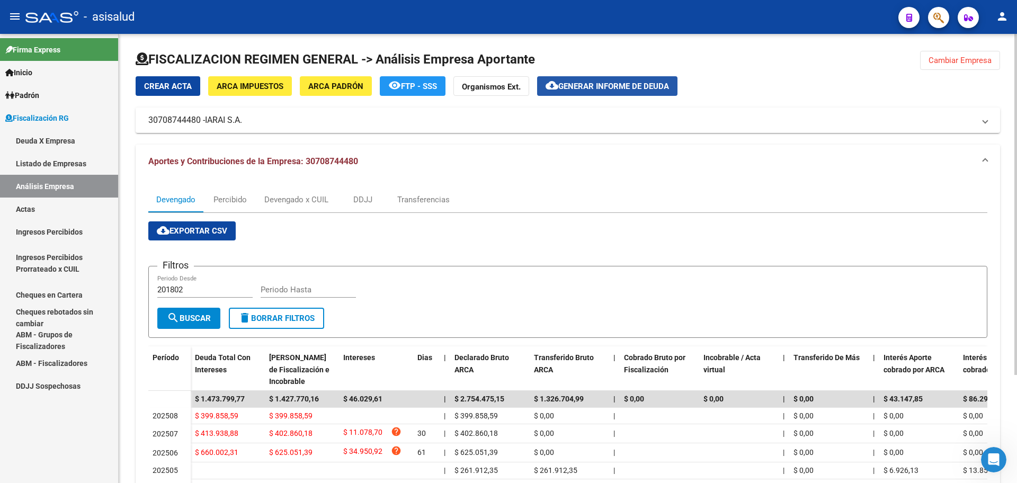
click at [583, 90] on span "Generar informe de deuda" at bounding box center [614, 87] width 111 height 10
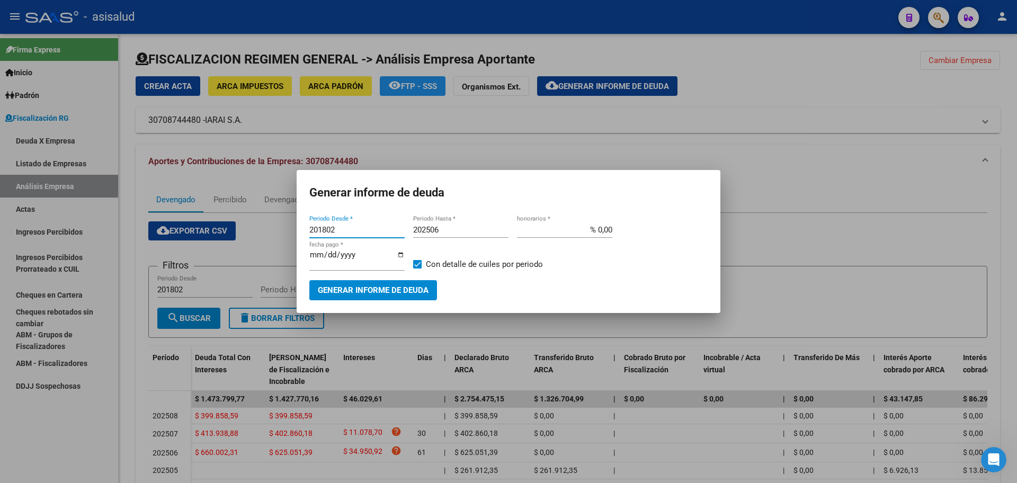
drag, startPoint x: 337, startPoint y: 232, endPoint x: 286, endPoint y: 235, distance: 51.0
click at [286, 235] on div "Generar informe de deuda 201802 Periodo Desde * 202506 Periodo Hasta * % 0,00 h…" at bounding box center [508, 241] width 1017 height 483
type input "202506"
click at [455, 229] on input "202506" at bounding box center [460, 230] width 95 height 10
type input "202508"
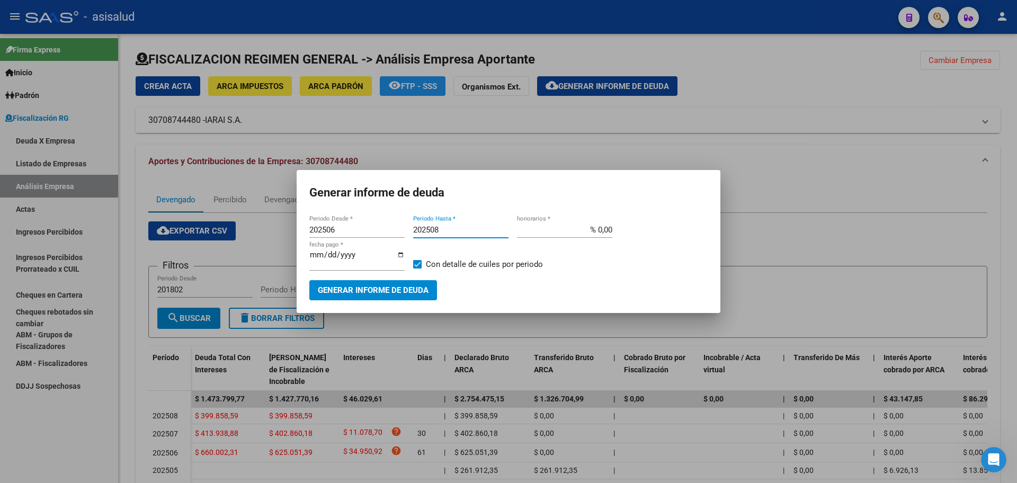
click at [597, 233] on input "% 0,00" at bounding box center [564, 230] width 95 height 10
type input "% 10,00"
click at [332, 260] on input "[DATE]" at bounding box center [356, 259] width 95 height 17
click at [328, 260] on input "[DATE]" at bounding box center [356, 259] width 95 height 17
type input "[DATE]"
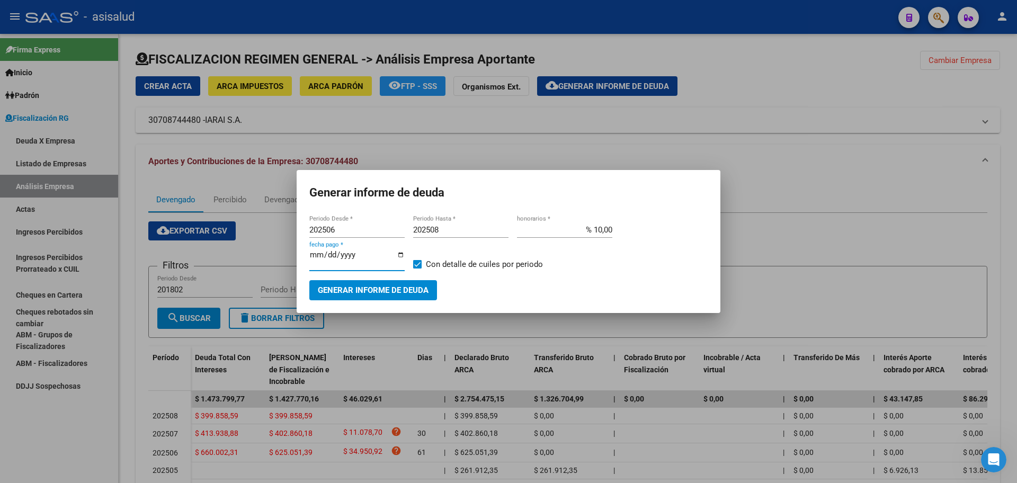
drag, startPoint x: 449, startPoint y: 263, endPoint x: 433, endPoint y: 271, distance: 18.5
click at [449, 263] on span "Con detalle de cuiles por periodo" at bounding box center [484, 264] width 117 height 13
click at [418, 269] on input "Con detalle de cuiles por periodo" at bounding box center [417, 269] width 1 height 1
checkbox input "false"
click at [392, 286] on span "Generar informe de deuda" at bounding box center [373, 291] width 111 height 10
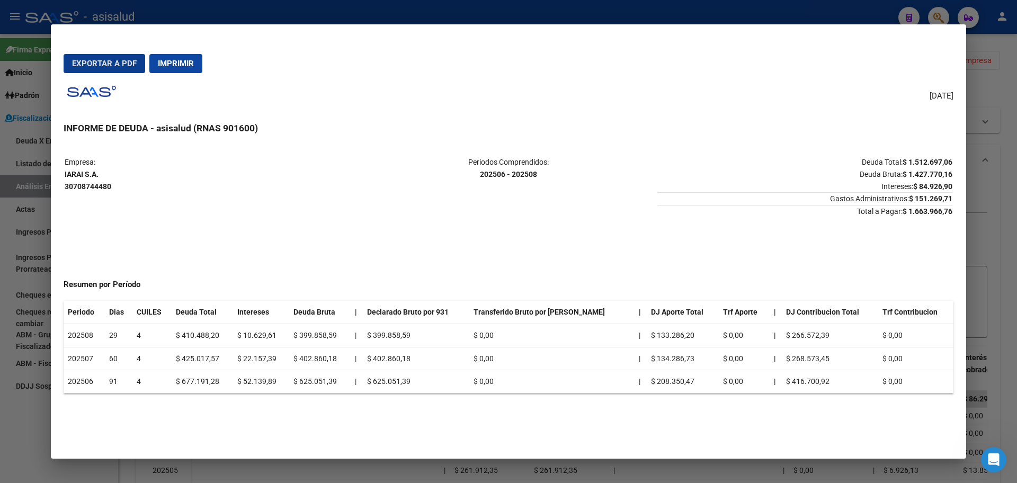
click at [92, 51] on mat-dialog-actions "Exportar a PDF Imprimir" at bounding box center [509, 64] width 890 height 36
click at [92, 68] on span "Exportar a PDF" at bounding box center [104, 64] width 65 height 10
